Goal: Information Seeking & Learning: Find specific page/section

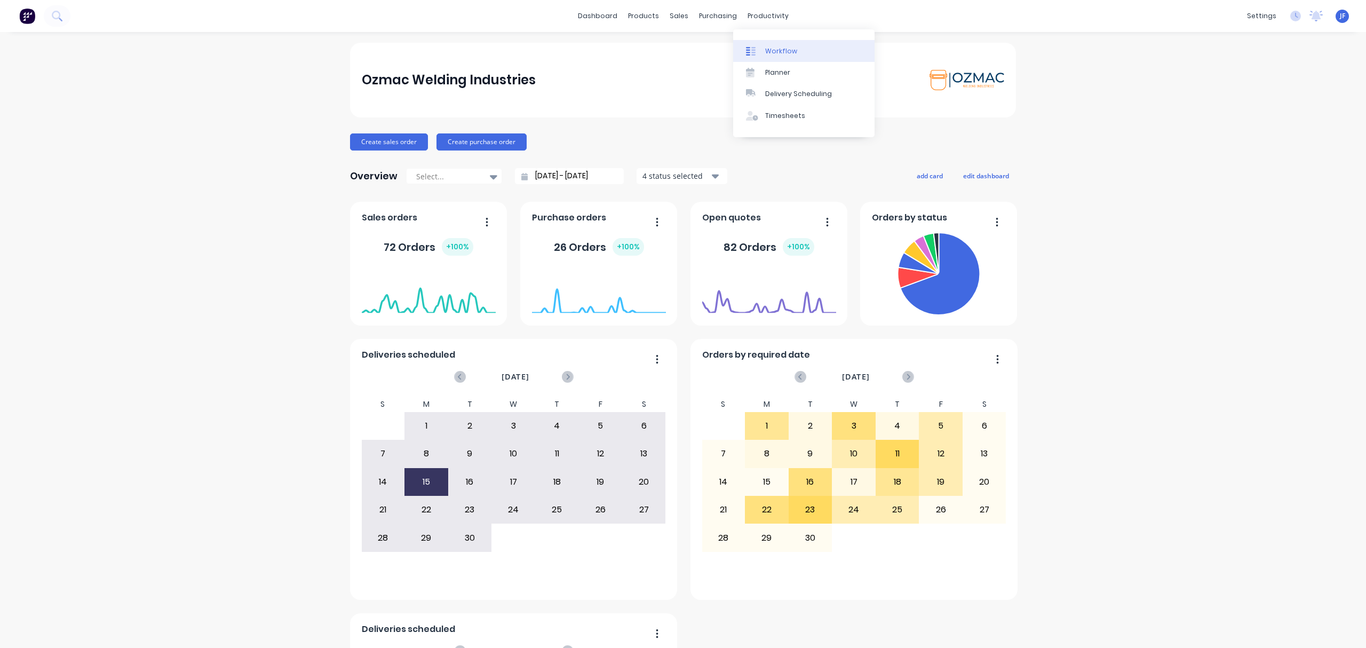
click at [760, 50] on div at bounding box center [754, 51] width 16 height 10
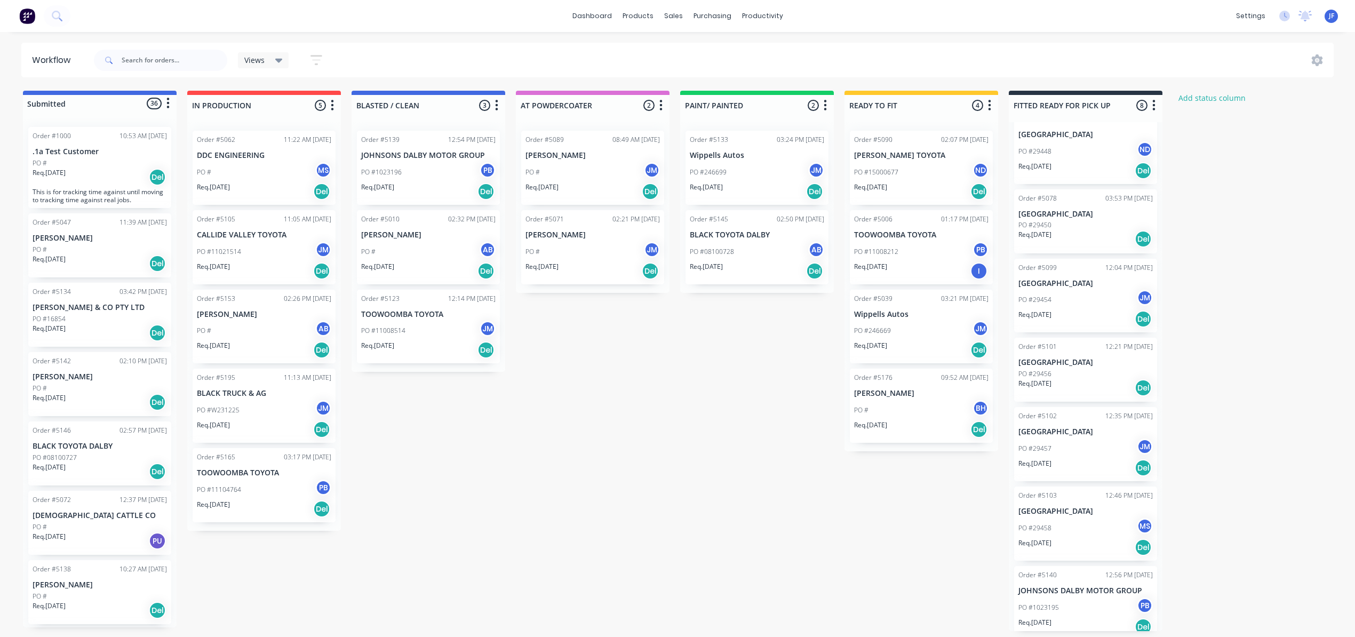
scroll to position [107, 0]
click at [1080, 163] on div "Req. 25/08/25 Del" at bounding box center [1086, 164] width 134 height 18
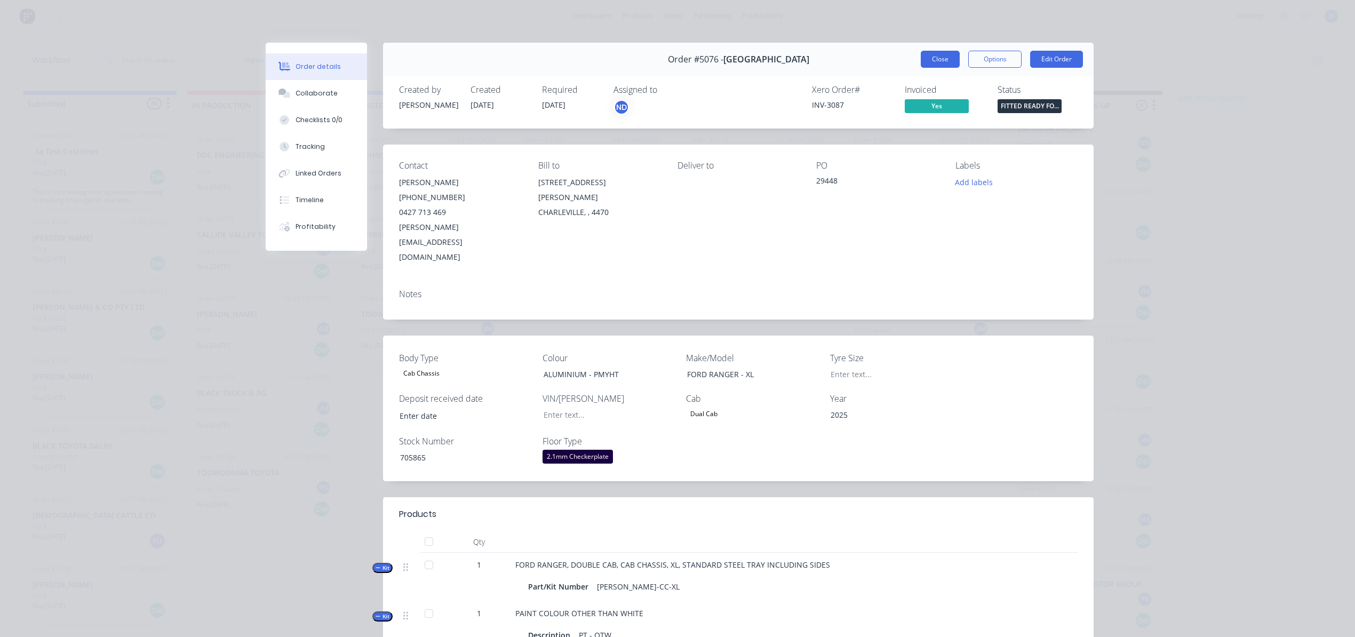
click at [931, 54] on button "Close" at bounding box center [940, 59] width 39 height 17
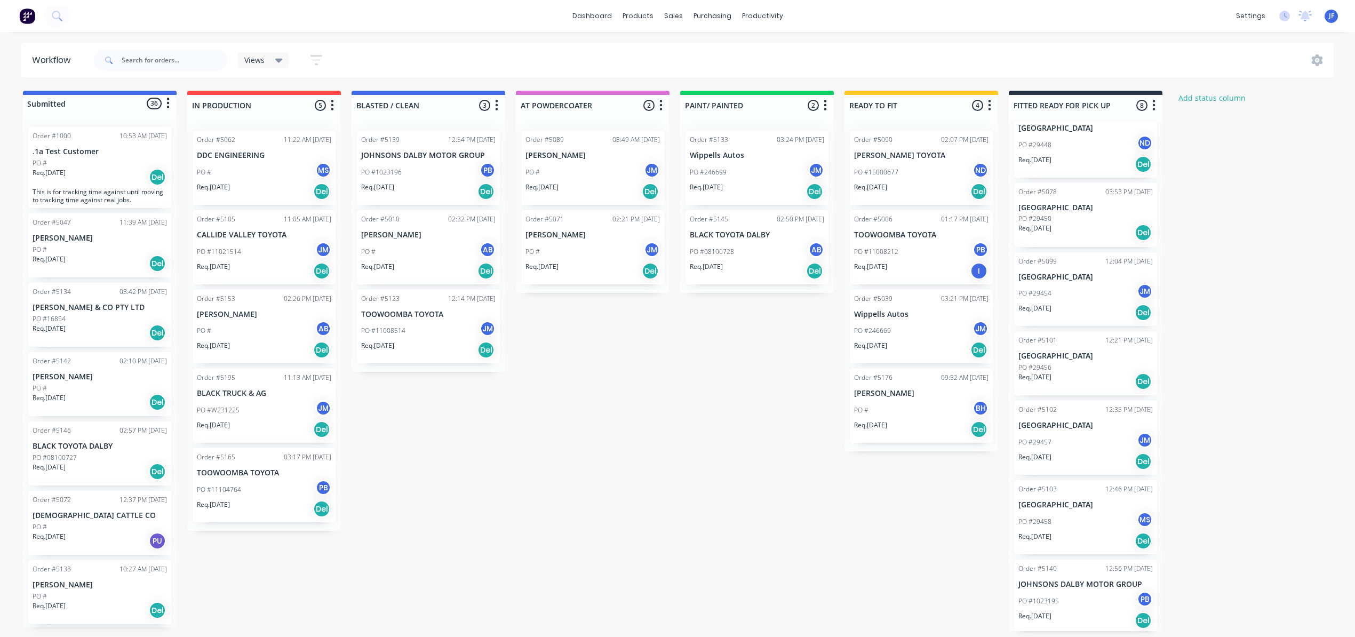
click at [1102, 232] on div "Req. 25/08/25 Del" at bounding box center [1086, 233] width 134 height 18
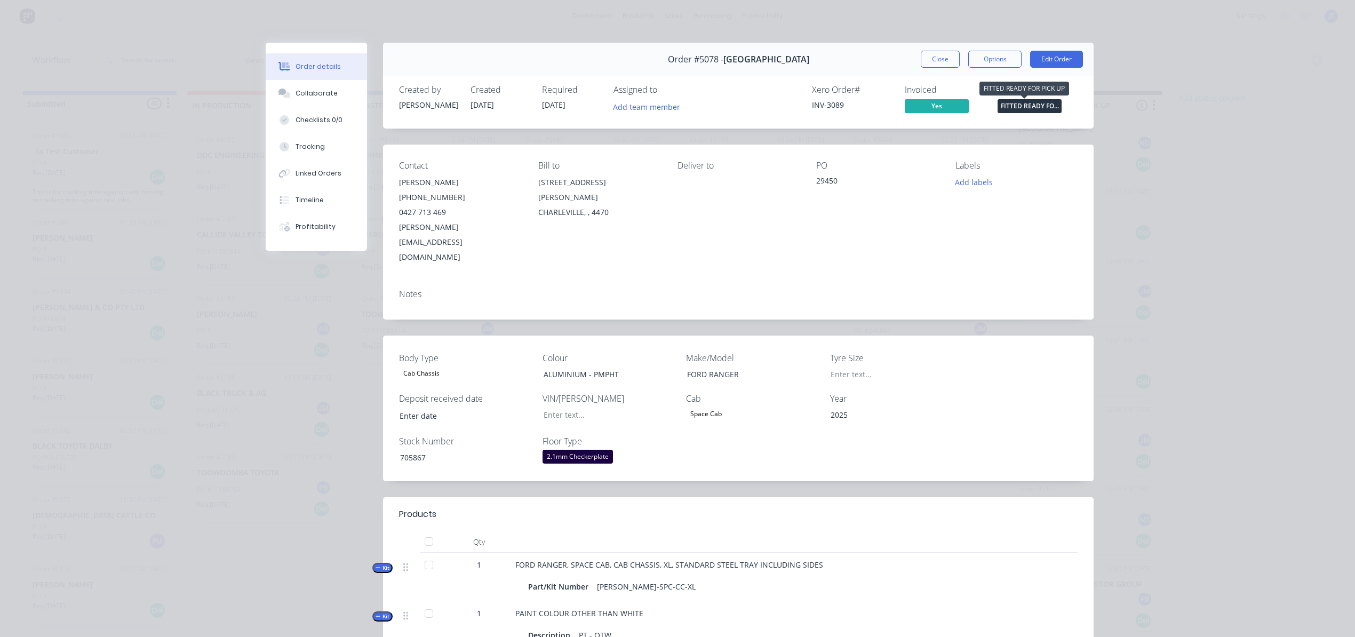
click at [1010, 105] on span "FITTED READY FO..." at bounding box center [1030, 105] width 64 height 13
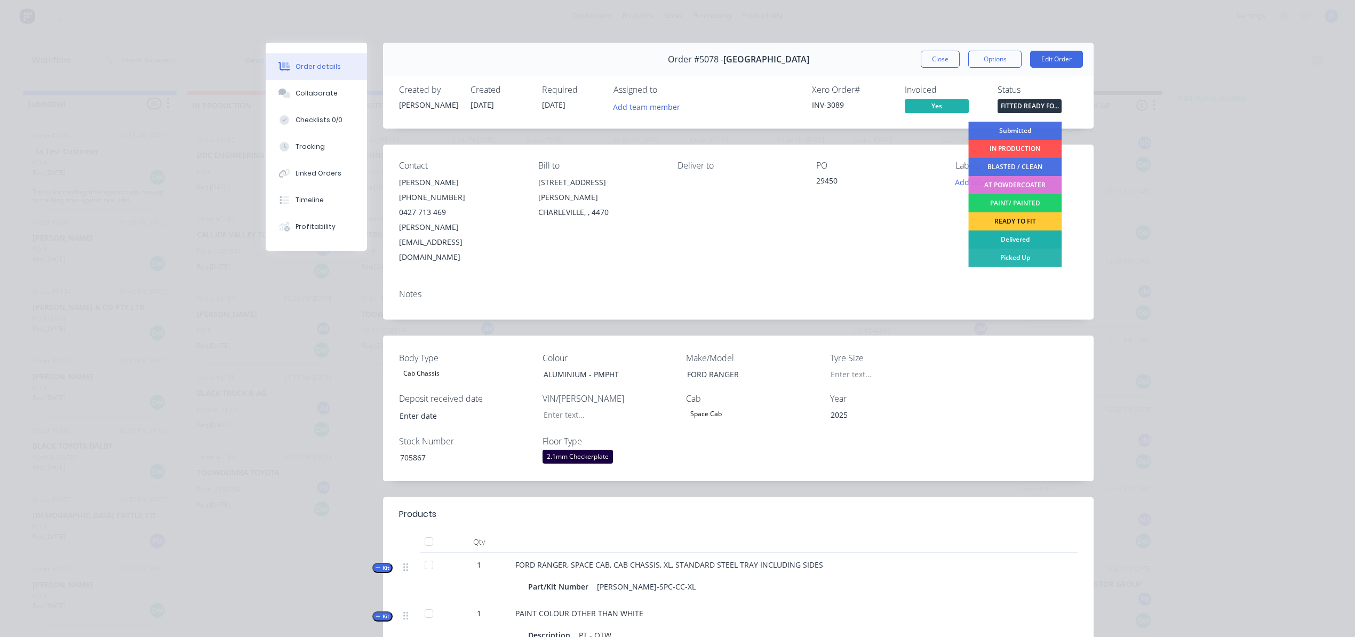
click at [1021, 238] on div "Delivered" at bounding box center [1014, 240] width 93 height 18
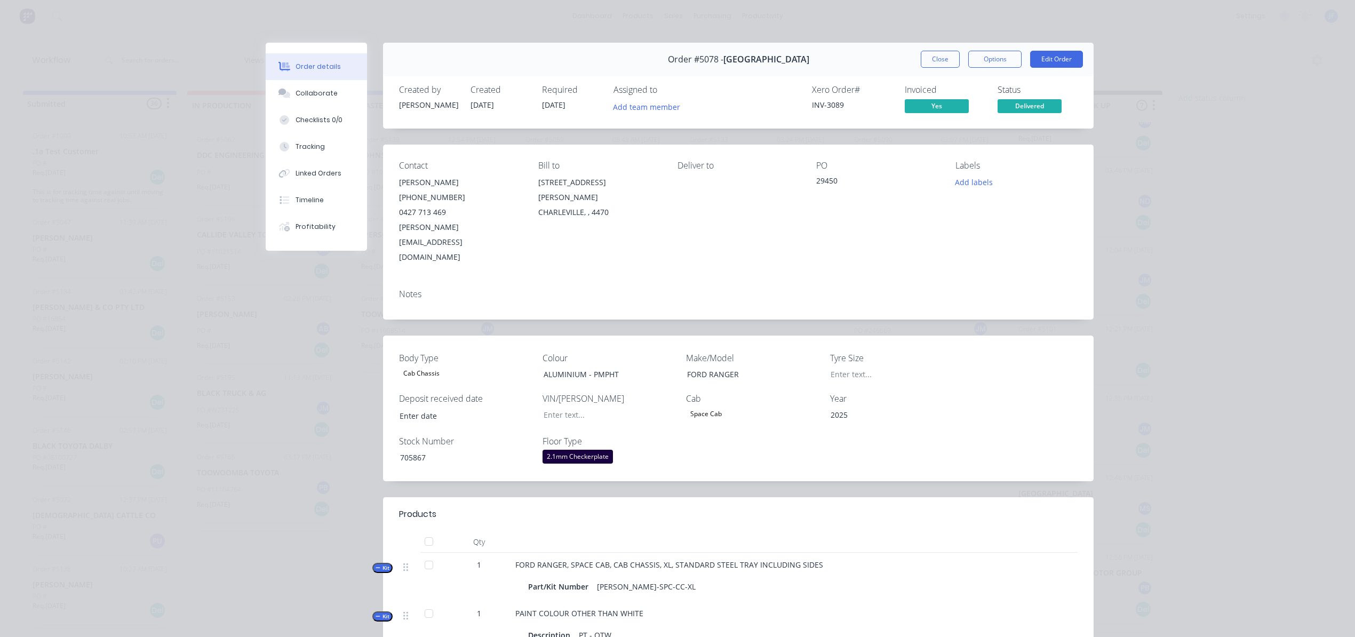
scroll to position [37, 0]
click at [935, 60] on button "Close" at bounding box center [940, 59] width 39 height 17
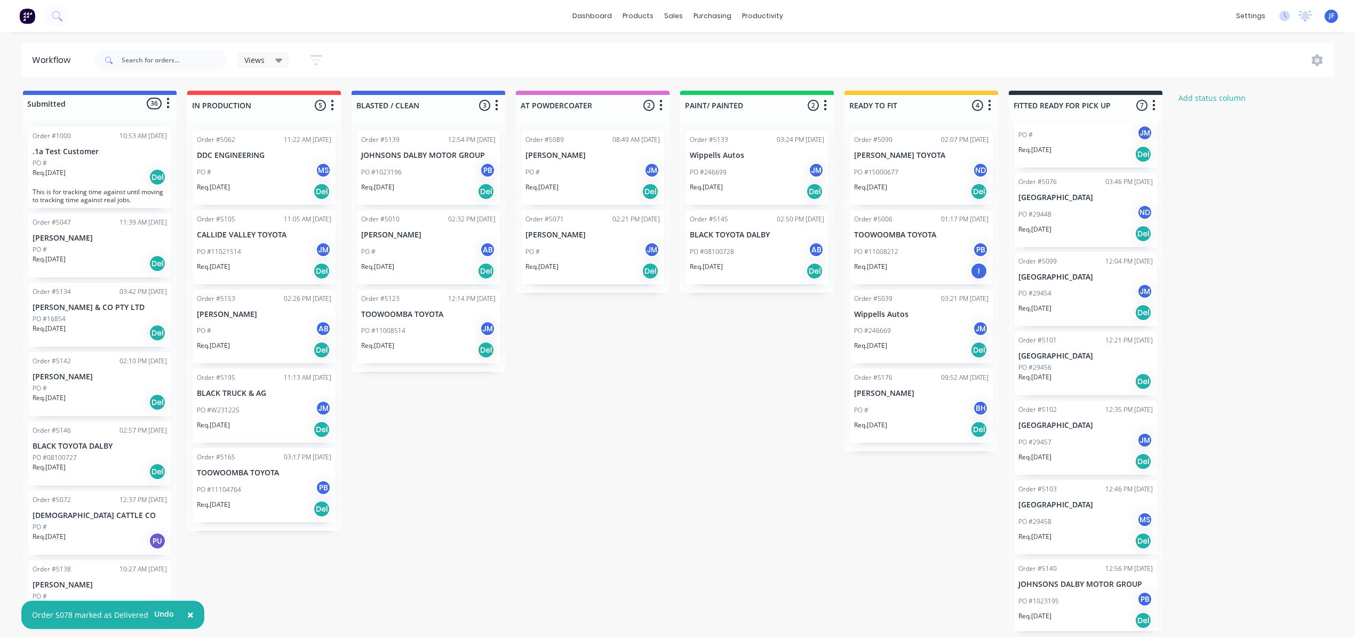
click at [1086, 303] on div "PO #29454 JM" at bounding box center [1086, 293] width 134 height 20
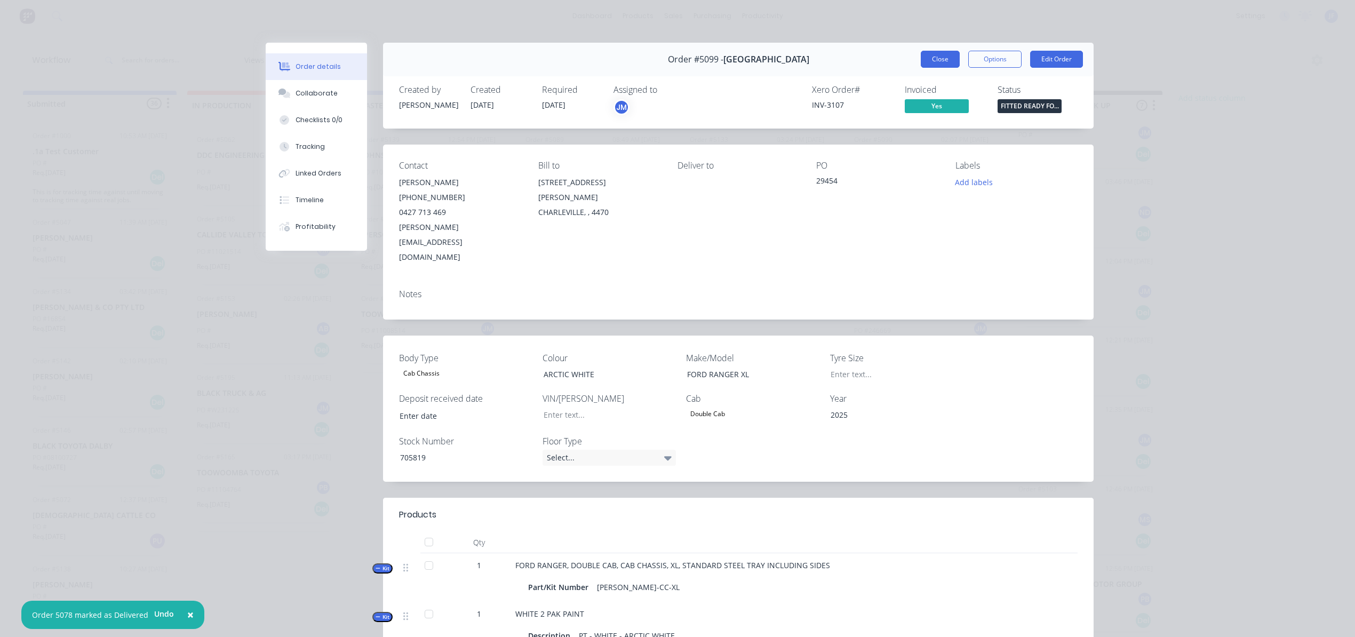
click at [936, 61] on button "Close" at bounding box center [940, 59] width 39 height 17
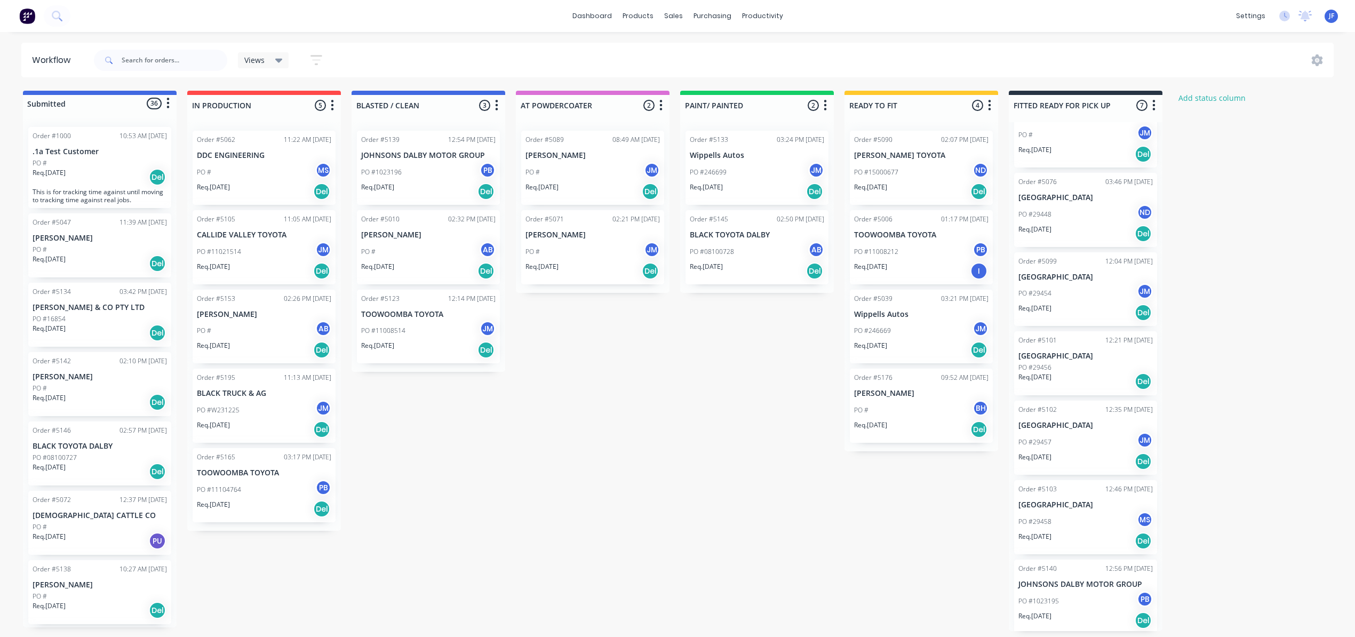
click at [1085, 364] on div "PO #29456" at bounding box center [1086, 368] width 134 height 10
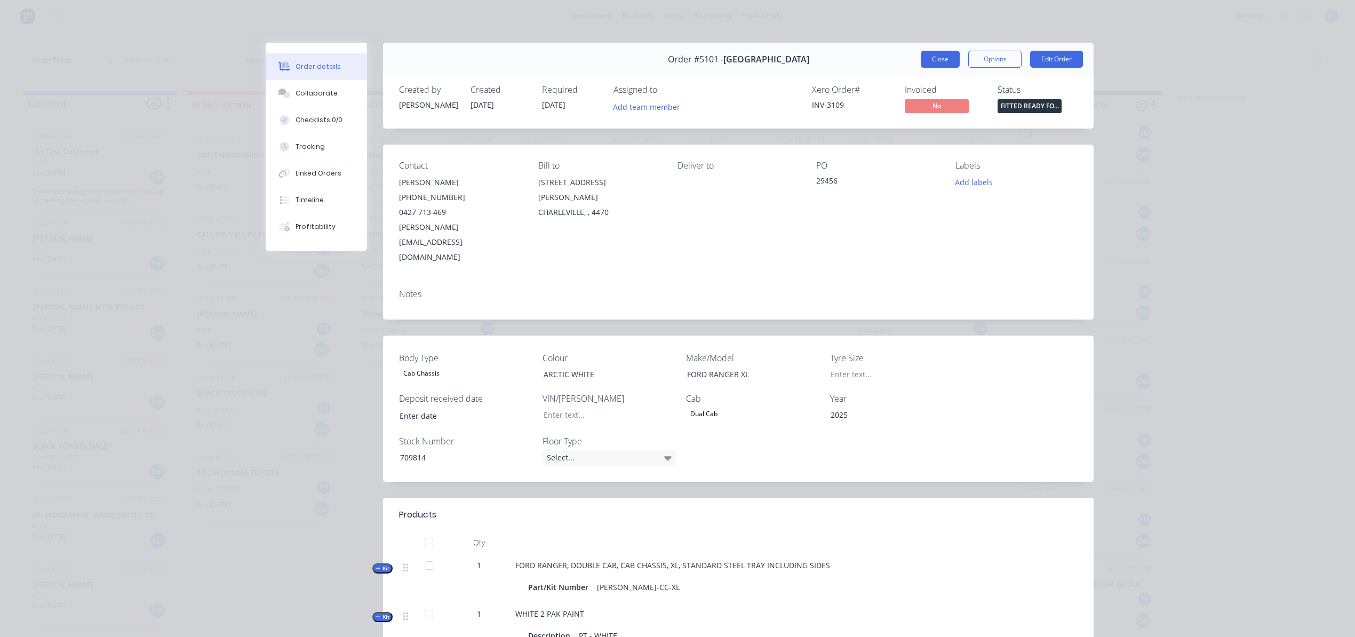
click at [933, 61] on button "Close" at bounding box center [940, 59] width 39 height 17
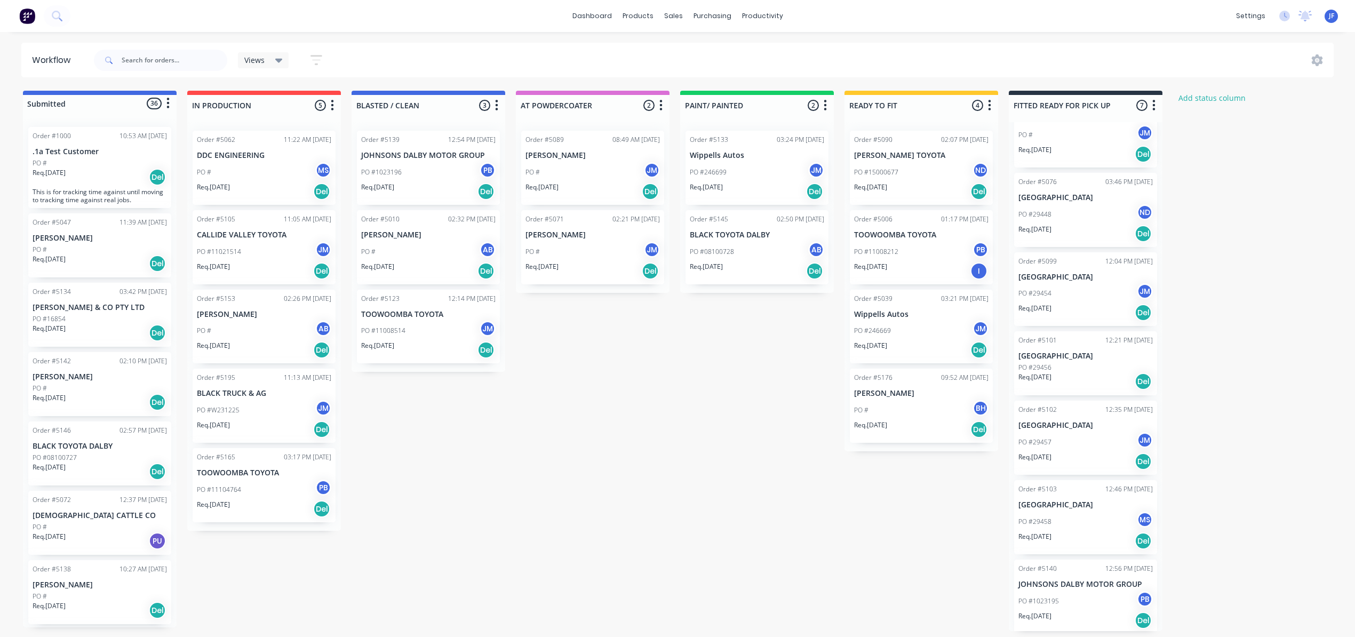
click at [1089, 435] on div "PO #29457 JM" at bounding box center [1086, 442] width 134 height 20
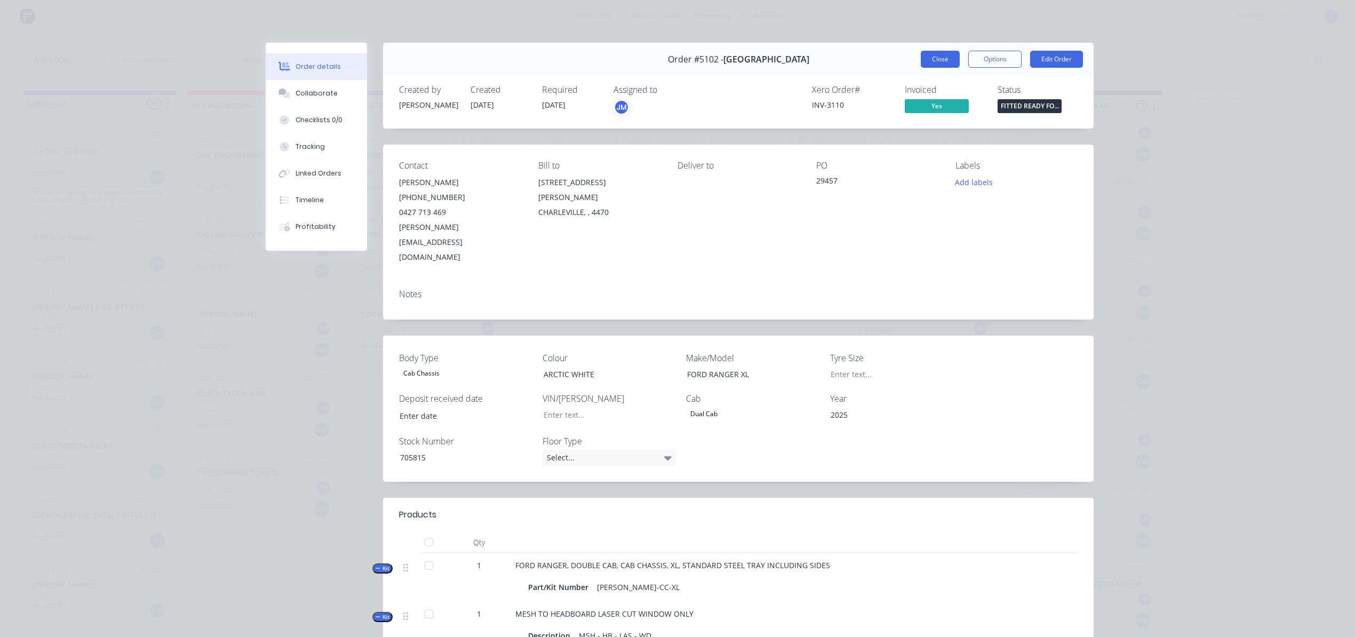
click at [939, 61] on button "Close" at bounding box center [940, 59] width 39 height 17
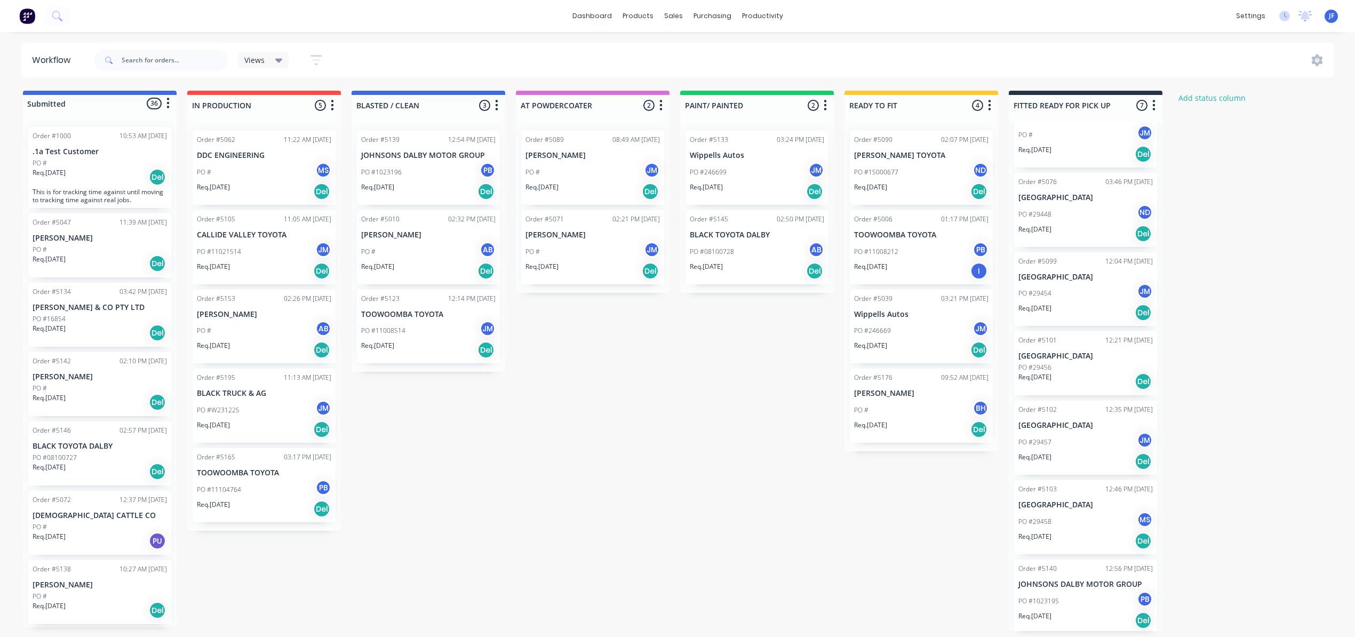
click at [1076, 517] on div "PO #29458 MS" at bounding box center [1086, 522] width 134 height 20
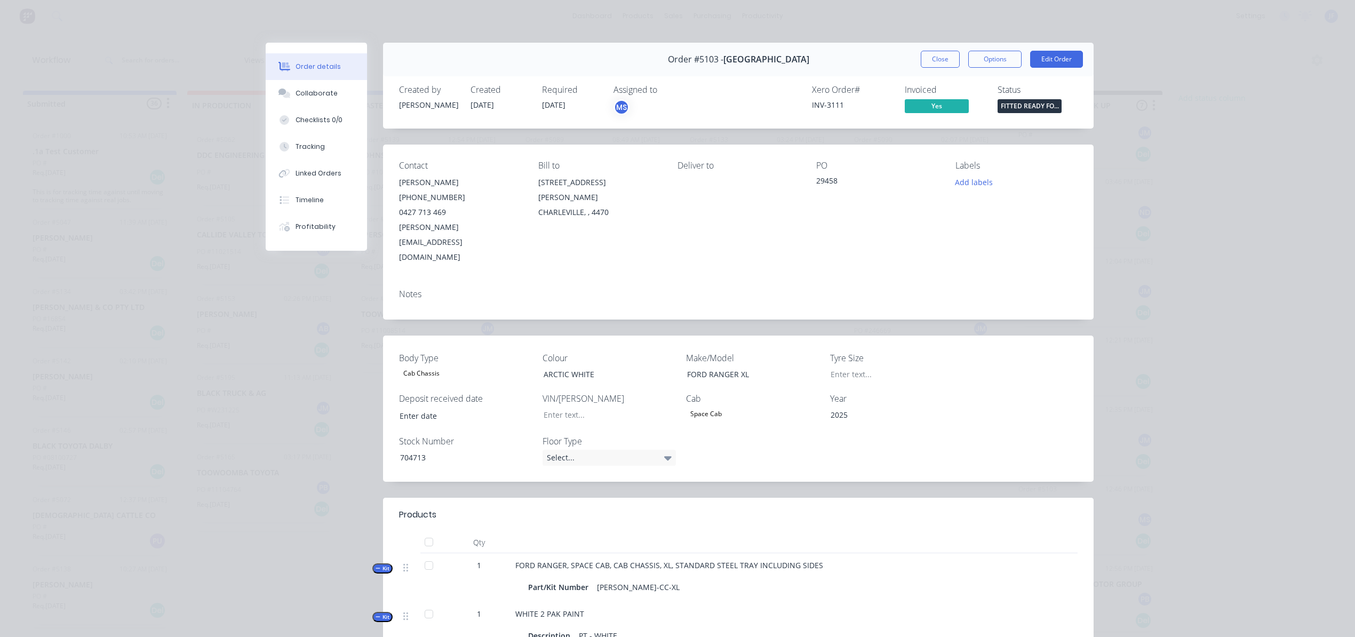
click at [1026, 103] on span "FITTED READY FO..." at bounding box center [1030, 105] width 64 height 13
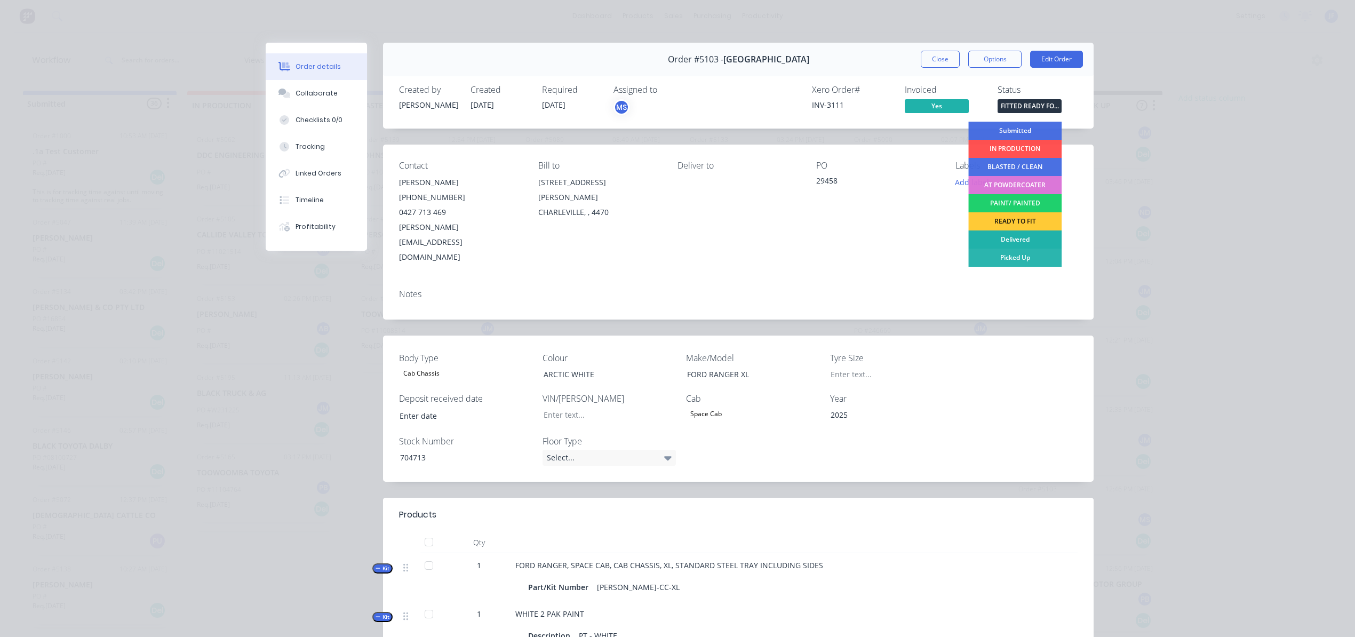
click at [1027, 236] on div "Delivered" at bounding box center [1014, 240] width 93 height 18
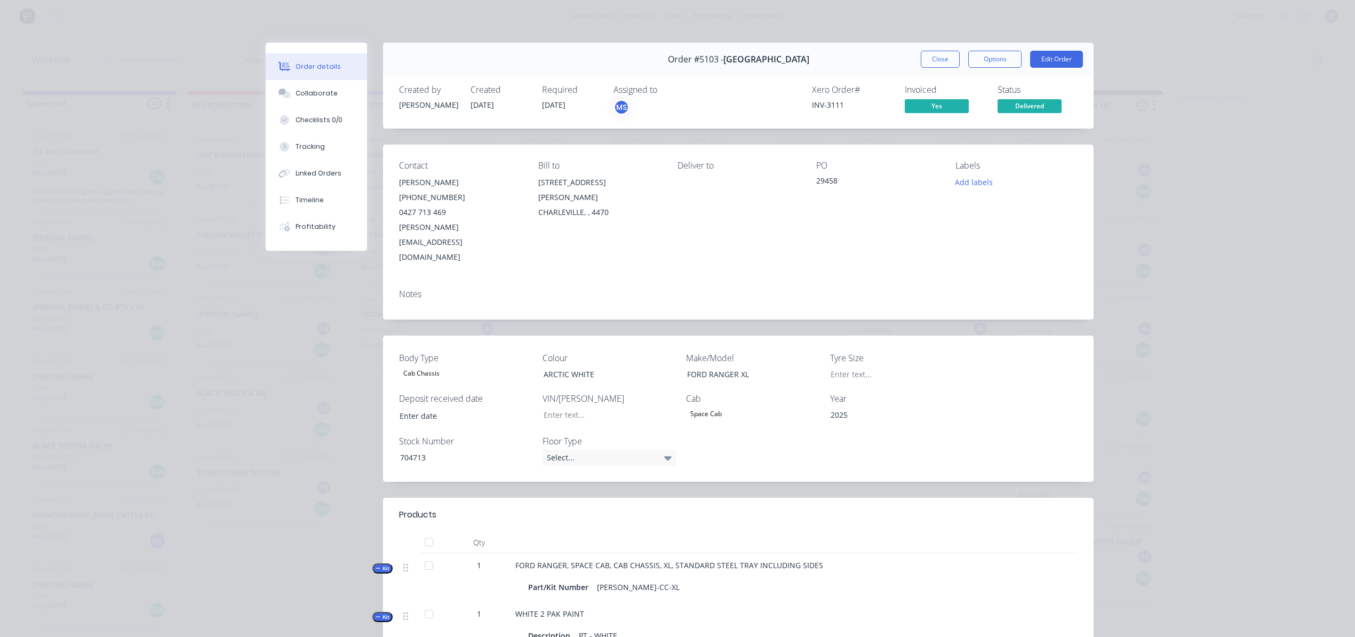
scroll to position [0, 0]
click at [921, 60] on button "Close" at bounding box center [940, 59] width 39 height 17
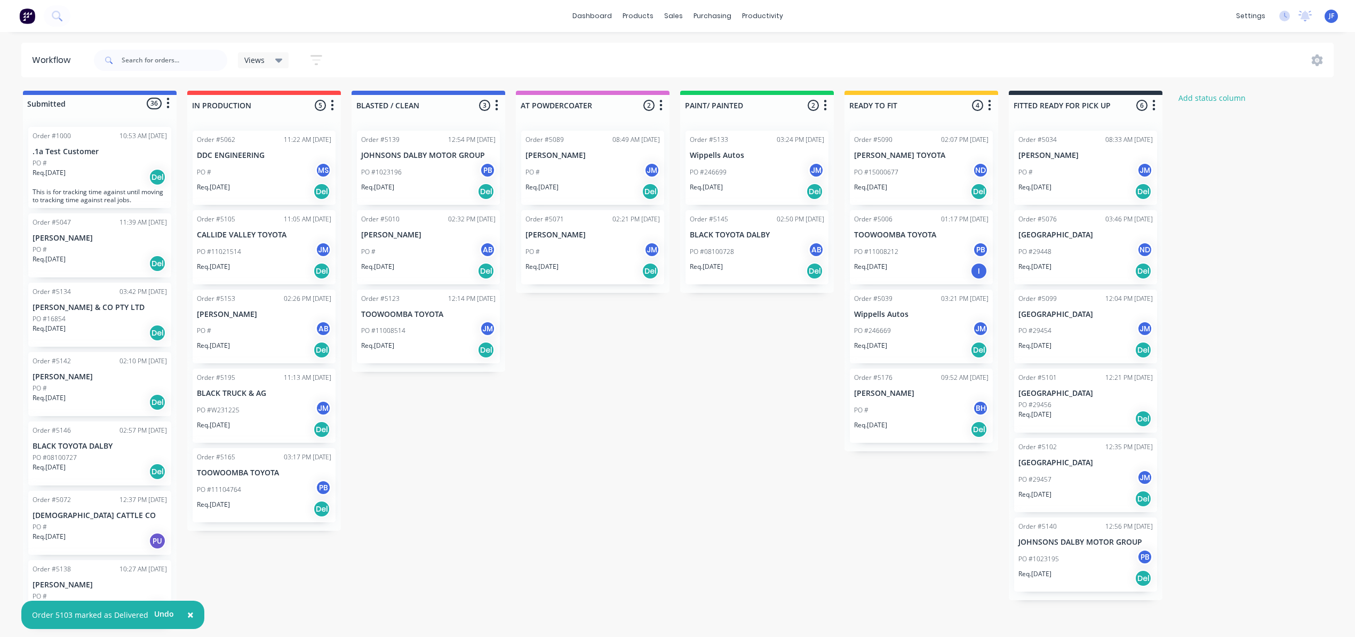
click at [912, 185] on div "Req. 27/08/25 Del" at bounding box center [921, 191] width 134 height 18
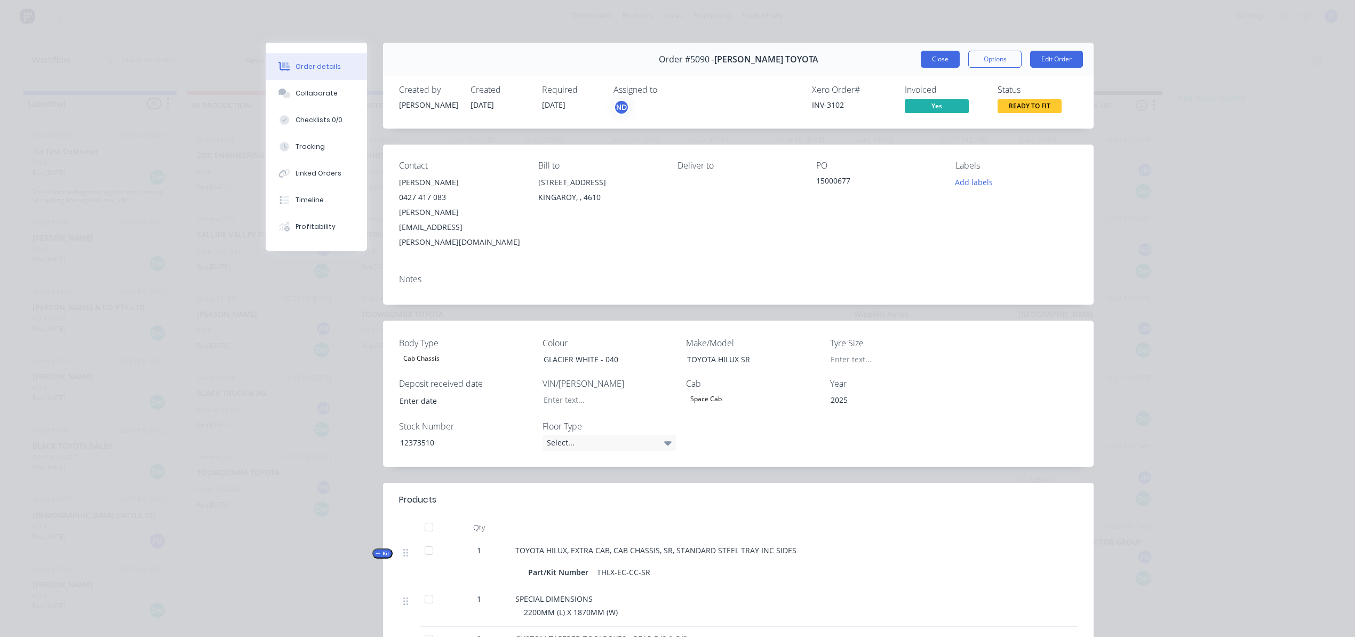
click at [935, 58] on button "Close" at bounding box center [940, 59] width 39 height 17
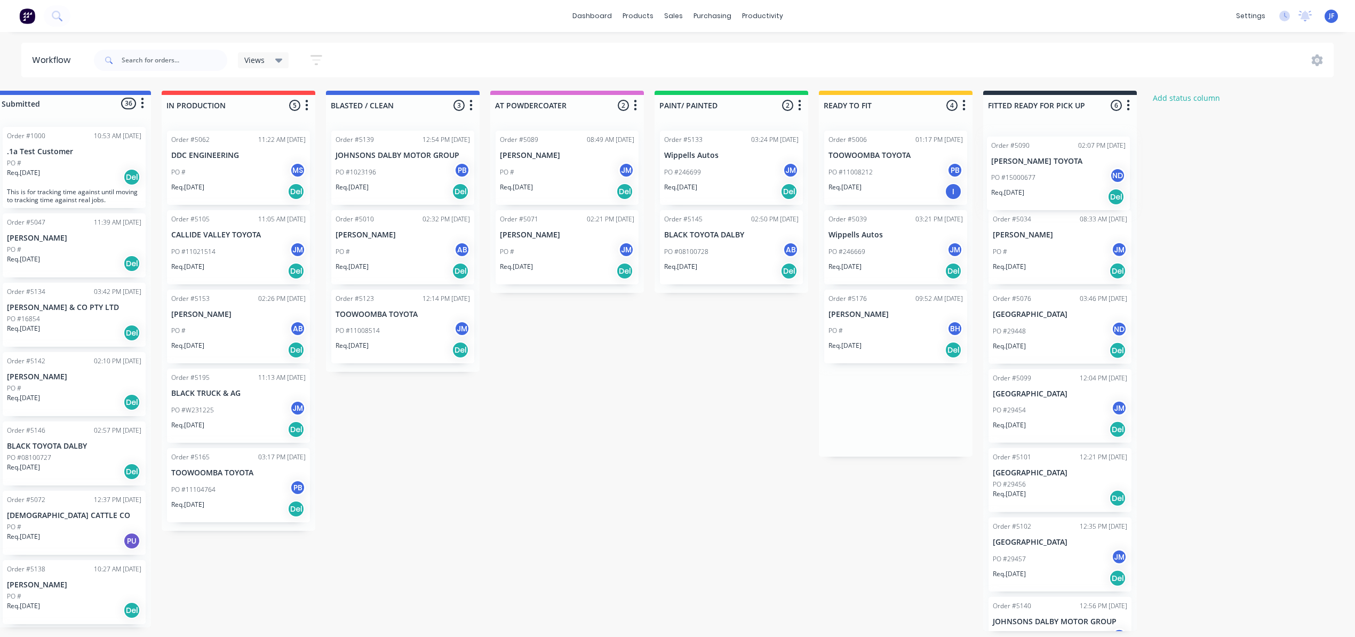
drag, startPoint x: 933, startPoint y: 186, endPoint x: 1078, endPoint y: 195, distance: 144.9
click at [1078, 195] on div "Submitted 36 Status colour #4169E1 hex #4169E1 Save Cancel Summaries Total orde…" at bounding box center [701, 361] width 1470 height 541
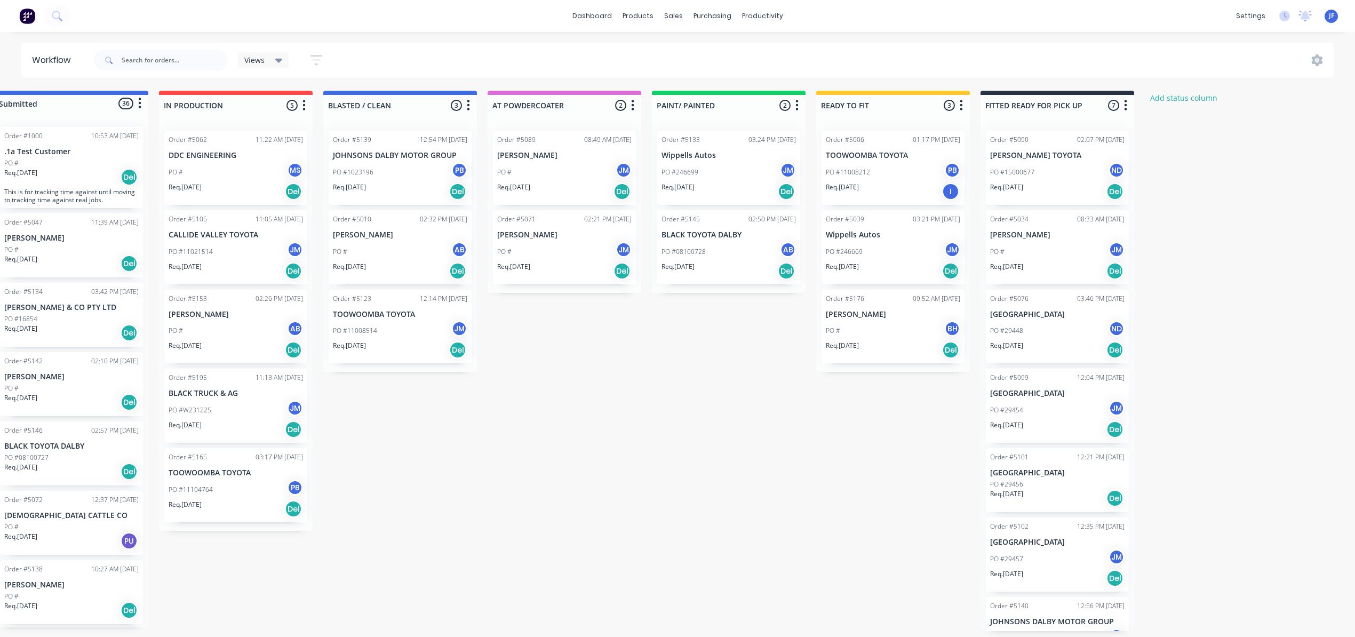
click at [1078, 195] on div "Req. 27/08/25 Del" at bounding box center [1057, 191] width 134 height 18
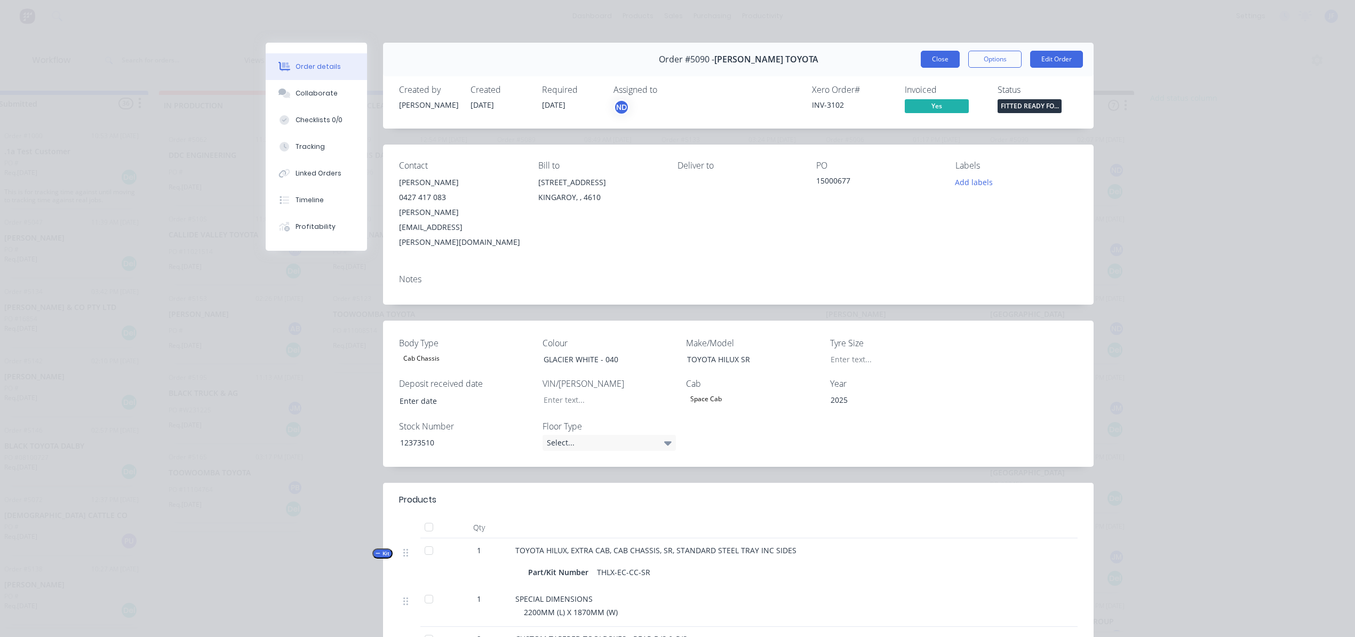
click at [921, 62] on button "Close" at bounding box center [940, 59] width 39 height 17
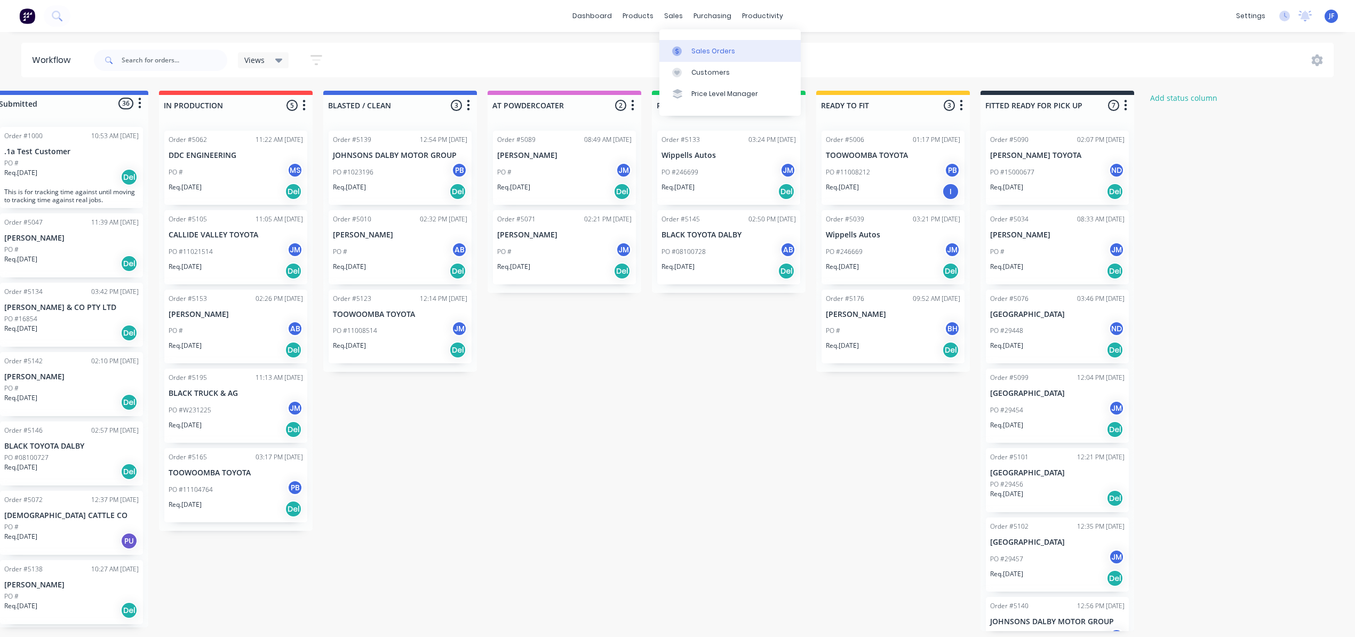
click at [687, 49] on div at bounding box center [680, 51] width 16 height 10
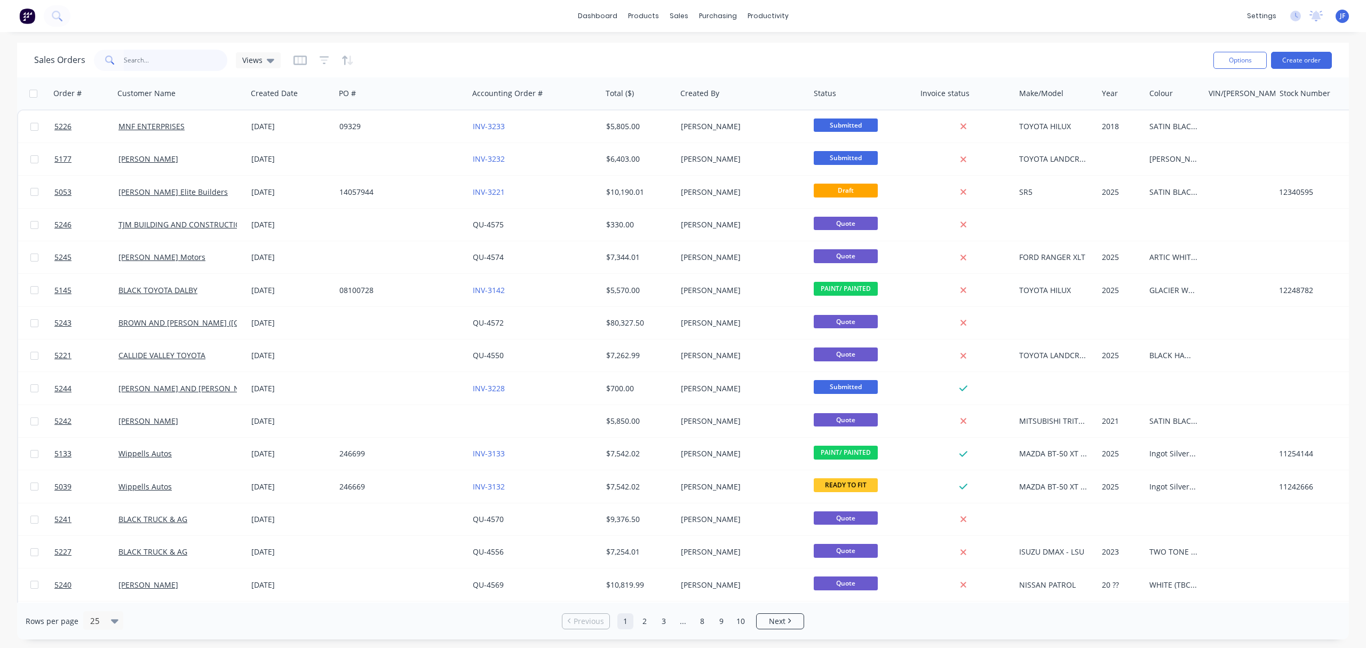
click at [187, 60] on input "text" at bounding box center [176, 60] width 104 height 21
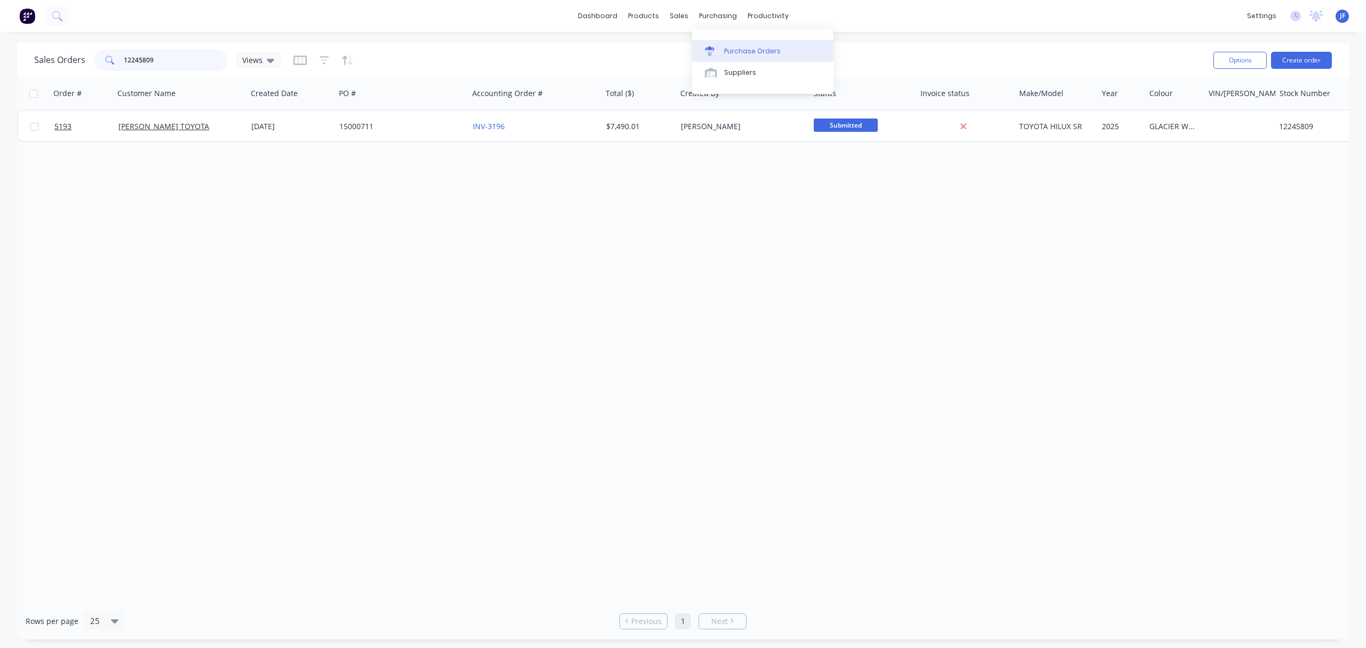
type input "12245809"
click at [737, 47] on div "Purchase Orders" at bounding box center [752, 51] width 57 height 10
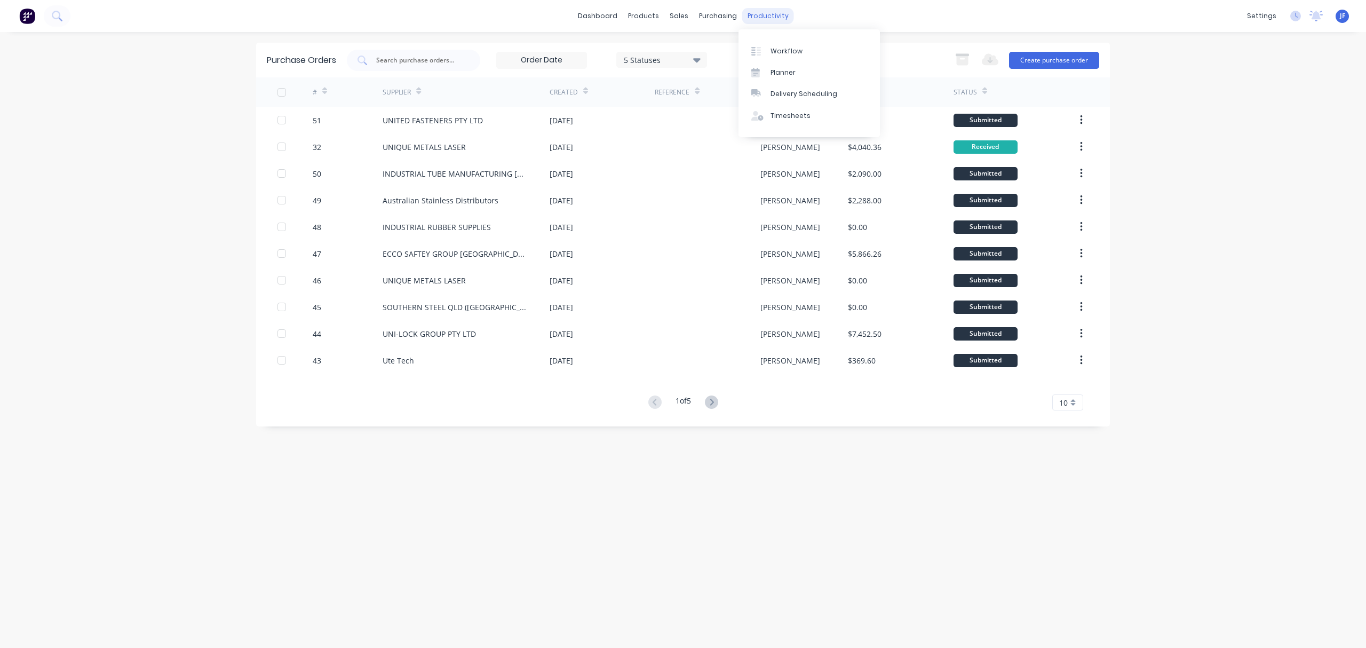
click at [745, 16] on div "productivity" at bounding box center [768, 16] width 52 height 16
click at [767, 50] on div at bounding box center [759, 51] width 16 height 10
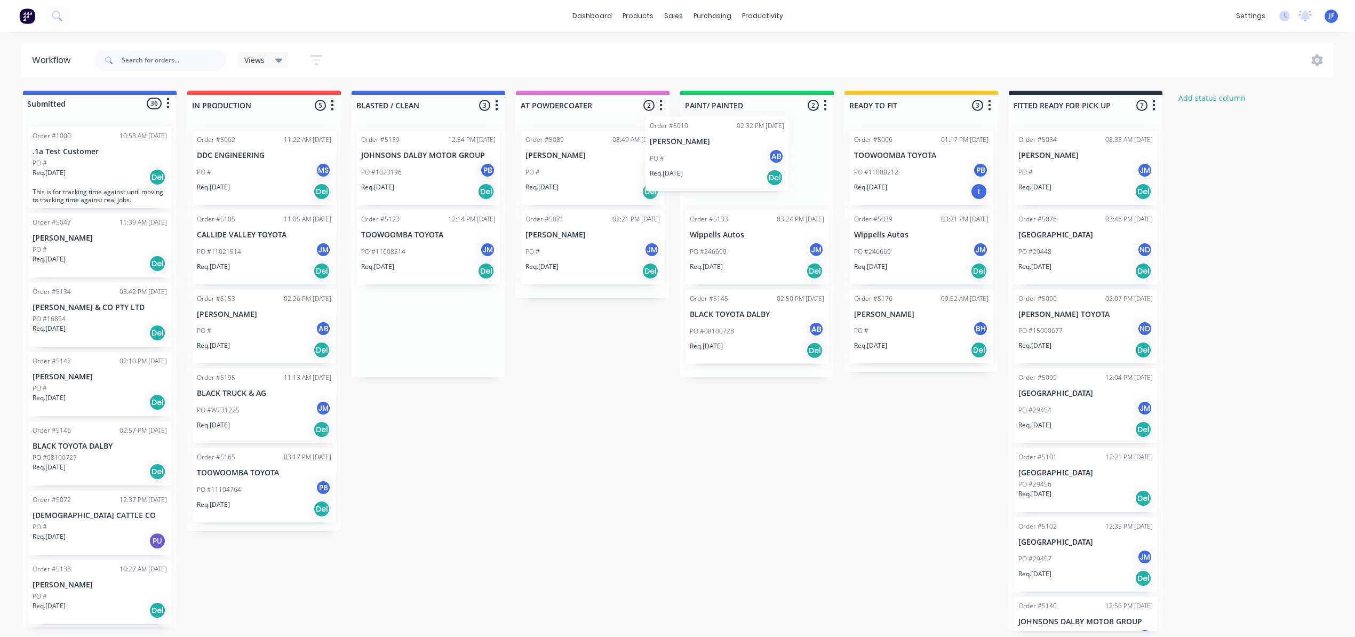
drag, startPoint x: 402, startPoint y: 246, endPoint x: 712, endPoint y: 150, distance: 324.1
click at [712, 150] on div "Submitted 36 Status colour #4169E1 hex #4169E1 Save Cancel Summaries Total orde…" at bounding box center [727, 361] width 1470 height 541
click at [428, 259] on div "PO #11008514 JM" at bounding box center [428, 252] width 134 height 20
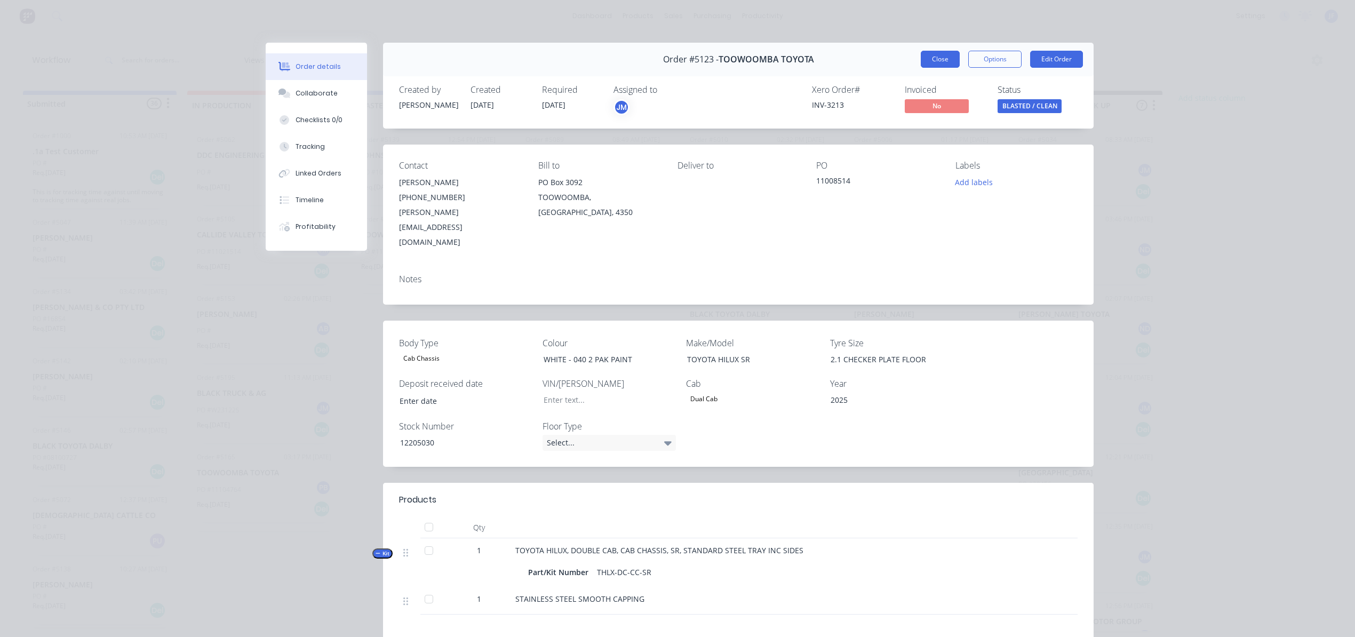
click at [925, 62] on button "Close" at bounding box center [940, 59] width 39 height 17
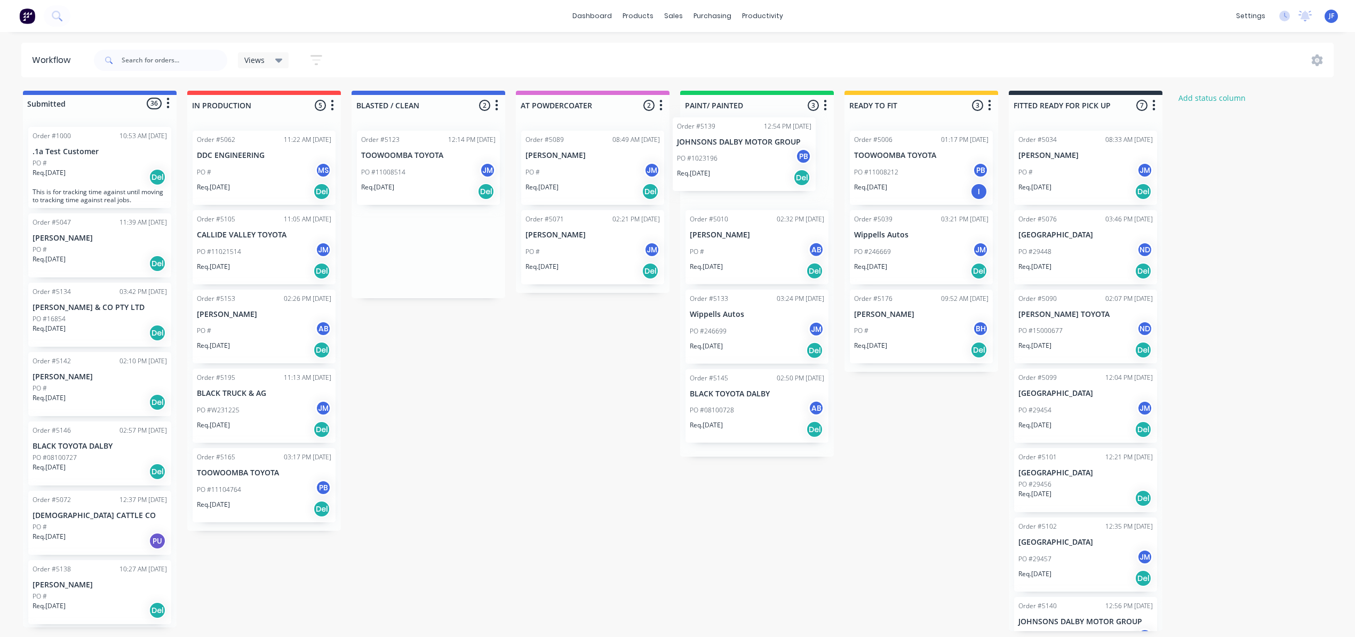
drag, startPoint x: 424, startPoint y: 178, endPoint x: 748, endPoint y: 165, distance: 324.7
click at [748, 165] on div "Submitted 36 Status colour #4169E1 hex #4169E1 Save Cancel Summaries Total orde…" at bounding box center [727, 361] width 1470 height 541
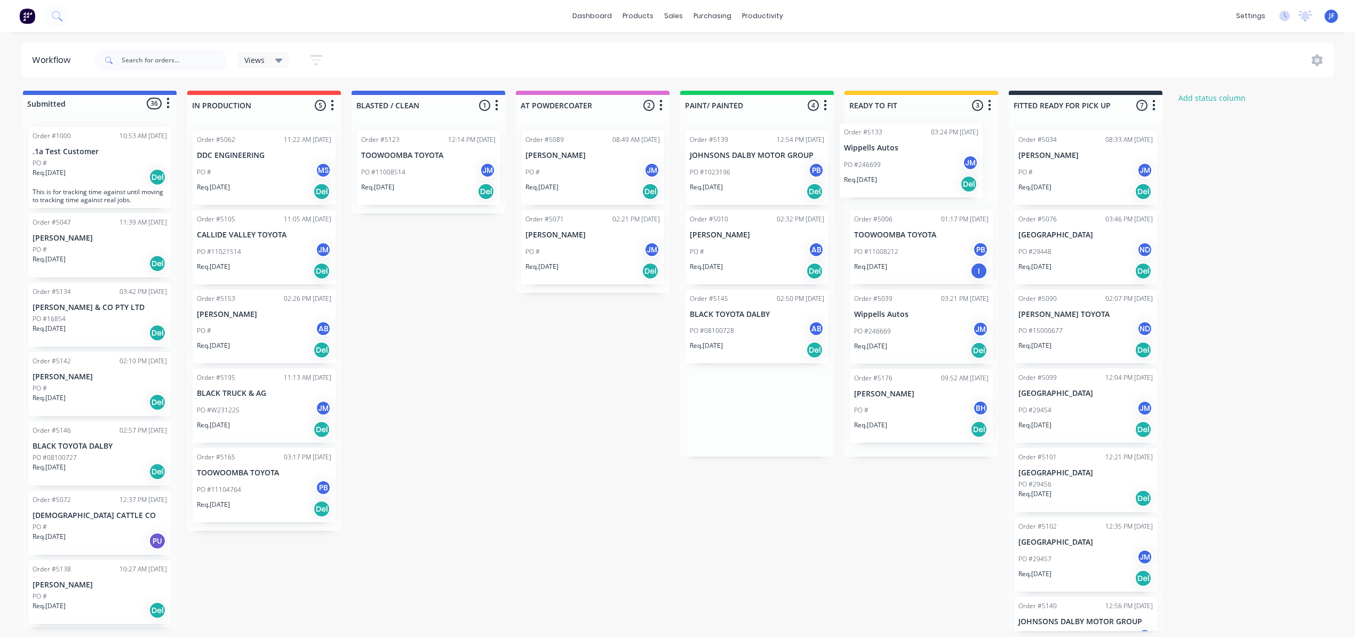
drag, startPoint x: 757, startPoint y: 331, endPoint x: 925, endPoint y: 164, distance: 237.0
click at [922, 164] on div "Submitted 36 Status colour #4169E1 hex #4169E1 Save Cancel Summaries Total orde…" at bounding box center [727, 361] width 1470 height 541
click at [754, 337] on div "PO #08100728 AB" at bounding box center [757, 331] width 134 height 20
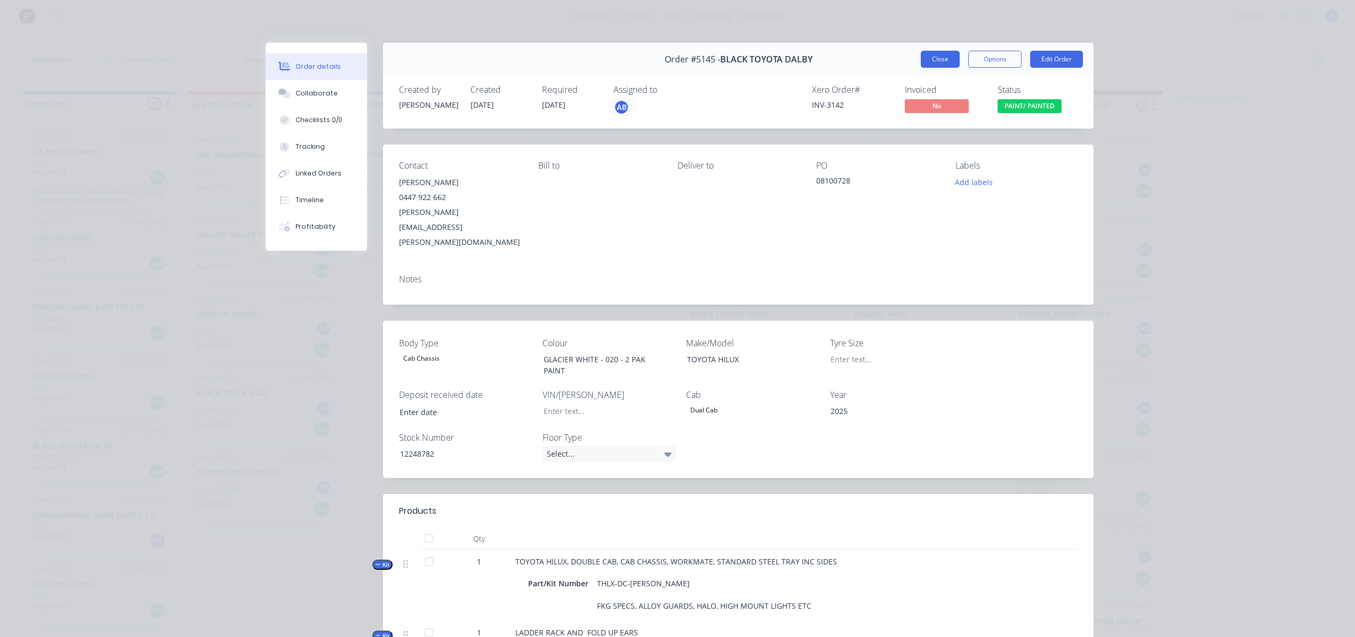
click at [939, 61] on button "Close" at bounding box center [940, 59] width 39 height 17
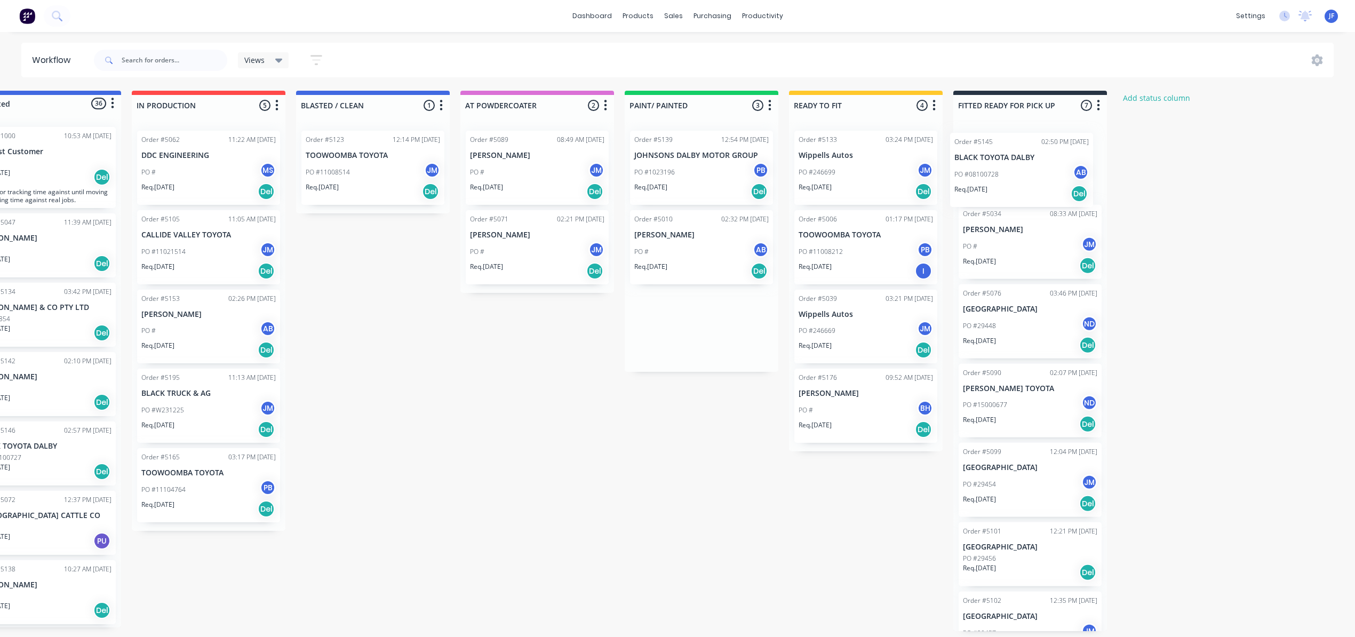
drag, startPoint x: 763, startPoint y: 346, endPoint x: 1029, endPoint y: 182, distance: 313.4
click at [1029, 182] on div "Submitted 36 Status colour #4169E1 hex #4169E1 Save Cancel Summaries Total orde…" at bounding box center [672, 361] width 1470 height 541
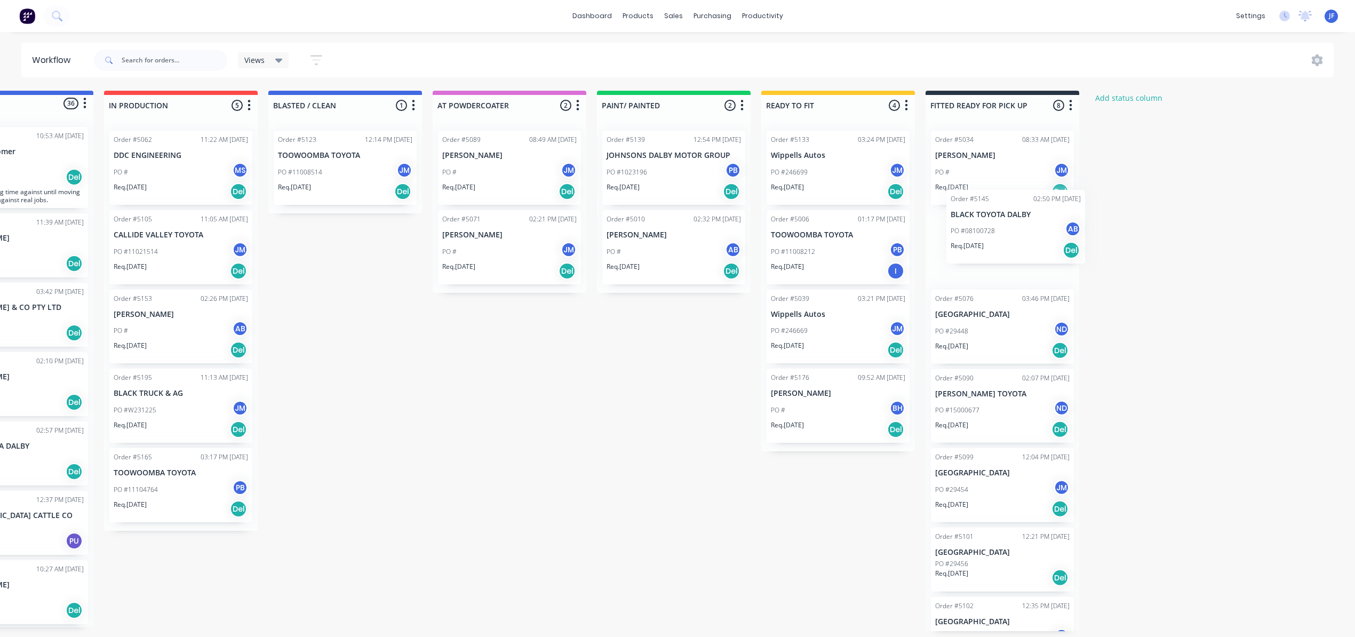
scroll to position [0, 88]
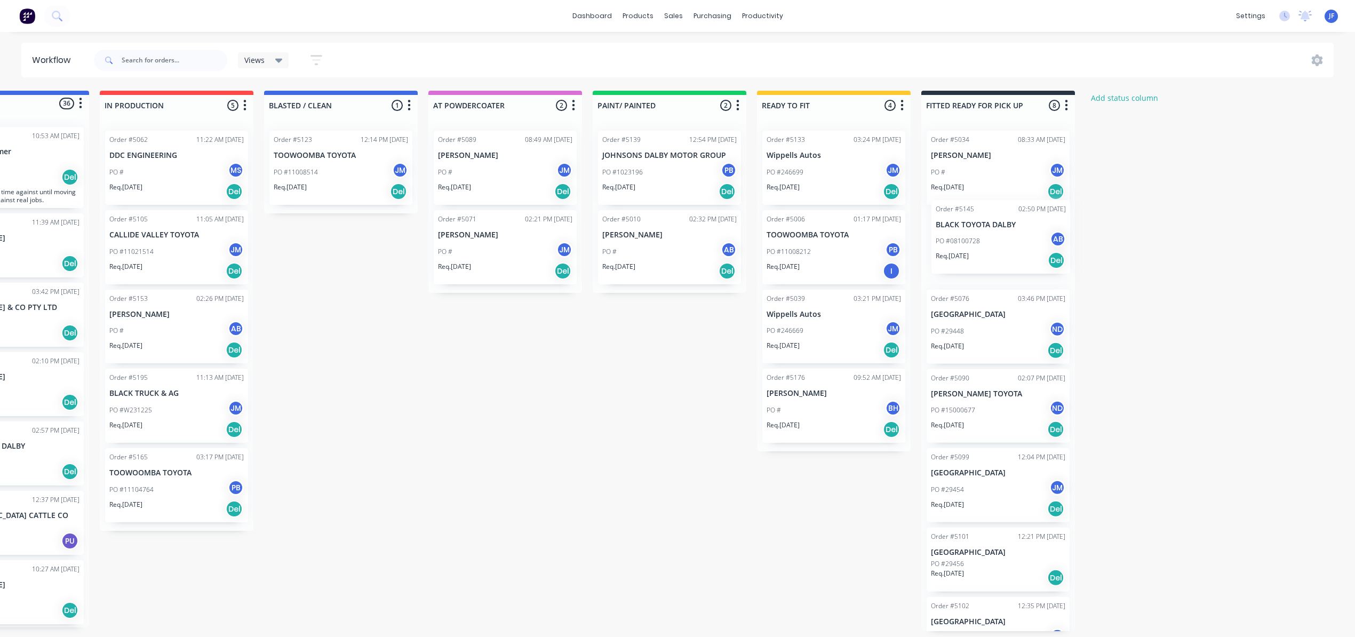
drag, startPoint x: 1018, startPoint y: 178, endPoint x: 990, endPoint y: 252, distance: 78.7
click at [990, 252] on div "Order #5145 02:50 PM 03/09/25 BLACK TOYOTA DALBY PO #08100728 AB Req. 03/09/25 …" at bounding box center [999, 376] width 154 height 509
click at [182, 430] on div "Req. [DATE] Del" at bounding box center [176, 429] width 134 height 18
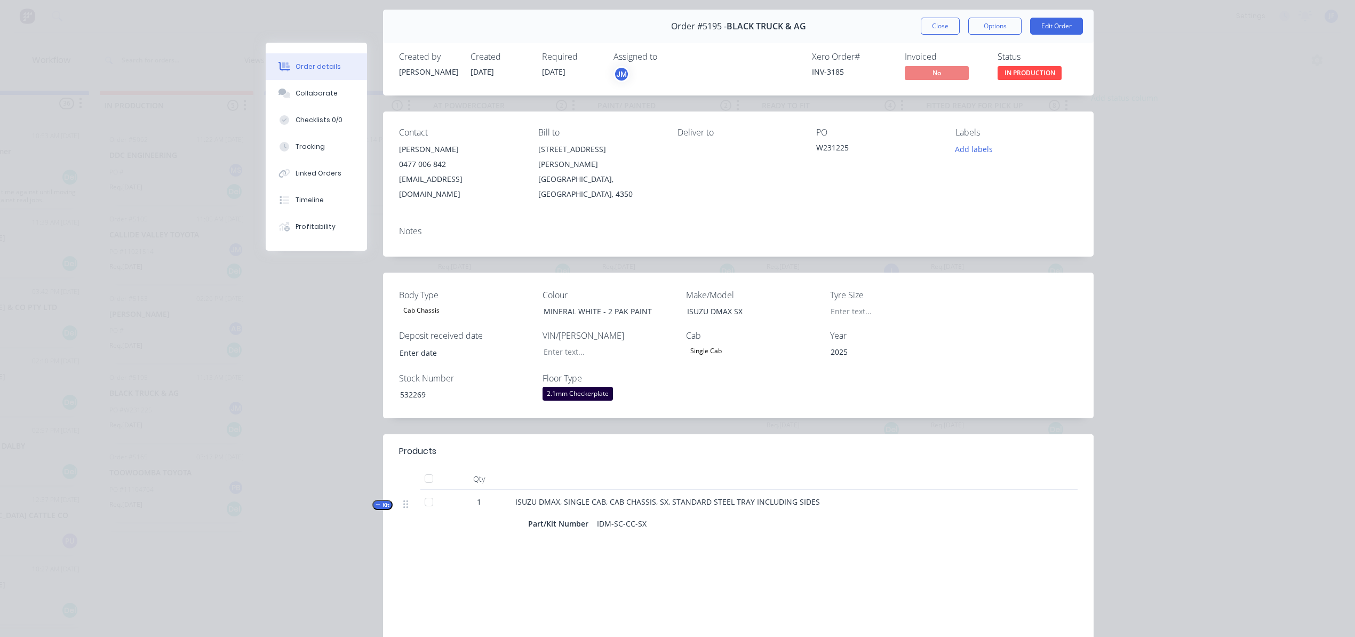
scroll to position [0, 0]
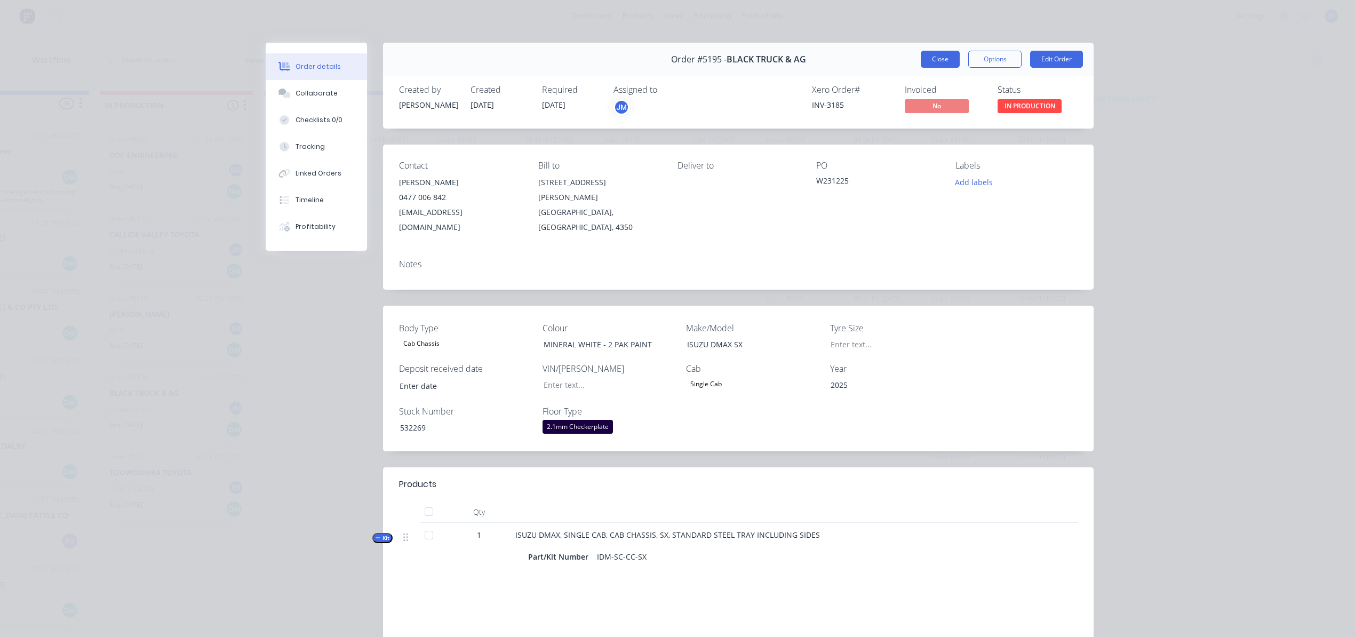
click at [931, 60] on button "Close" at bounding box center [940, 59] width 39 height 17
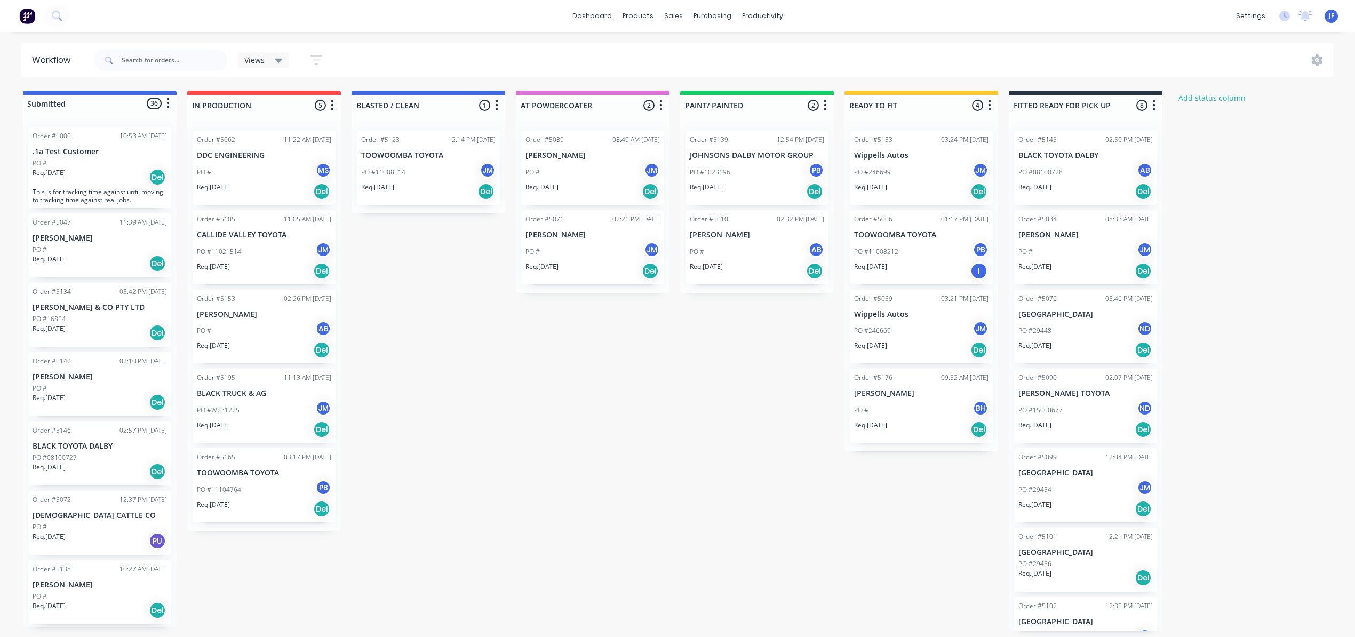
click at [1089, 181] on div "PO #08100728 AB" at bounding box center [1086, 172] width 134 height 20
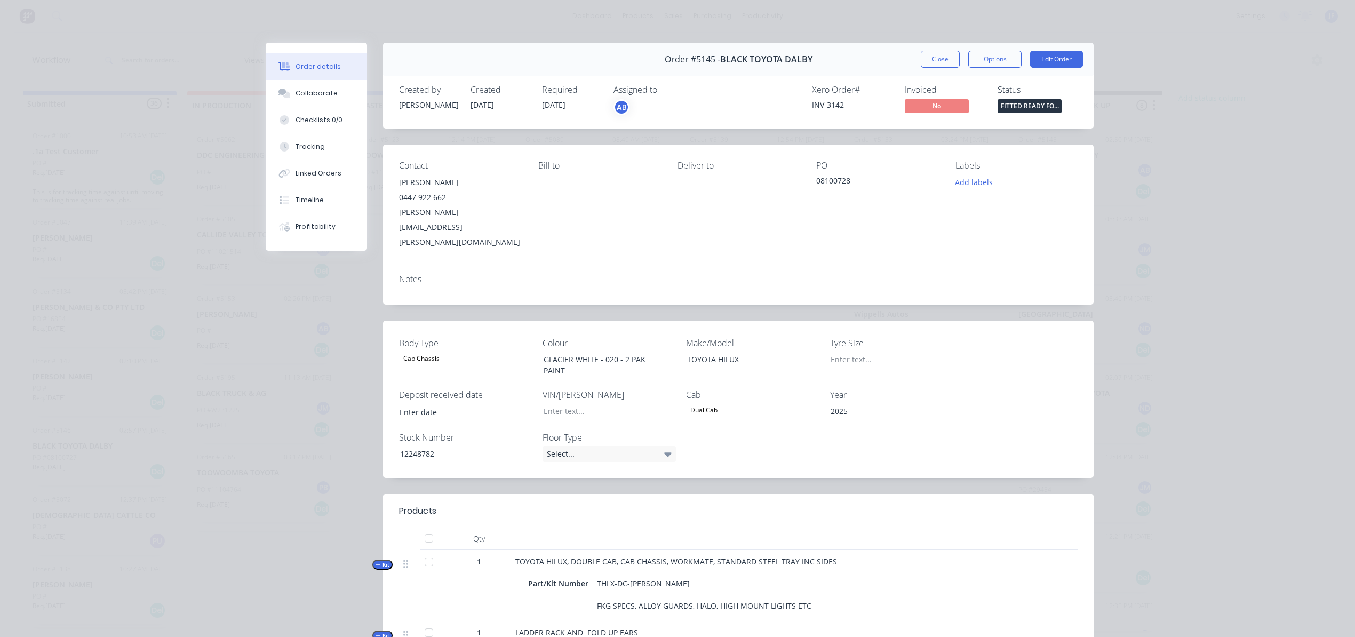
click at [1014, 102] on span "FITTED READY FO..." at bounding box center [1030, 105] width 64 height 13
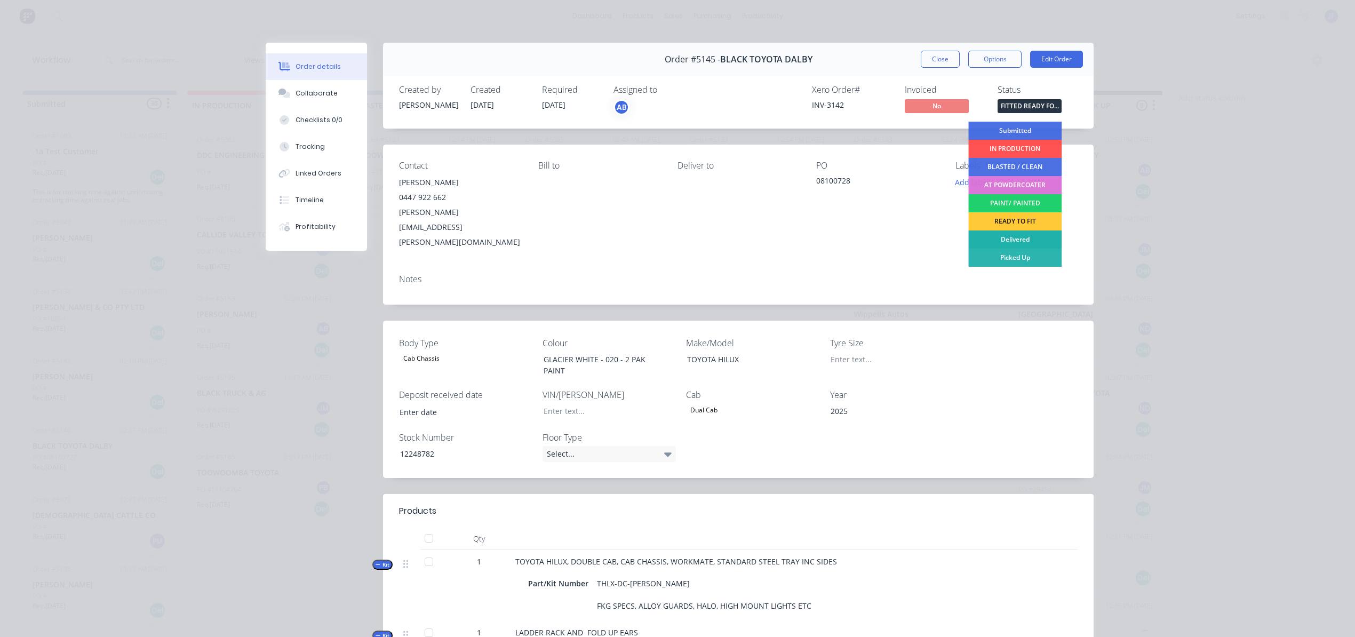
click at [1001, 237] on div "Delivered" at bounding box center [1014, 240] width 93 height 18
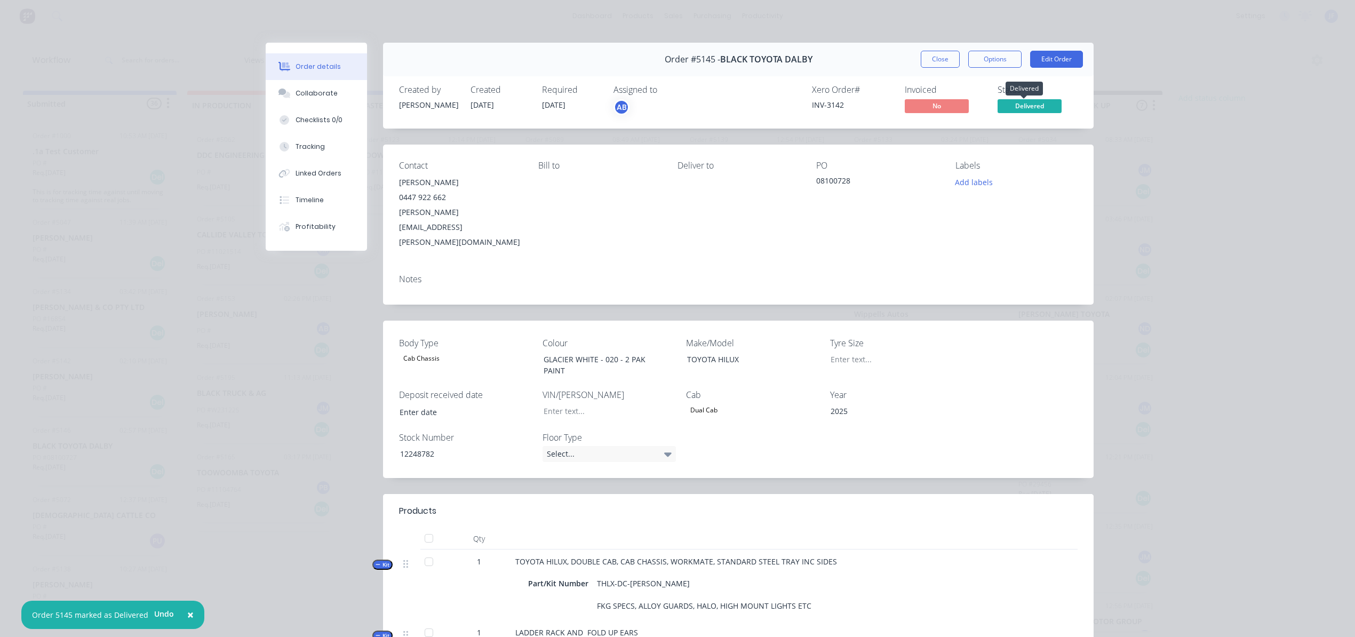
click at [1046, 105] on span "Delivered" at bounding box center [1030, 105] width 64 height 13
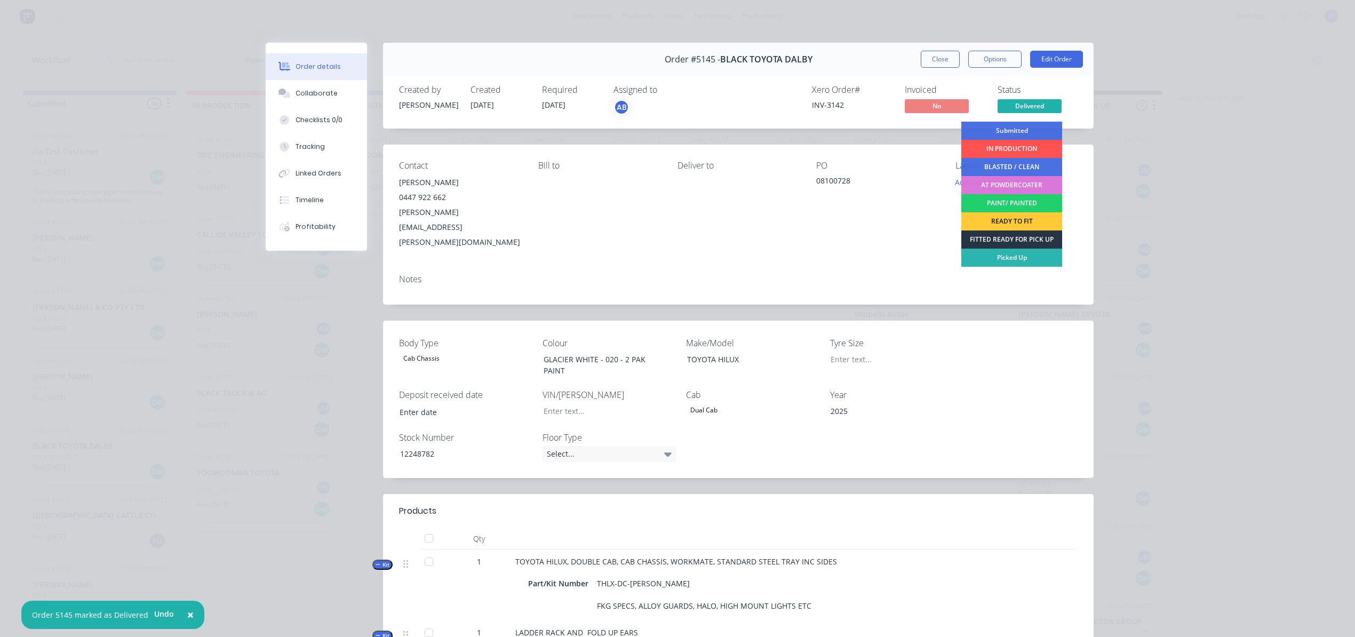
click at [996, 237] on div "FITTED READY FOR PICK UP" at bounding box center [1012, 240] width 101 height 18
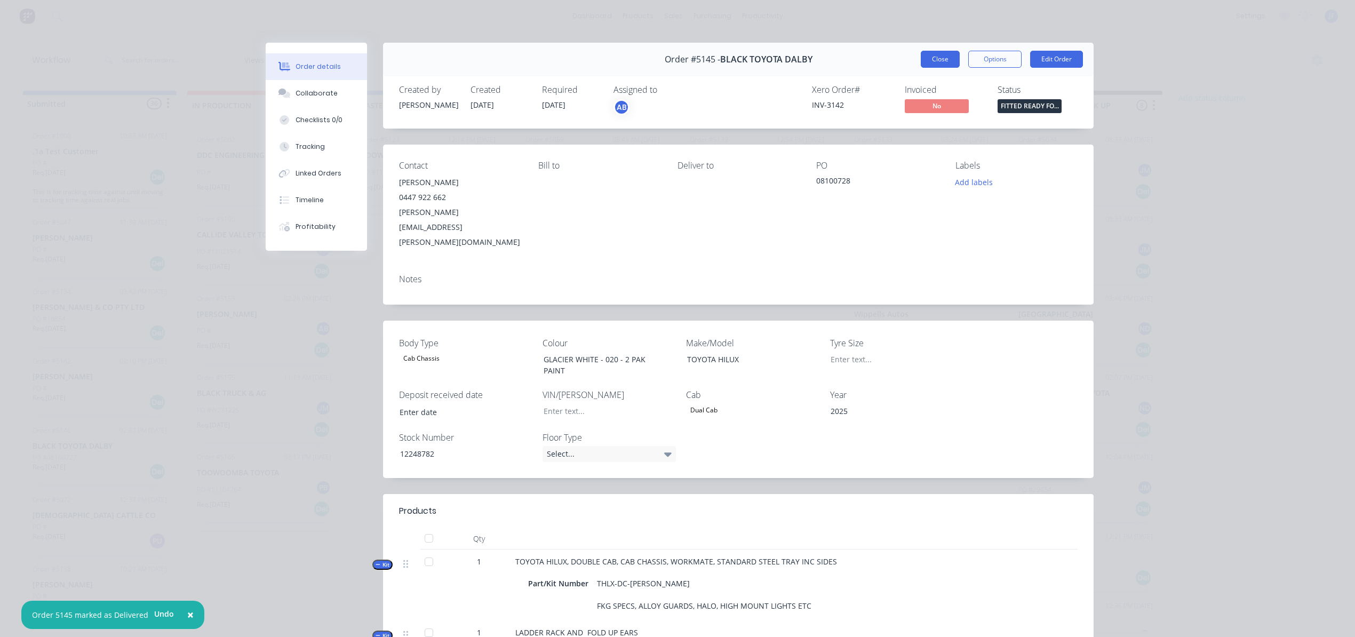
click at [942, 60] on button "Close" at bounding box center [940, 59] width 39 height 17
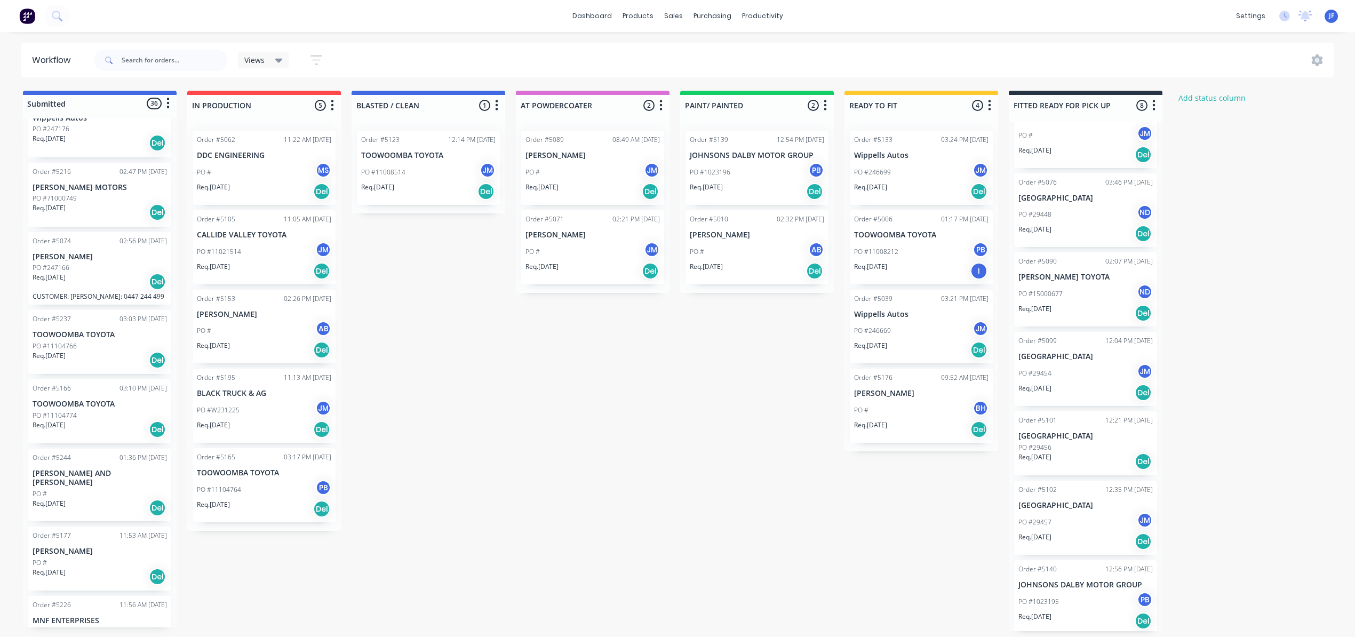
scroll to position [2023, 0]
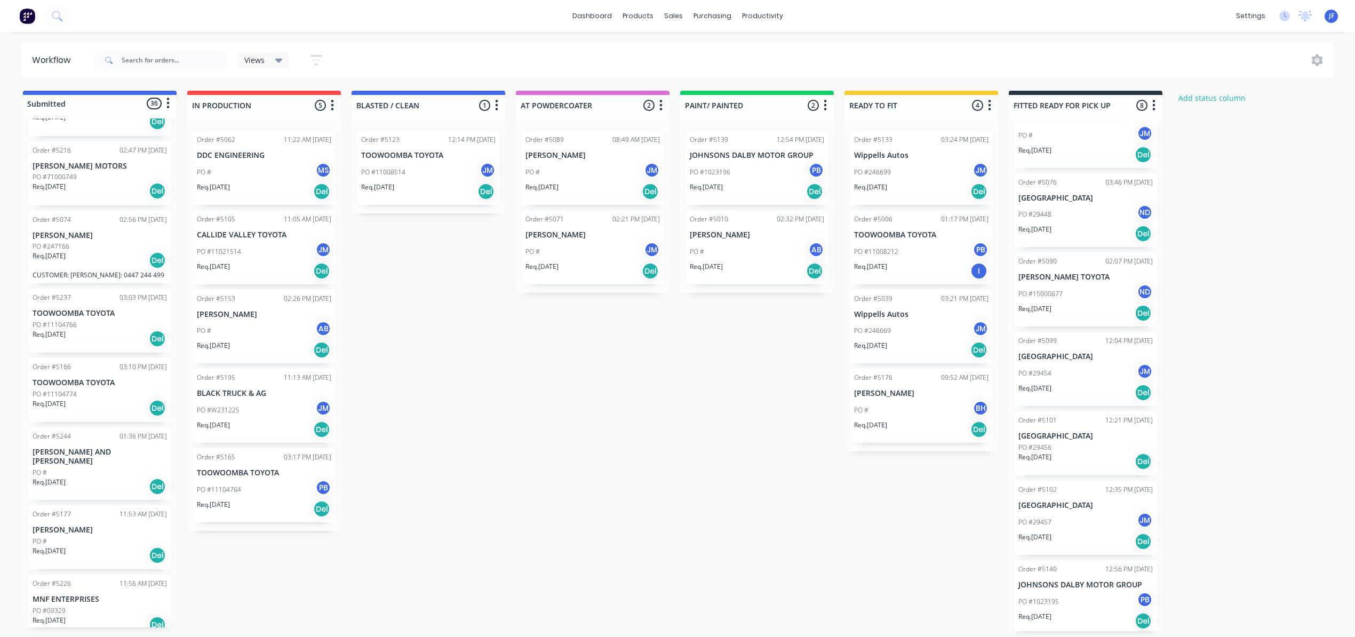
click at [101, 468] on div "PO #" at bounding box center [100, 473] width 134 height 10
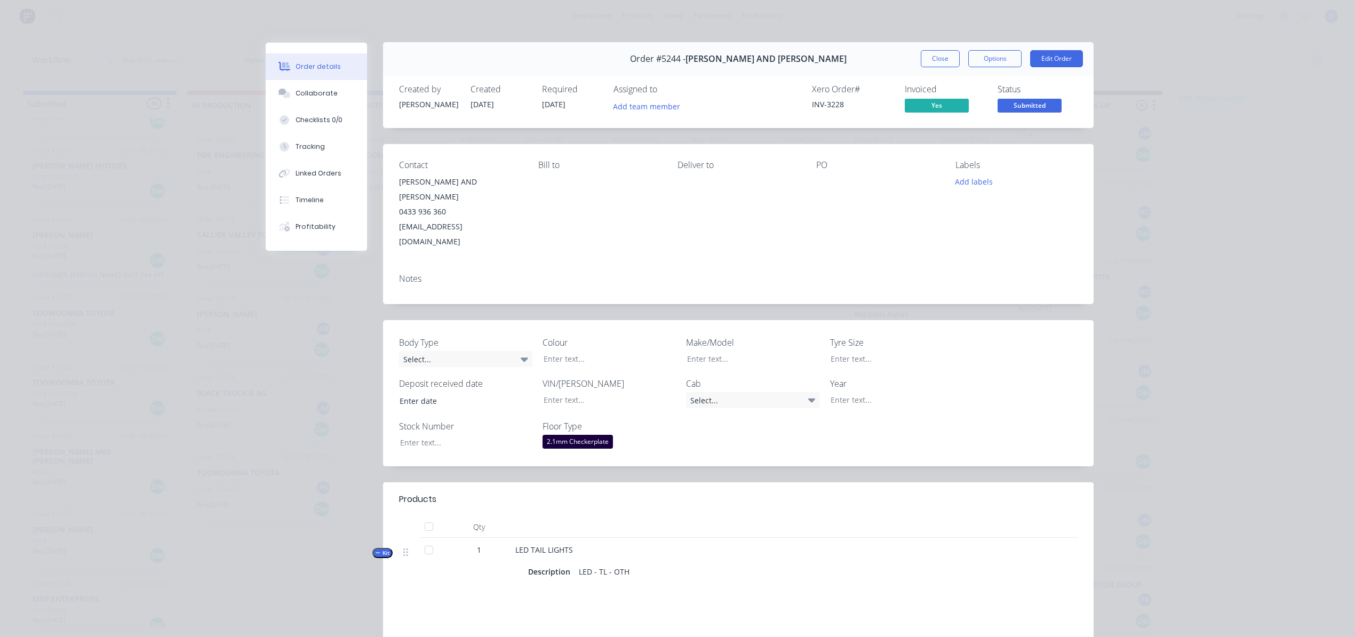
scroll to position [0, 0]
click at [939, 63] on button "Close" at bounding box center [940, 59] width 39 height 17
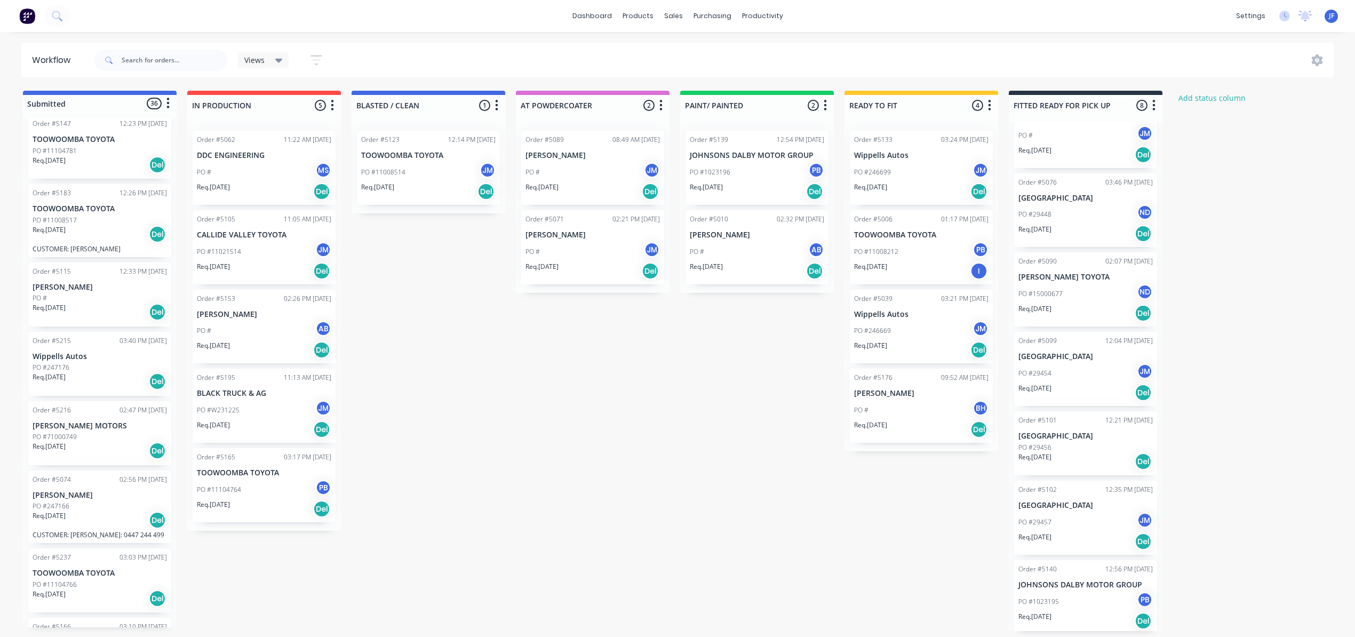
scroll to position [1738, 0]
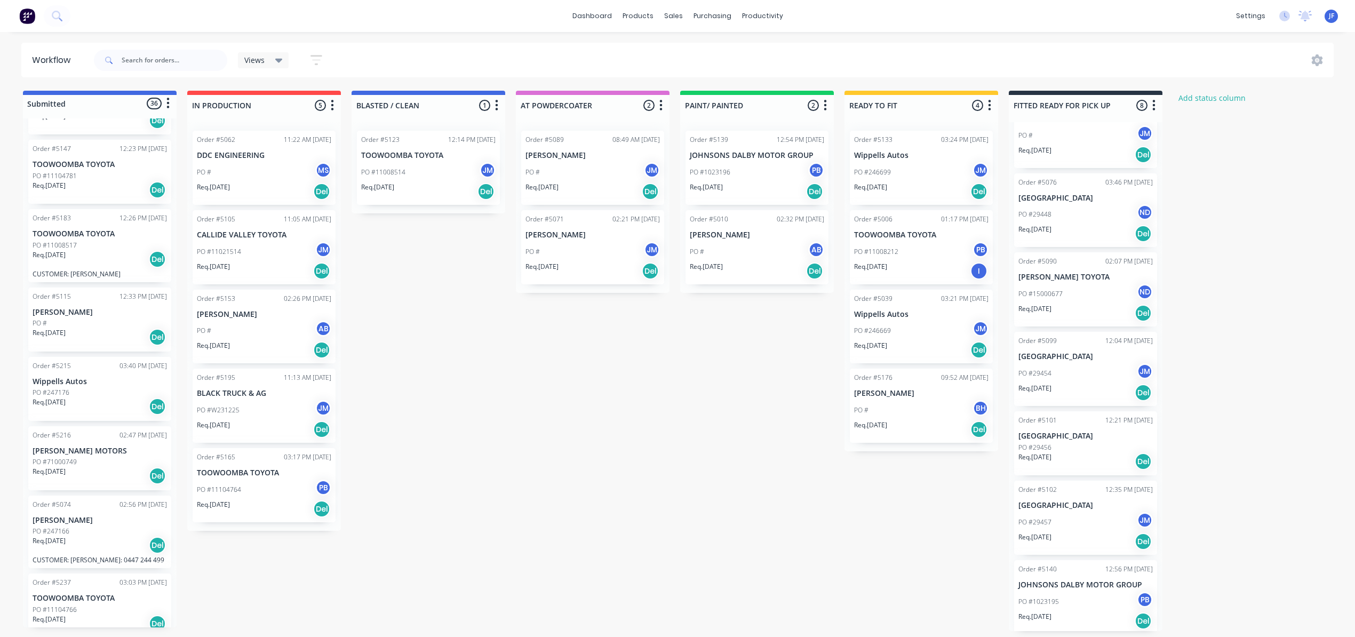
click at [85, 325] on div "PO #" at bounding box center [100, 324] width 134 height 10
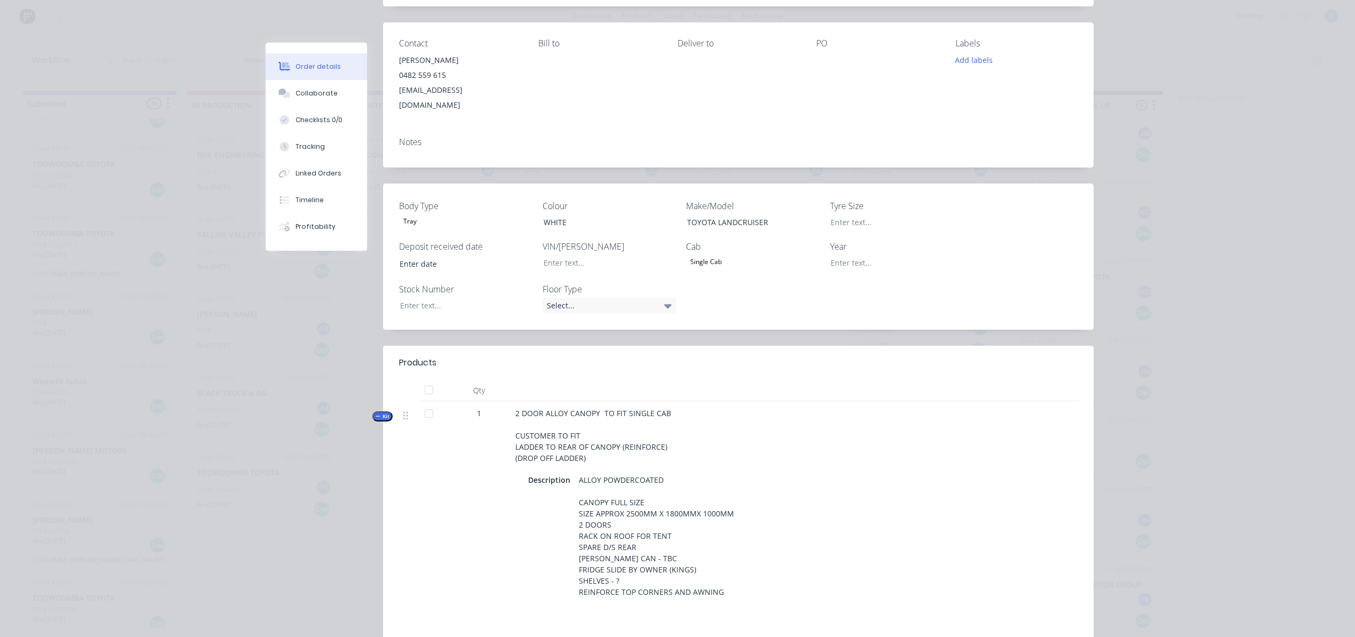
scroll to position [0, 0]
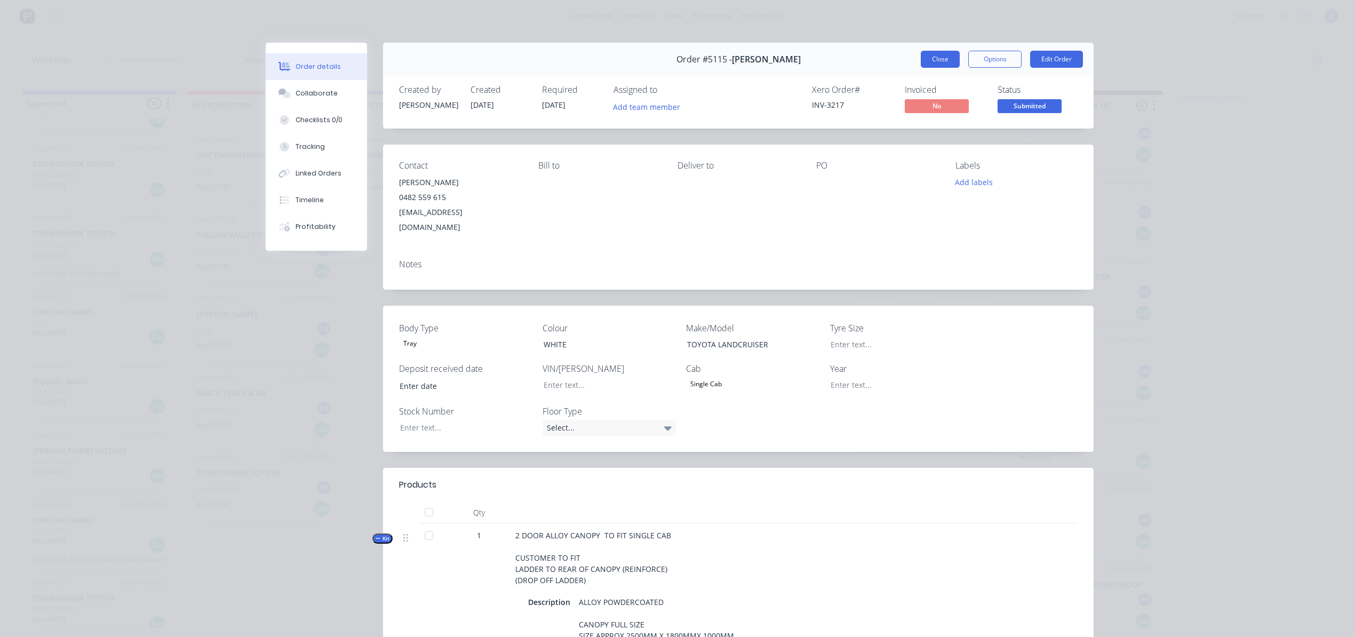
click at [926, 58] on button "Close" at bounding box center [940, 59] width 39 height 17
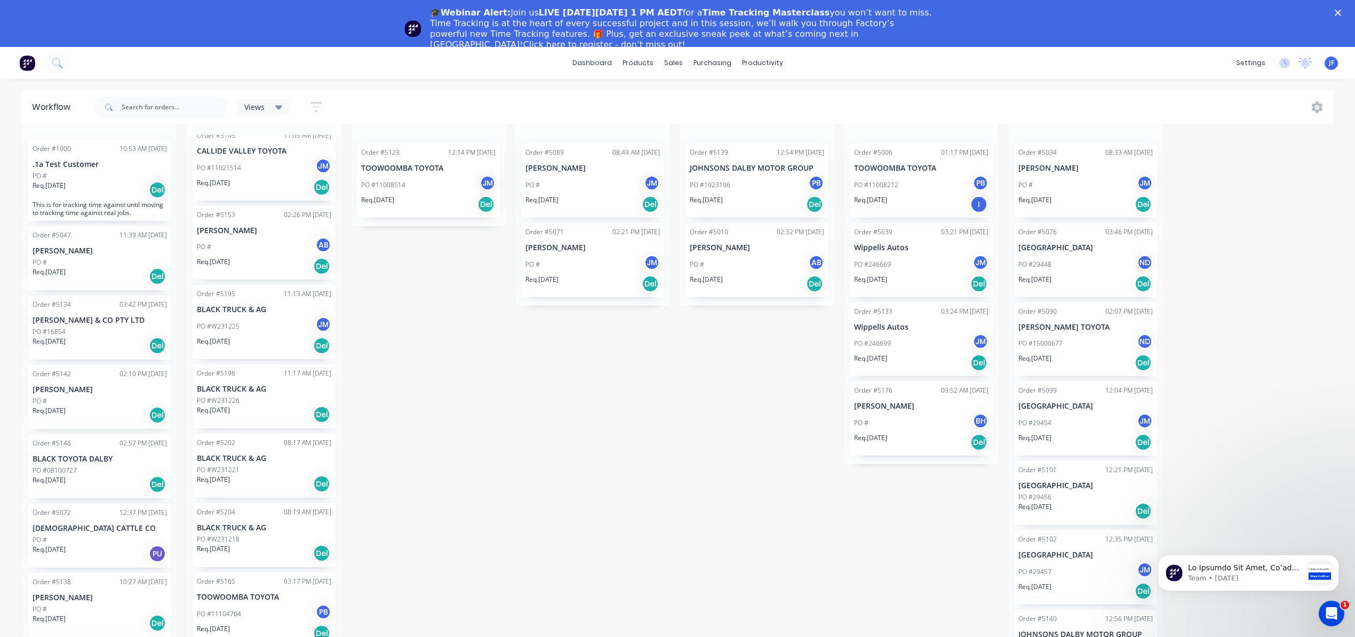
scroll to position [52, 0]
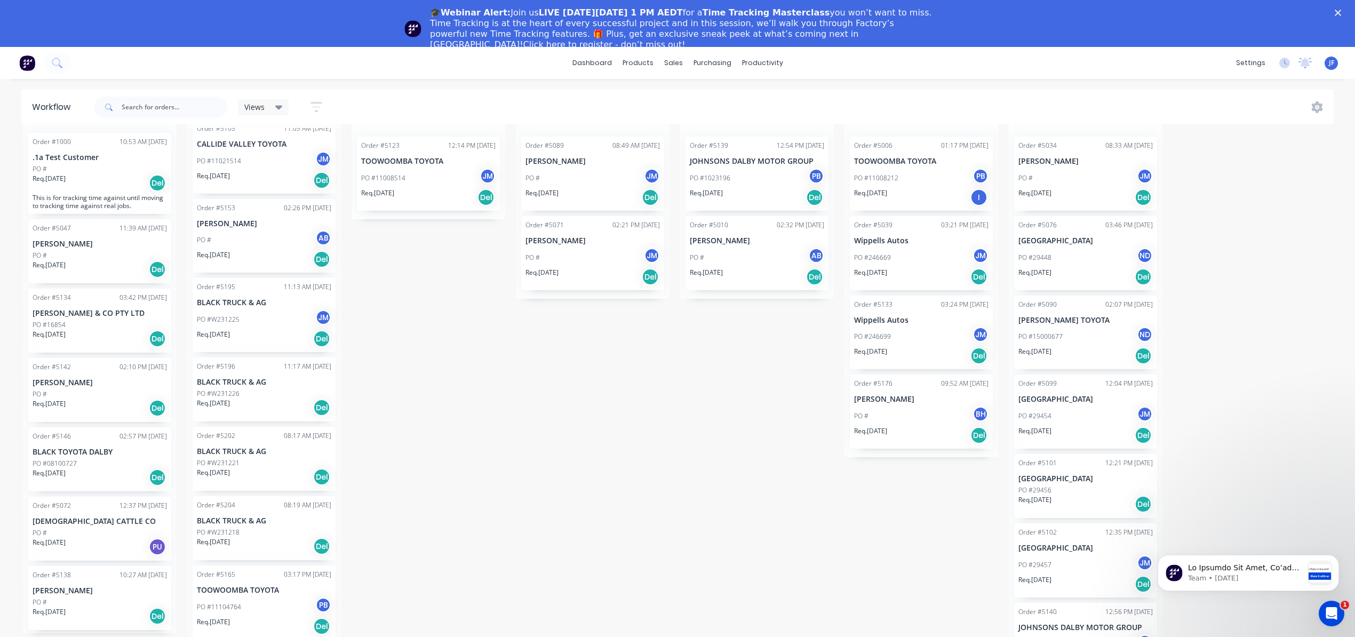
click at [318, 469] on div "Del" at bounding box center [321, 477] width 17 height 17
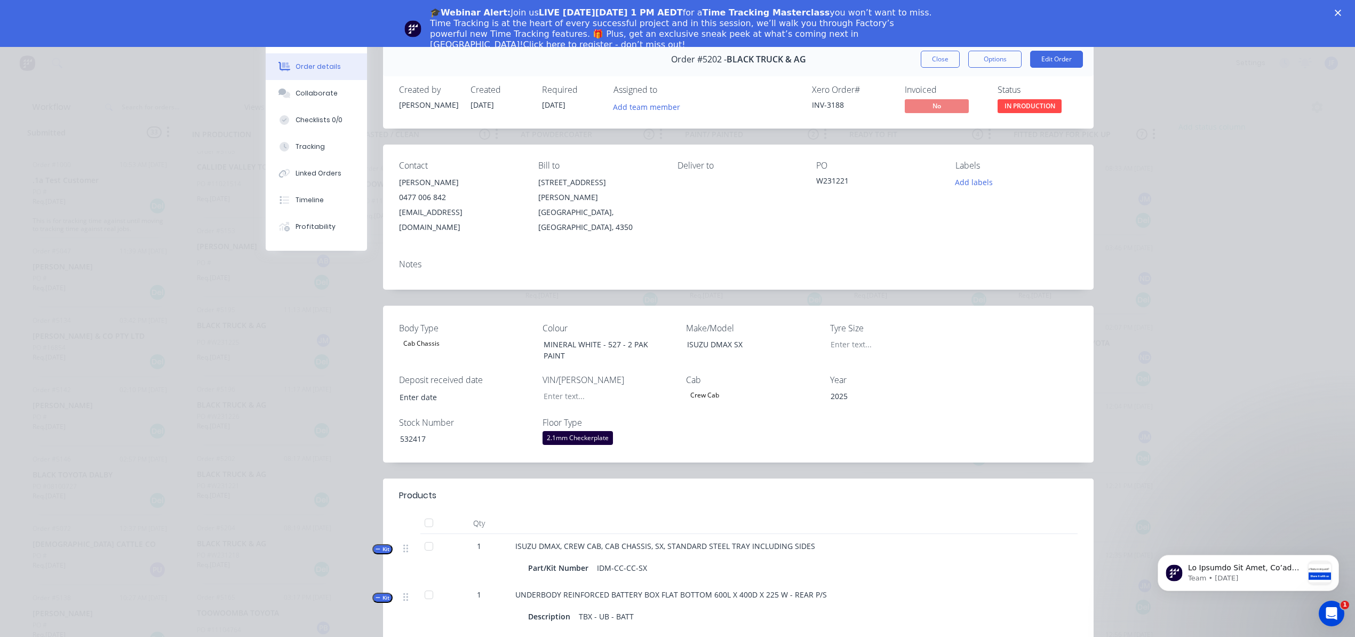
scroll to position [0, 0]
click at [669, 105] on button "Add team member" at bounding box center [647, 106] width 78 height 14
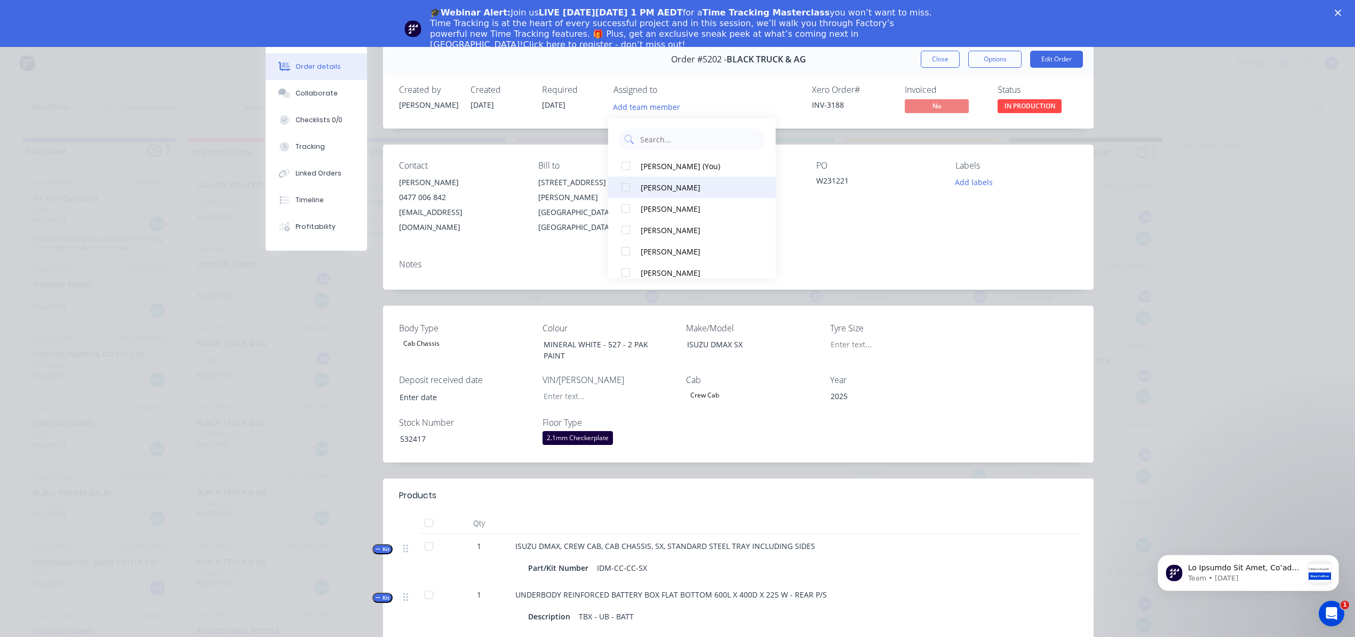
click at [674, 188] on div "[PERSON_NAME]" at bounding box center [697, 187] width 113 height 11
click at [927, 60] on button "Close" at bounding box center [940, 59] width 39 height 17
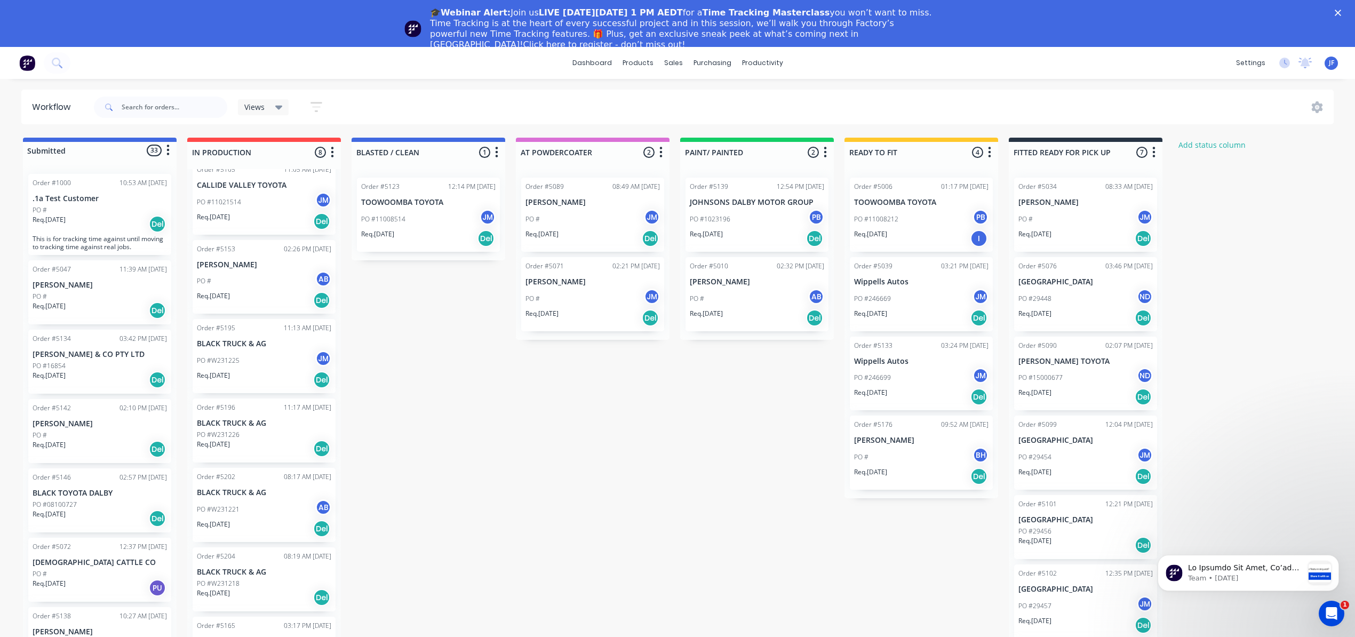
click at [308, 591] on div "Req. [DATE] Del" at bounding box center [264, 598] width 134 height 18
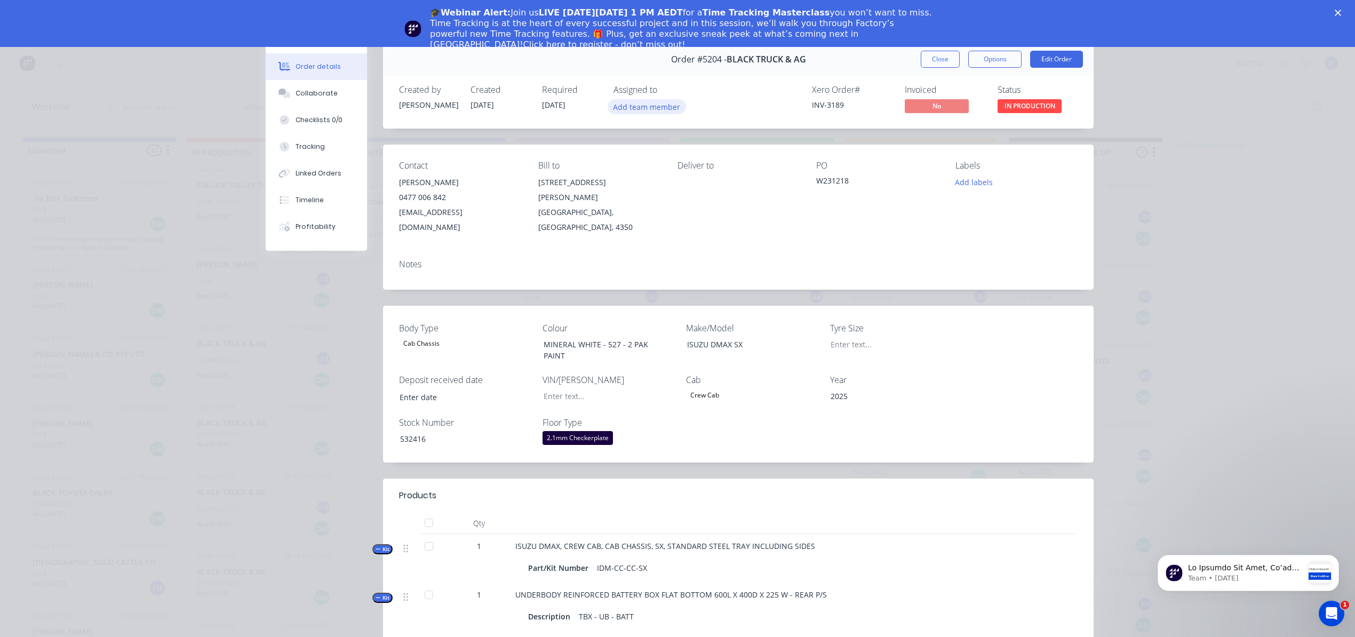
click at [645, 105] on button "Add team member" at bounding box center [647, 106] width 78 height 14
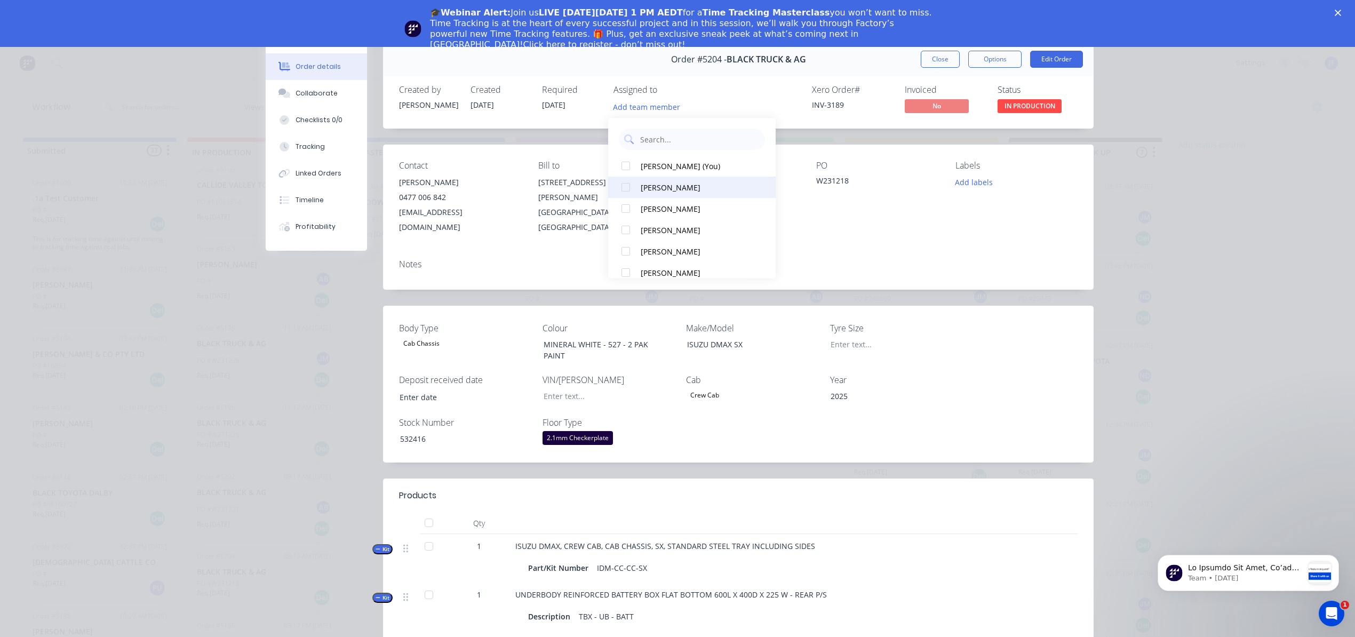
click at [641, 185] on div "[PERSON_NAME]" at bounding box center [697, 187] width 113 height 11
click at [930, 61] on button "Close" at bounding box center [940, 59] width 39 height 17
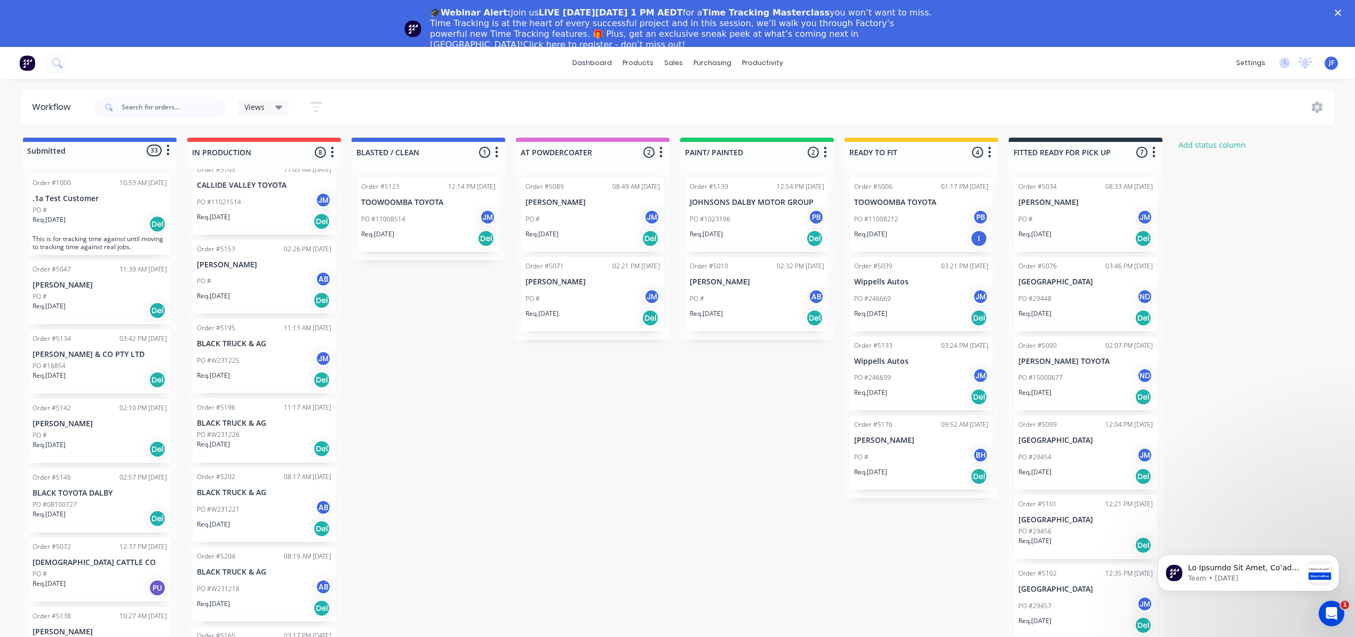
click at [272, 442] on div "Req. [DATE] Del" at bounding box center [264, 449] width 134 height 18
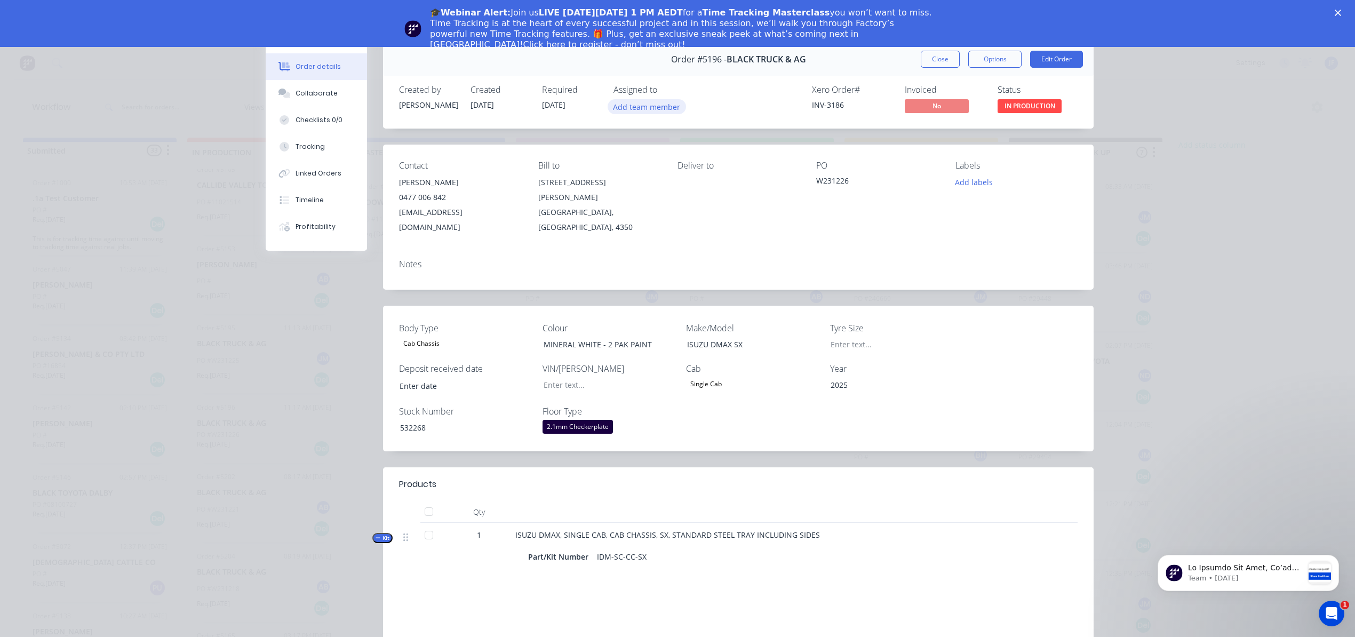
click at [648, 109] on button "Add team member" at bounding box center [647, 106] width 78 height 14
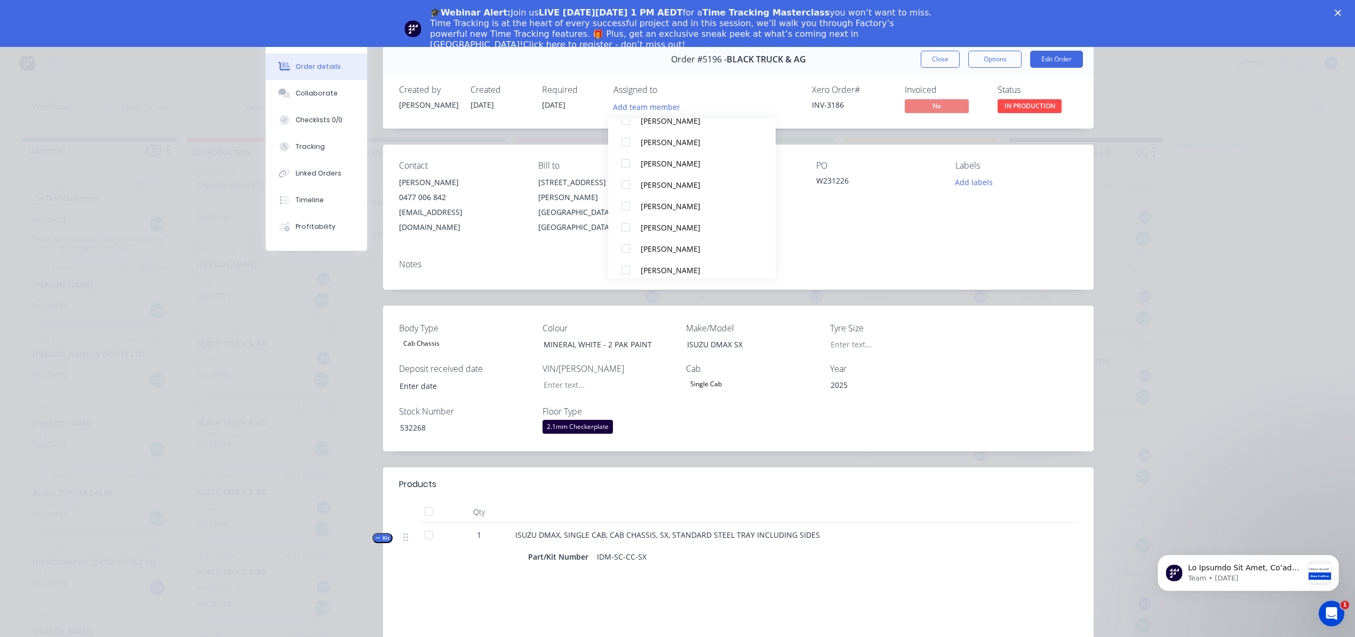
scroll to position [284, 0]
click at [657, 247] on div "[PERSON_NAME]" at bounding box center [697, 244] width 113 height 11
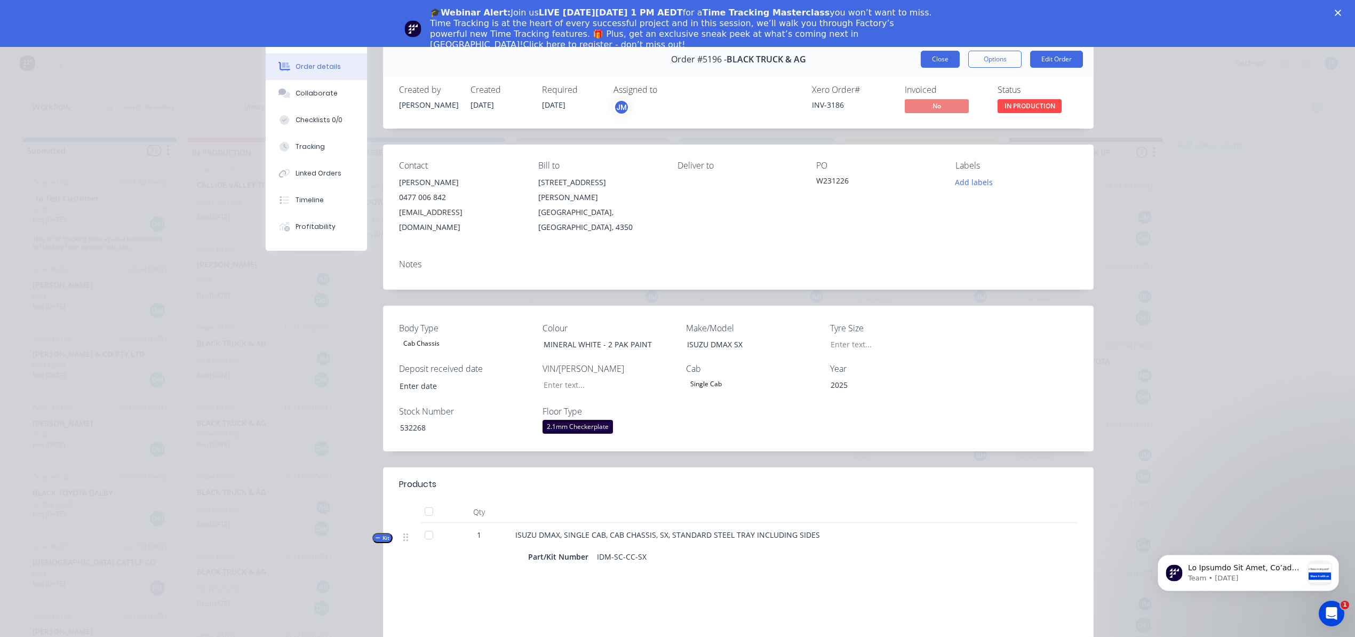
click at [939, 58] on button "Close" at bounding box center [940, 59] width 39 height 17
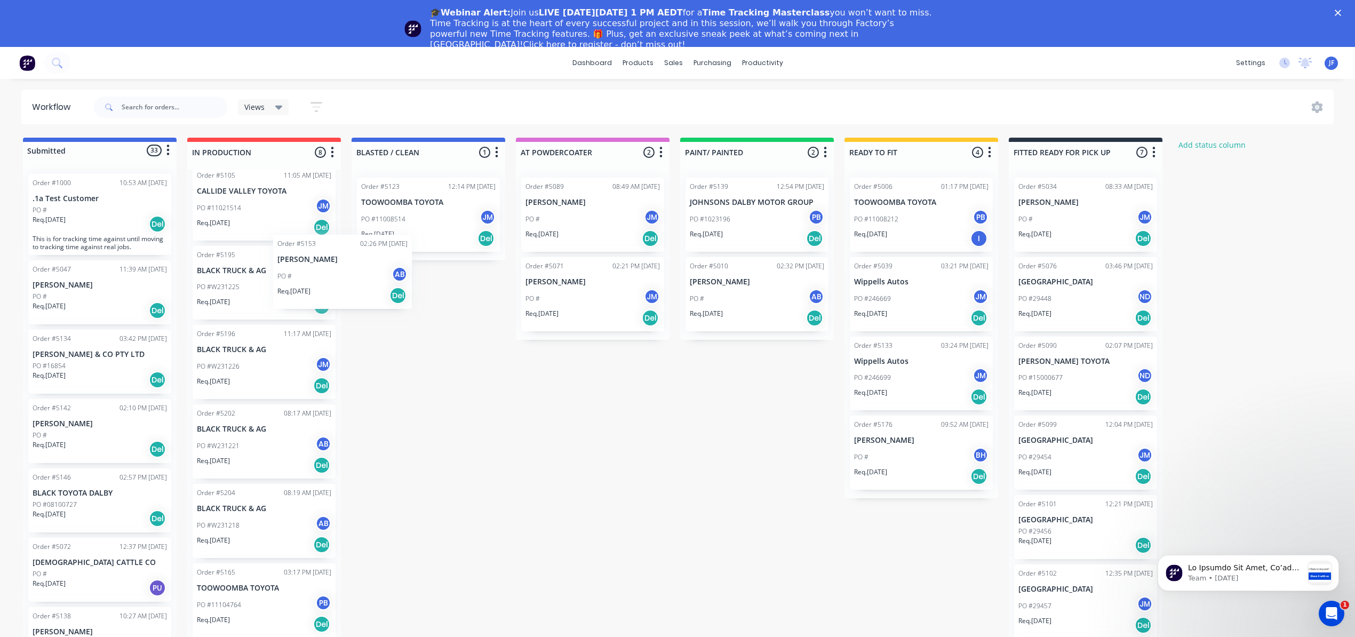
scroll to position [90, 0]
drag, startPoint x: 273, startPoint y: 285, endPoint x: 449, endPoint y: 291, distance: 176.2
click at [449, 291] on div "Submitted 33 Status colour #4169E1 hex #4169E1 Save Cancel Summaries Total orde…" at bounding box center [727, 408] width 1470 height 541
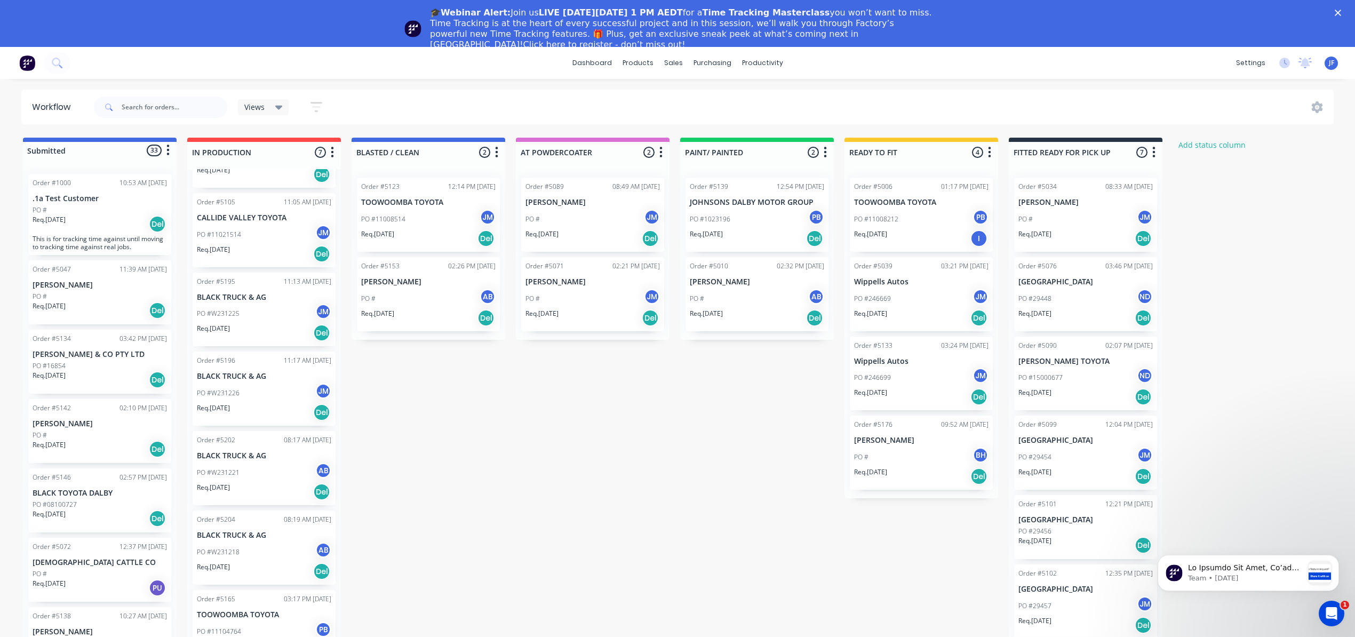
scroll to position [47, 0]
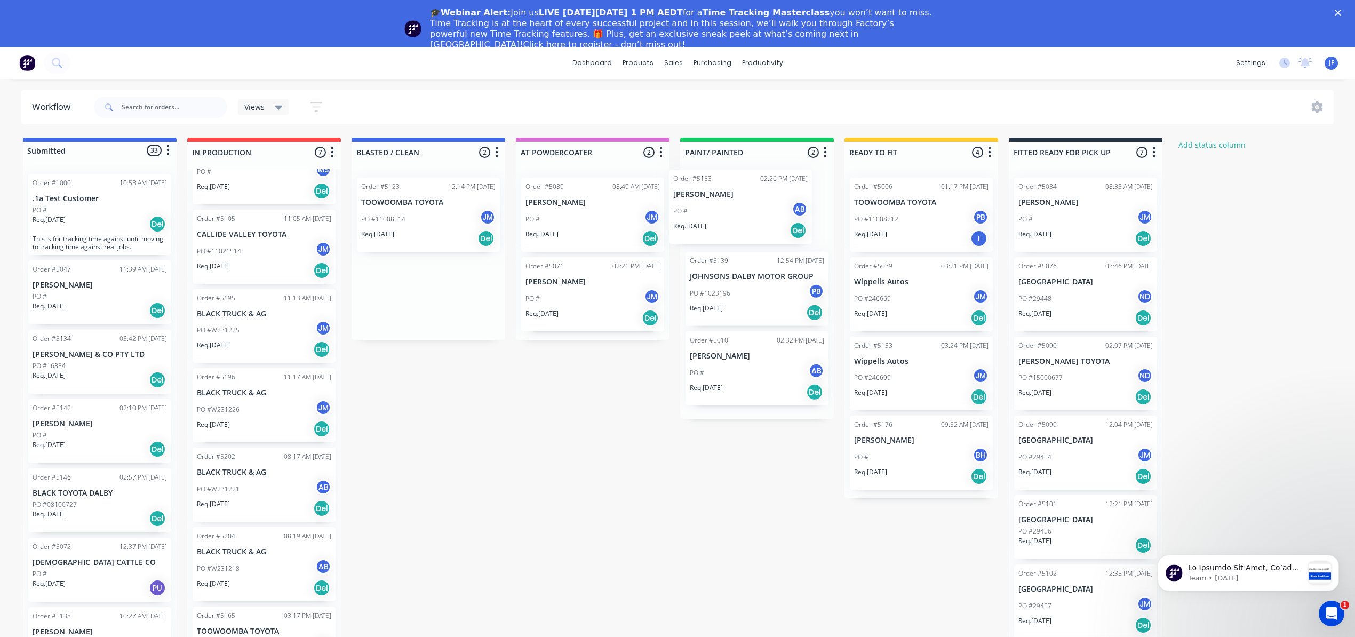
drag, startPoint x: 444, startPoint y: 293, endPoint x: 764, endPoint y: 205, distance: 331.5
click at [764, 205] on div "Submitted 33 Status colour #4169E1 hex #4169E1 Save Cancel Summaries Total orde…" at bounding box center [727, 408] width 1470 height 541
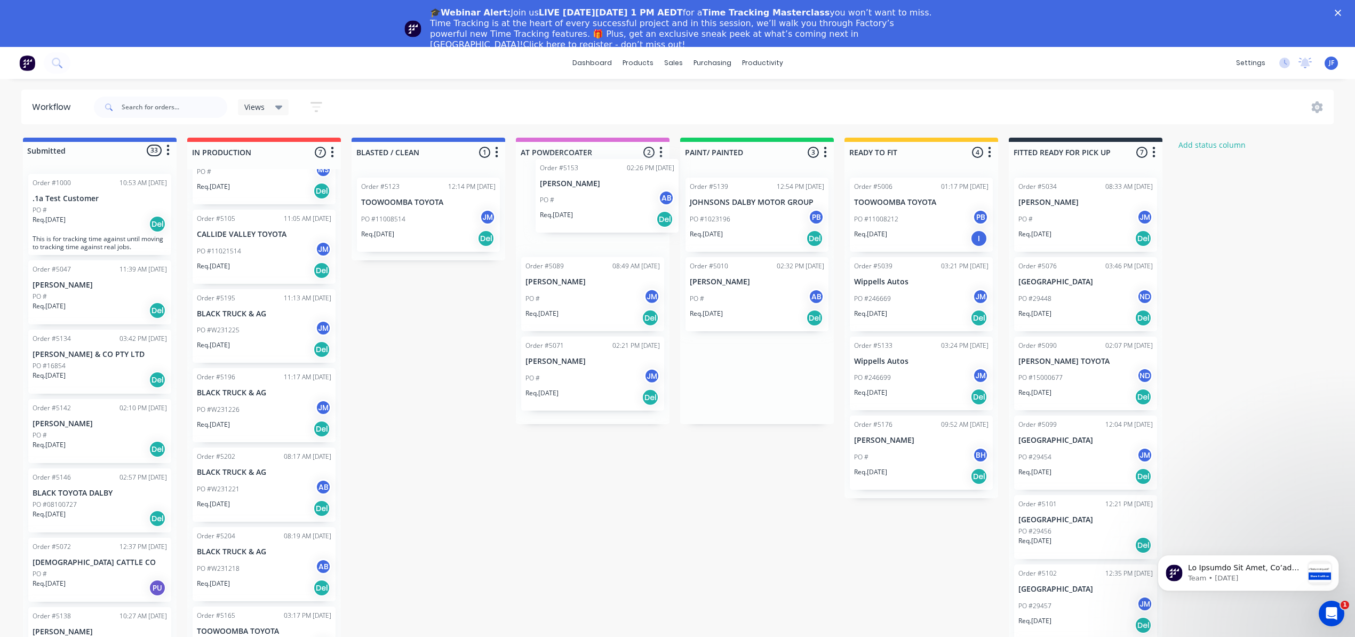
drag, startPoint x: 743, startPoint y: 216, endPoint x: 574, endPoint y: 198, distance: 170.1
click at [574, 198] on div "Submitted 33 Status colour #4169E1 hex #4169E1 Save Cancel Summaries Total orde…" at bounding box center [727, 408] width 1470 height 541
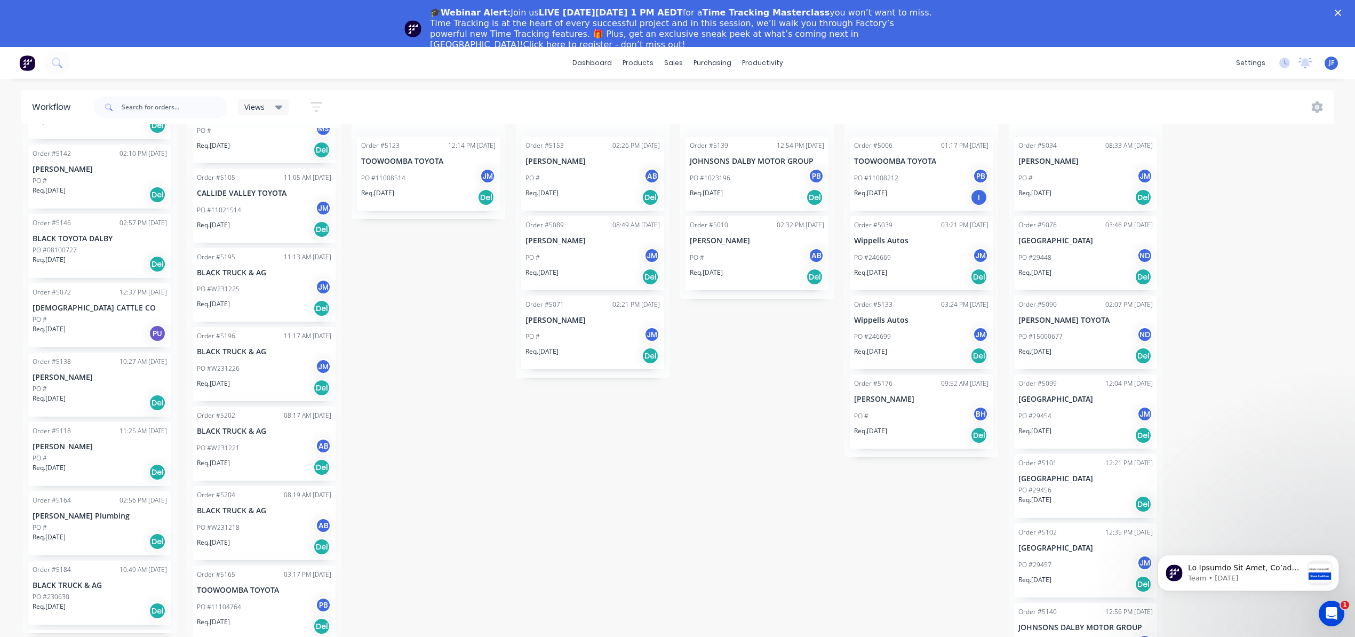
scroll to position [52, 0]
click at [266, 605] on div "PO #11104764 PB" at bounding box center [264, 607] width 134 height 20
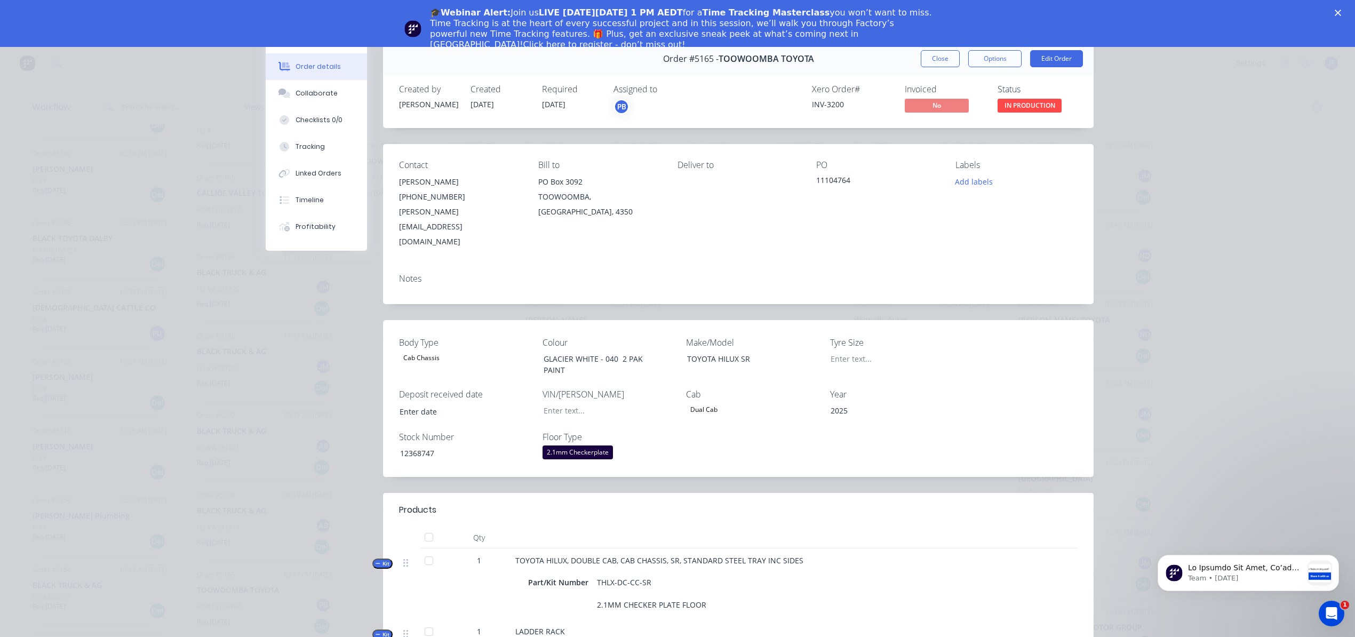
scroll to position [0, 0]
click at [922, 58] on button "Close" at bounding box center [940, 59] width 39 height 17
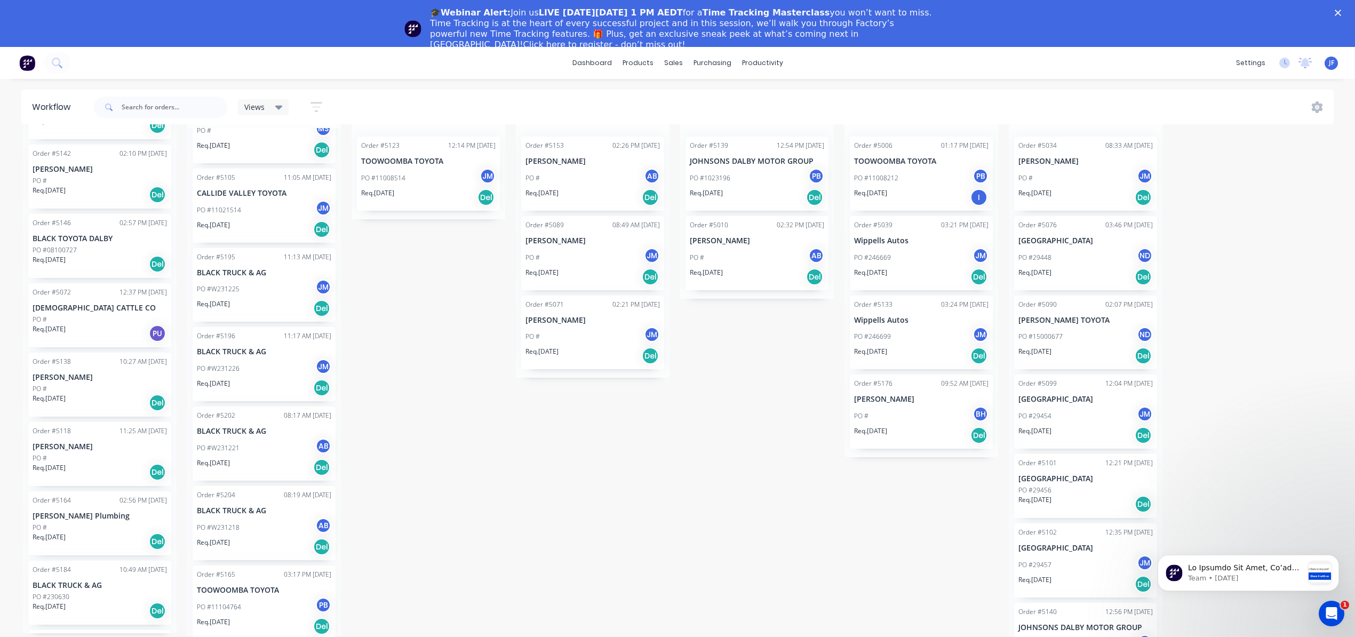
click at [438, 417] on div "Submitted 33 Status colour #4169E1 hex #4169E1 Save Cancel Summaries Total orde…" at bounding box center [727, 367] width 1470 height 541
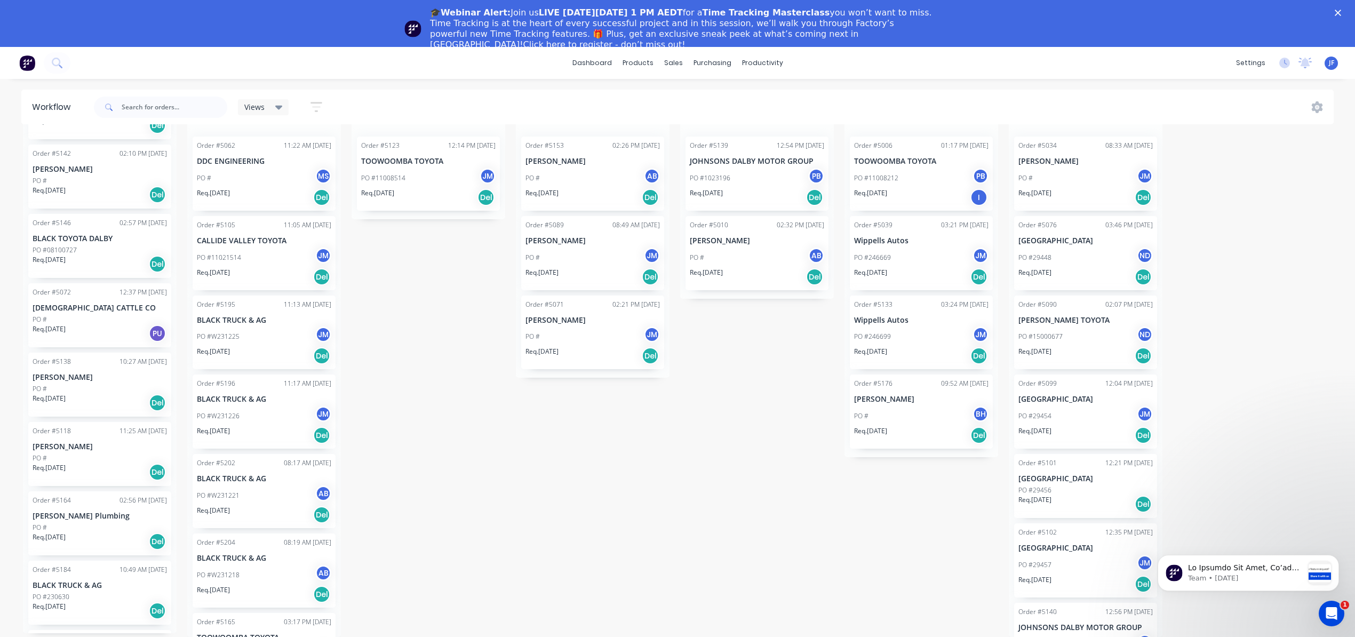
scroll to position [47, 0]
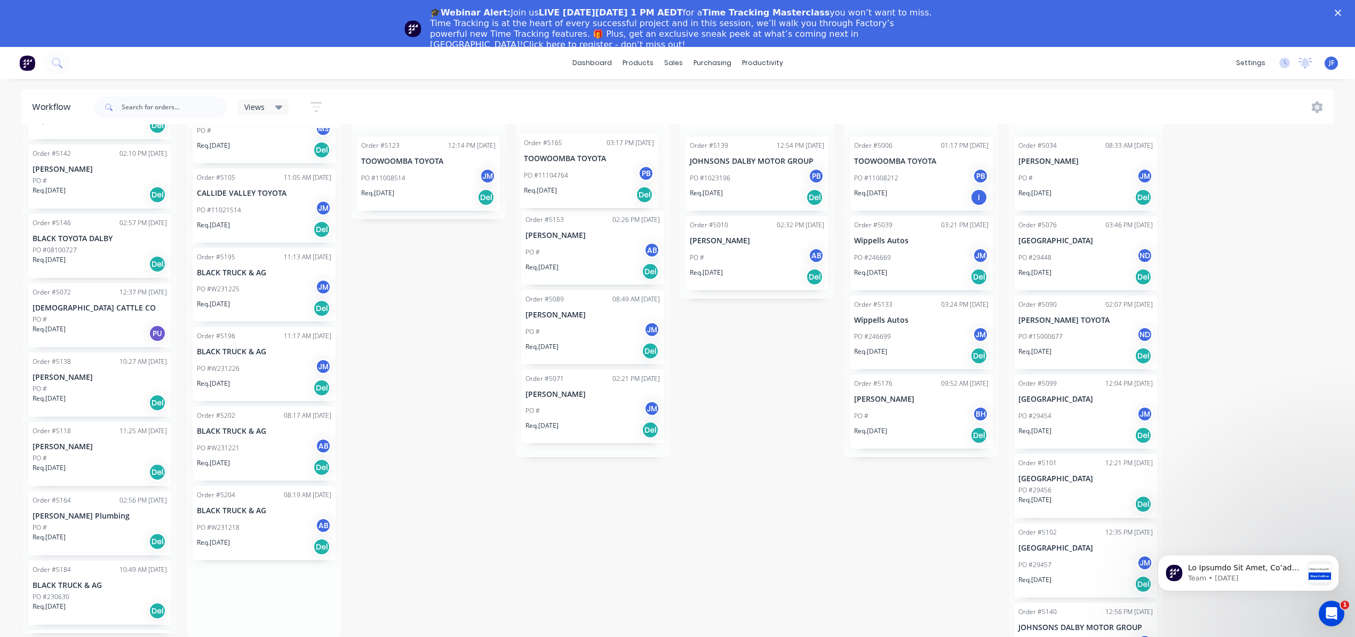
drag, startPoint x: 252, startPoint y: 590, endPoint x: 585, endPoint y: 169, distance: 536.8
click at [585, 169] on div "Submitted 33 Status colour #4169E1 hex #4169E1 Save Cancel Summaries Total orde…" at bounding box center [727, 367] width 1470 height 541
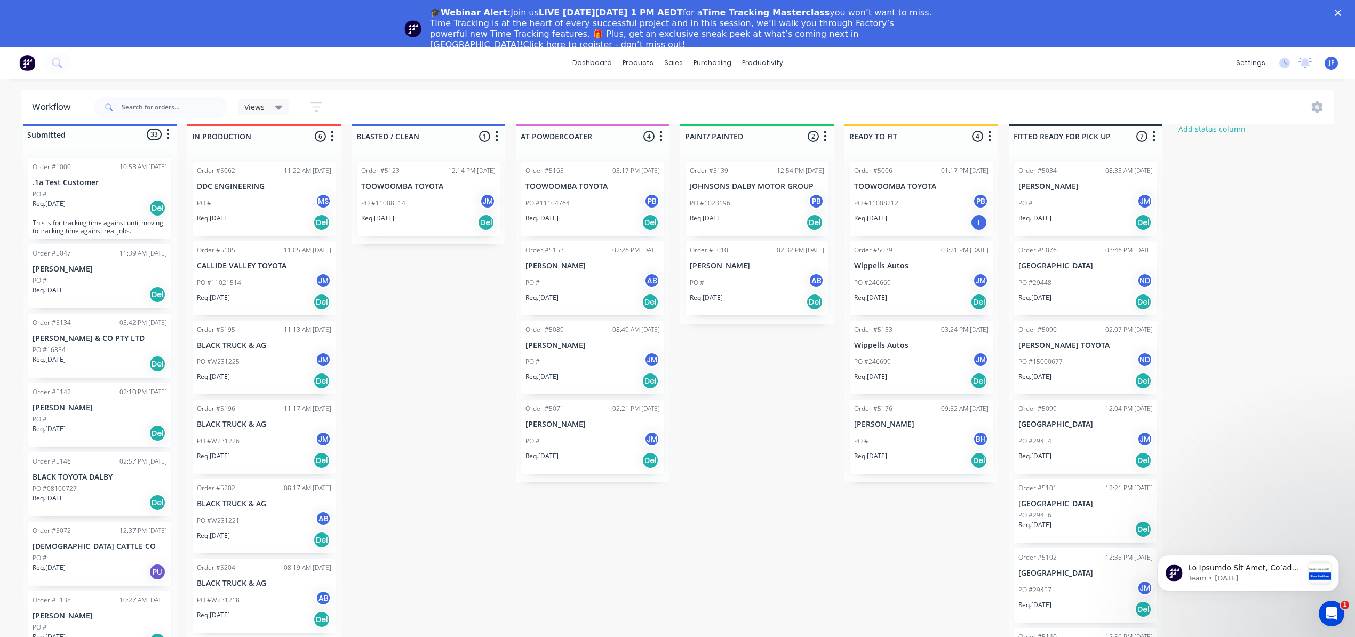
scroll to position [0, 0]
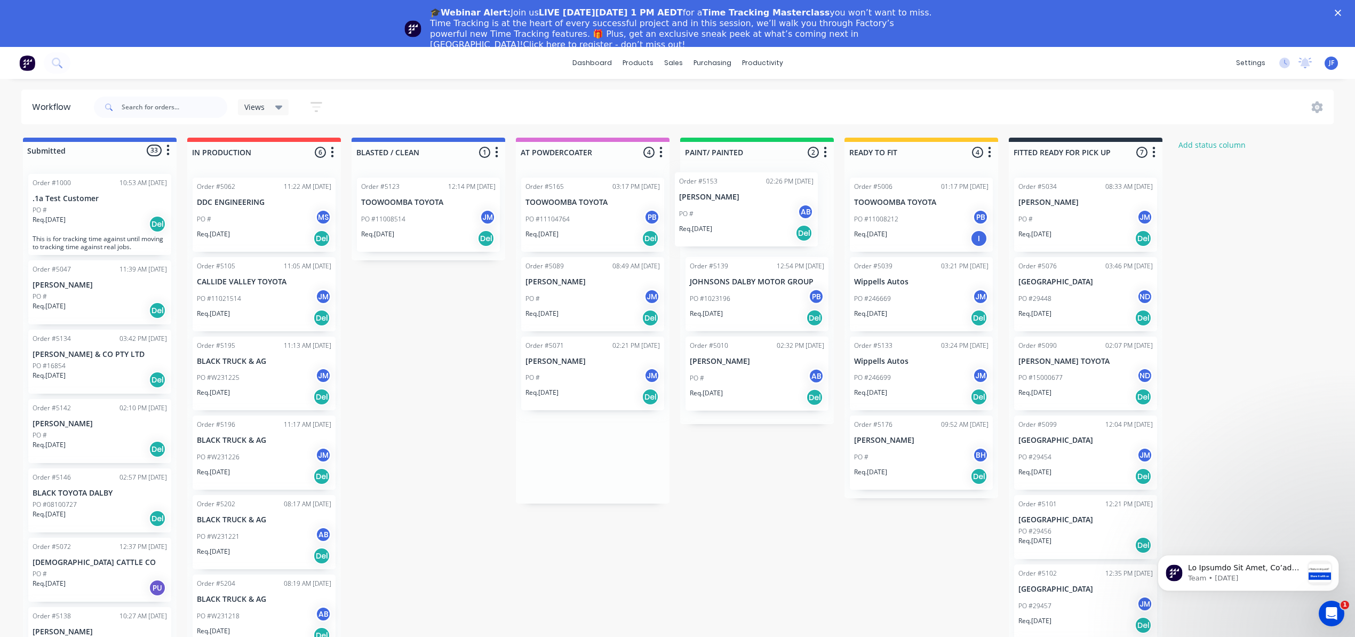
drag, startPoint x: 577, startPoint y: 311, endPoint x: 737, endPoint y: 220, distance: 183.7
click at [736, 224] on div "Submitted 33 Status colour #4169E1 hex #4169E1 Save Cancel Summaries Total orde…" at bounding box center [727, 408] width 1470 height 541
click at [594, 229] on div "Req. [DATE] Del" at bounding box center [593, 238] width 134 height 18
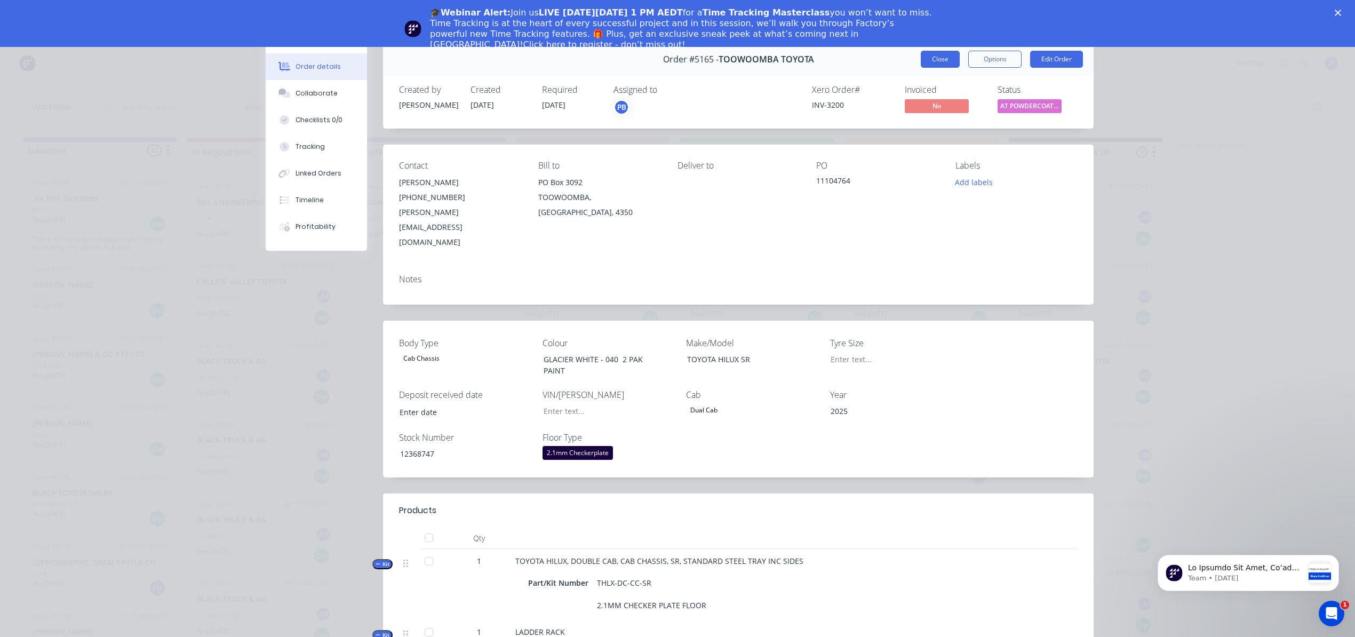
click at [935, 64] on button "Close" at bounding box center [940, 59] width 39 height 17
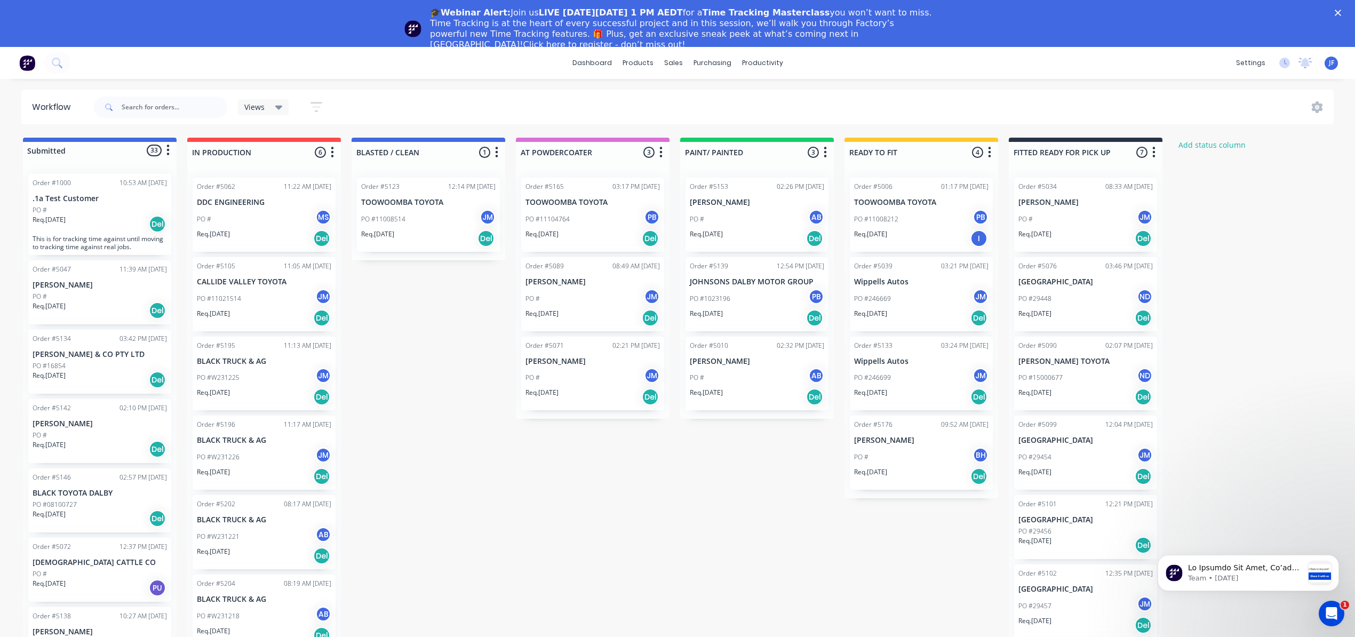
click at [589, 225] on div "PO #11104764 PB" at bounding box center [593, 219] width 134 height 20
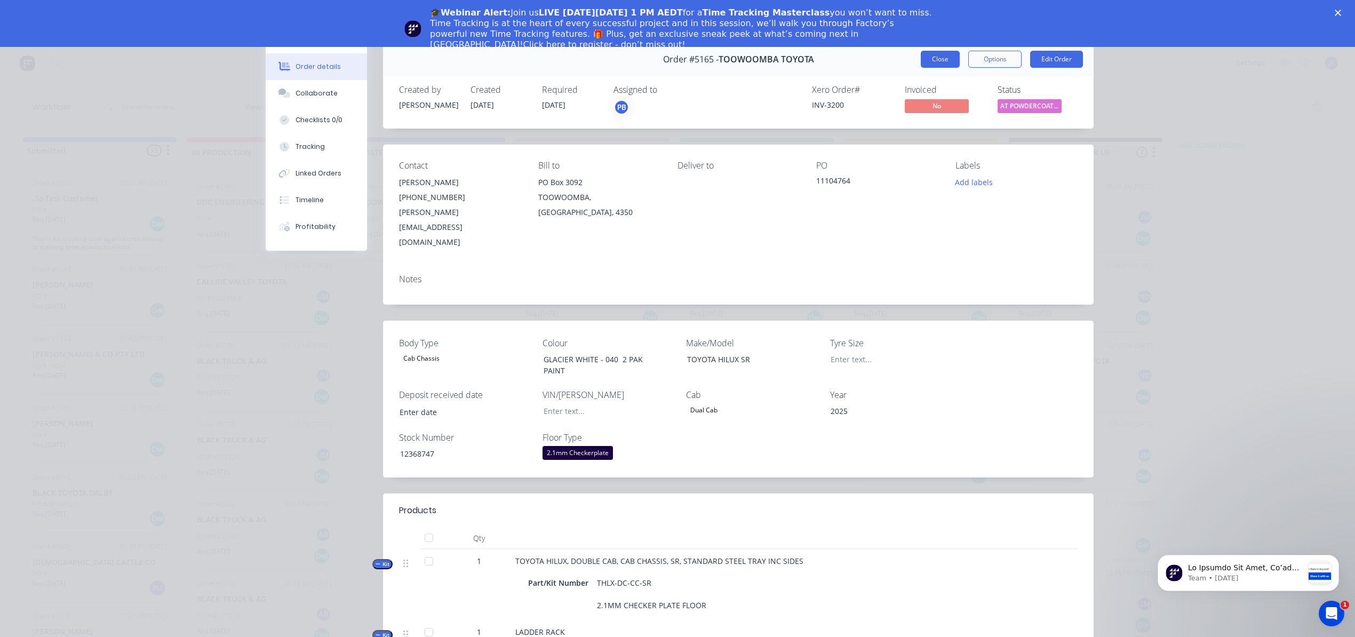
click at [938, 55] on button "Close" at bounding box center [940, 59] width 39 height 17
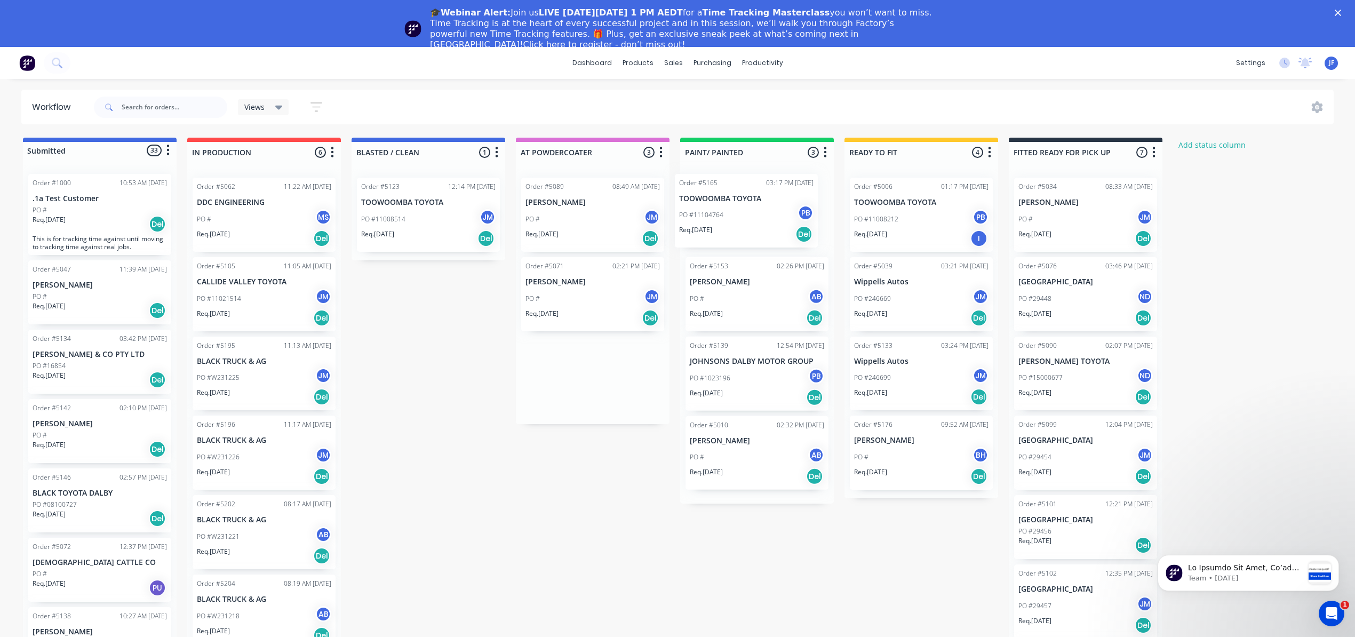
drag, startPoint x: 592, startPoint y: 227, endPoint x: 754, endPoint y: 223, distance: 162.3
click at [754, 223] on div "Submitted 33 Status colour #4169E1 hex #4169E1 Save Cancel Summaries Total orde…" at bounding box center [727, 408] width 1470 height 541
click at [426, 233] on div "Req. [DATE] Del" at bounding box center [428, 238] width 134 height 18
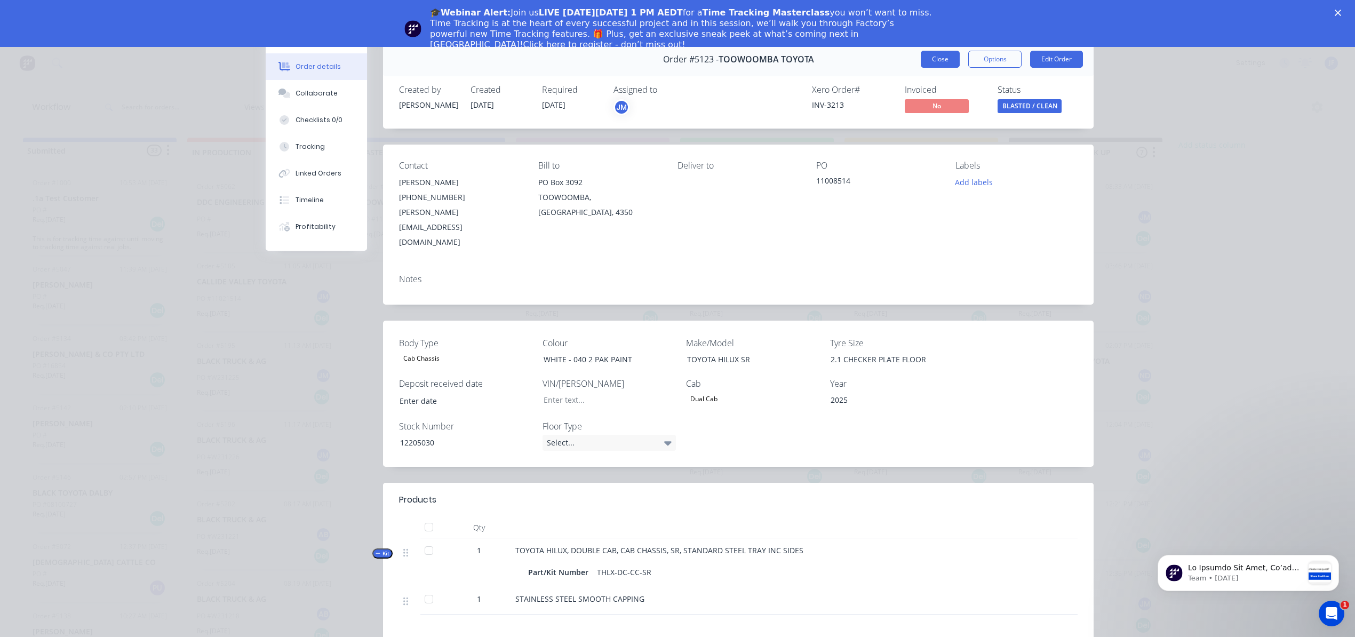
click at [923, 60] on button "Close" at bounding box center [940, 59] width 39 height 17
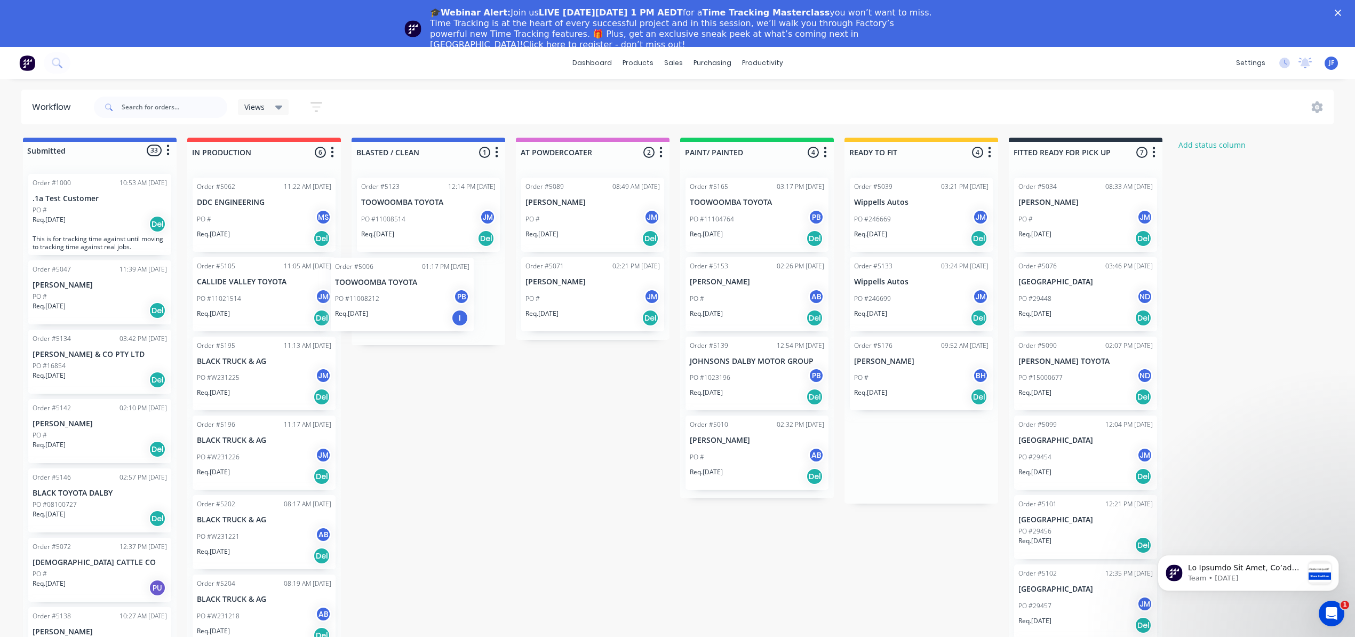
drag, startPoint x: 924, startPoint y: 223, endPoint x: 397, endPoint y: 308, distance: 534.0
click at [397, 308] on div "Submitted 33 Status colour #4169E1 hex #4169E1 Save Cancel Summaries Total orde…" at bounding box center [727, 408] width 1470 height 541
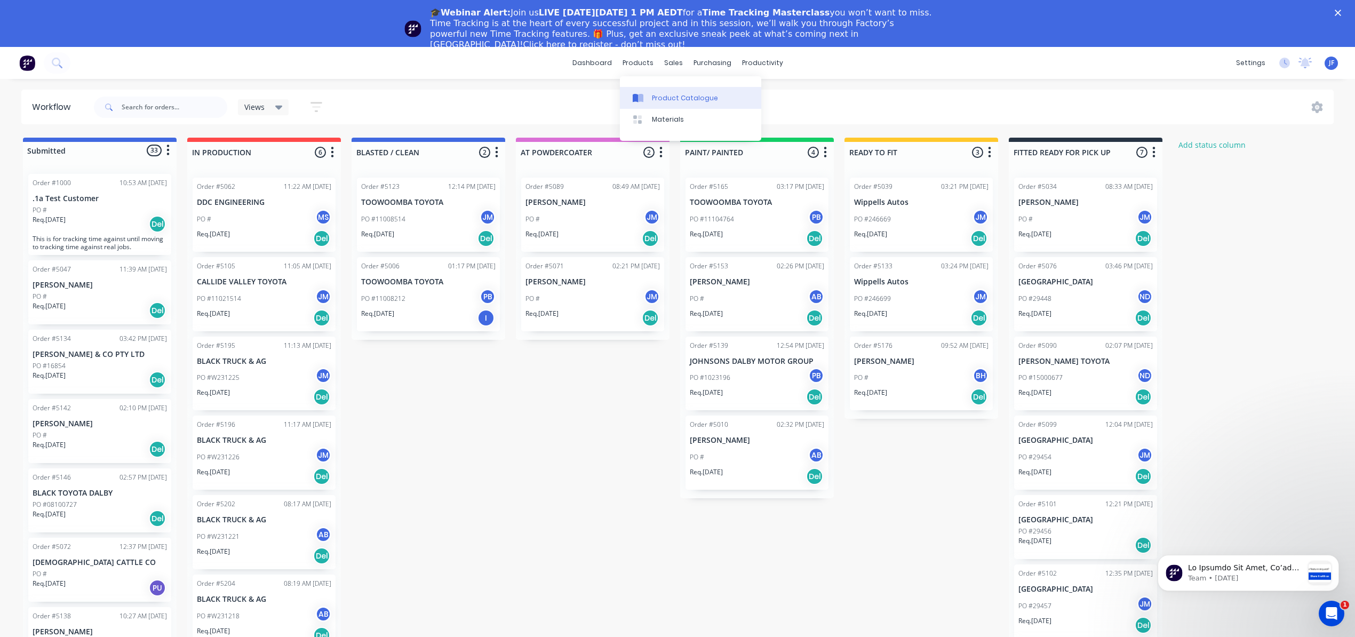
click at [669, 103] on link "Product Catalogue" at bounding box center [690, 97] width 141 height 21
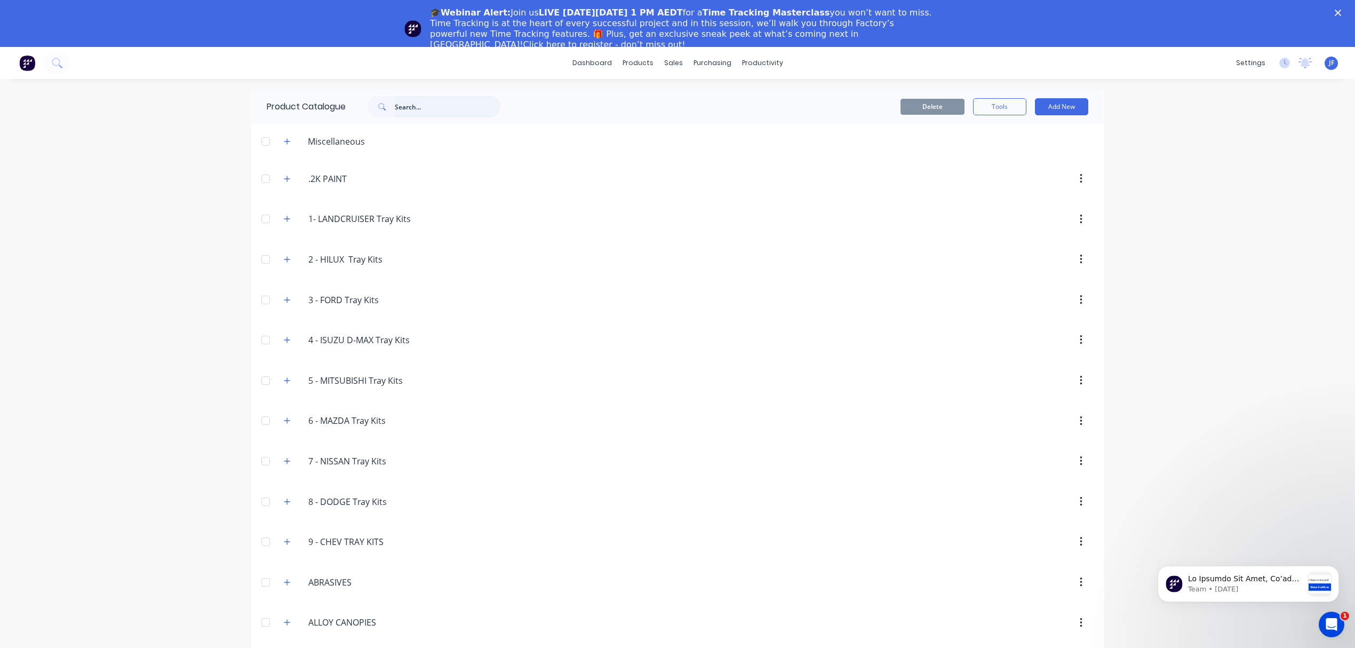
click at [431, 106] on input "text" at bounding box center [448, 106] width 106 height 21
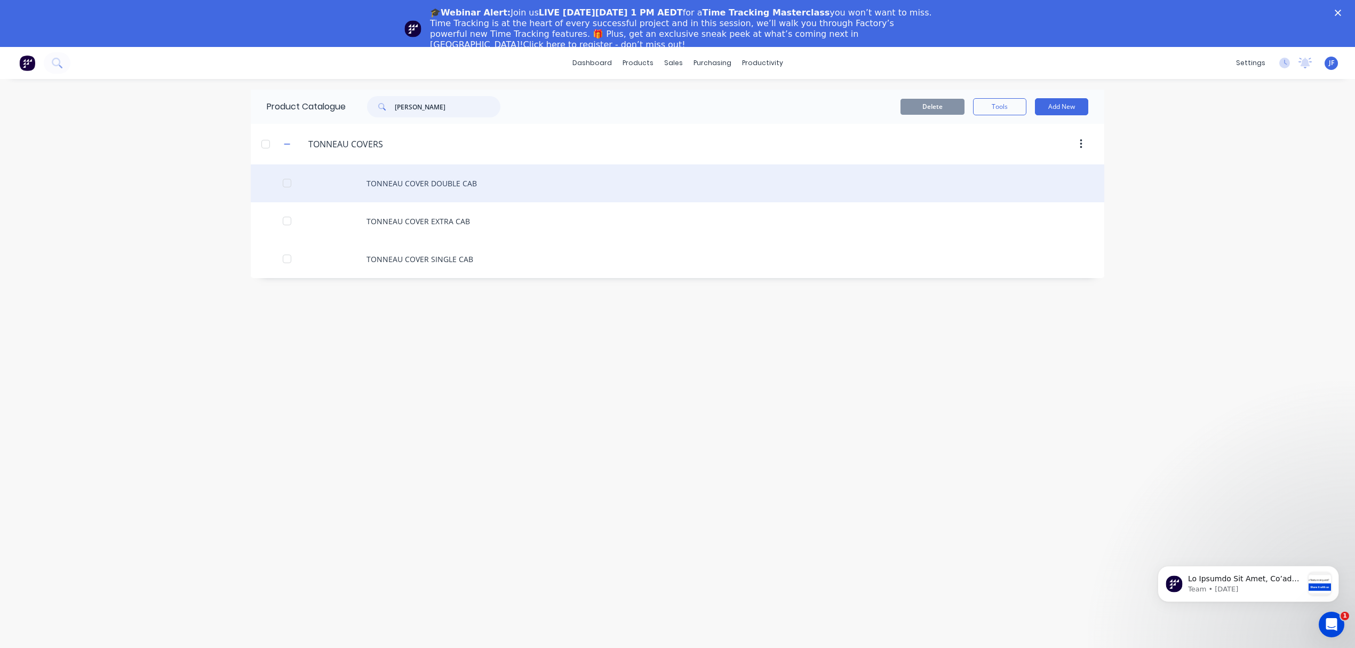
type input "[PERSON_NAME]"
click at [480, 185] on div "TONNEAU COVER DOUBLE CAB" at bounding box center [678, 183] width 854 height 38
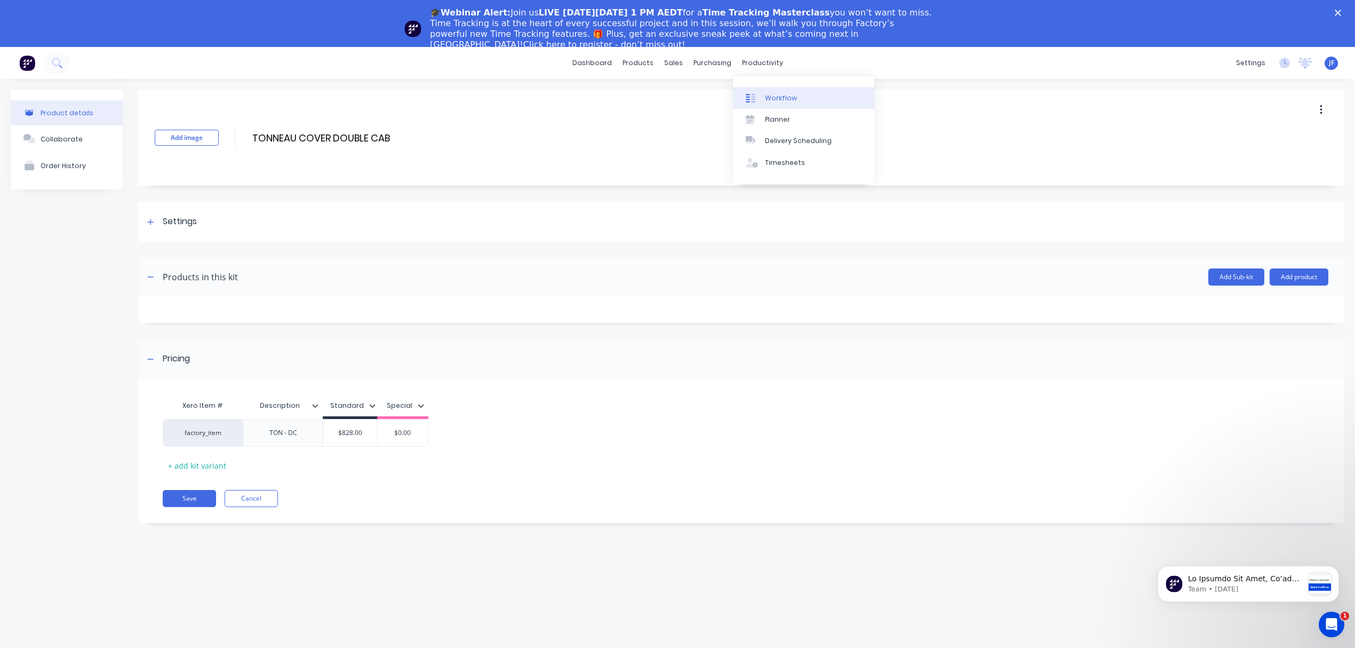
click at [773, 101] on div "Workflow" at bounding box center [781, 98] width 32 height 10
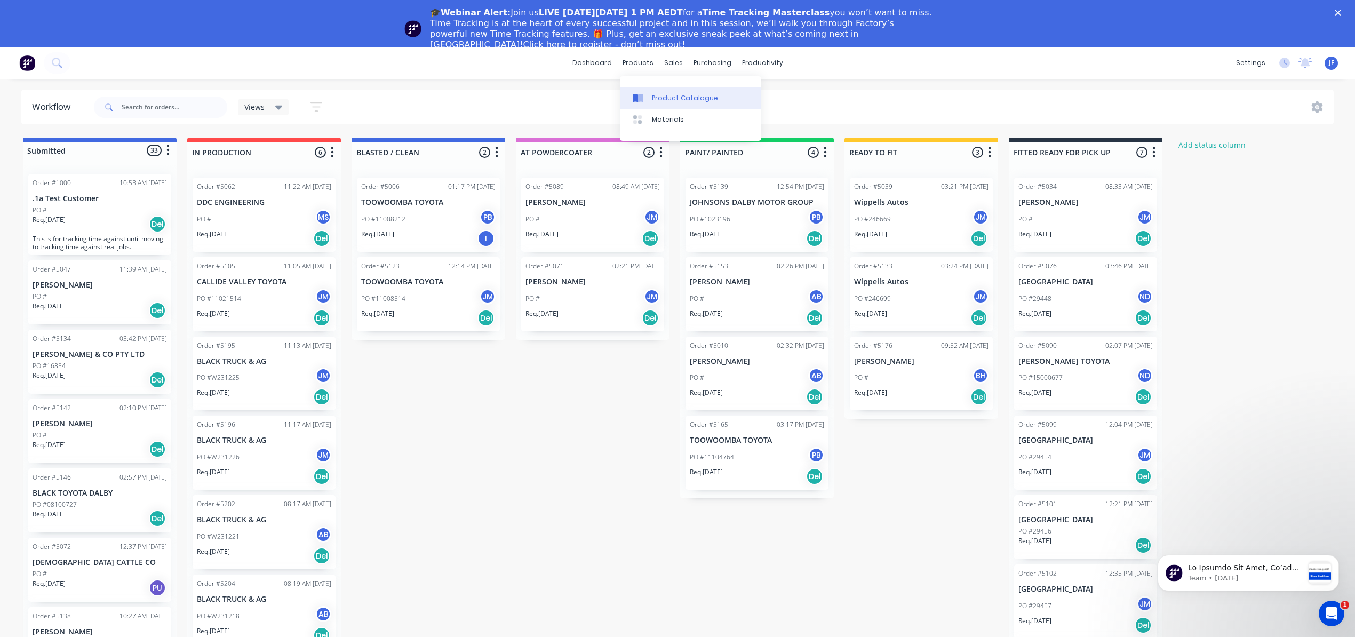
click at [666, 94] on div "Product Catalogue" at bounding box center [685, 98] width 66 height 10
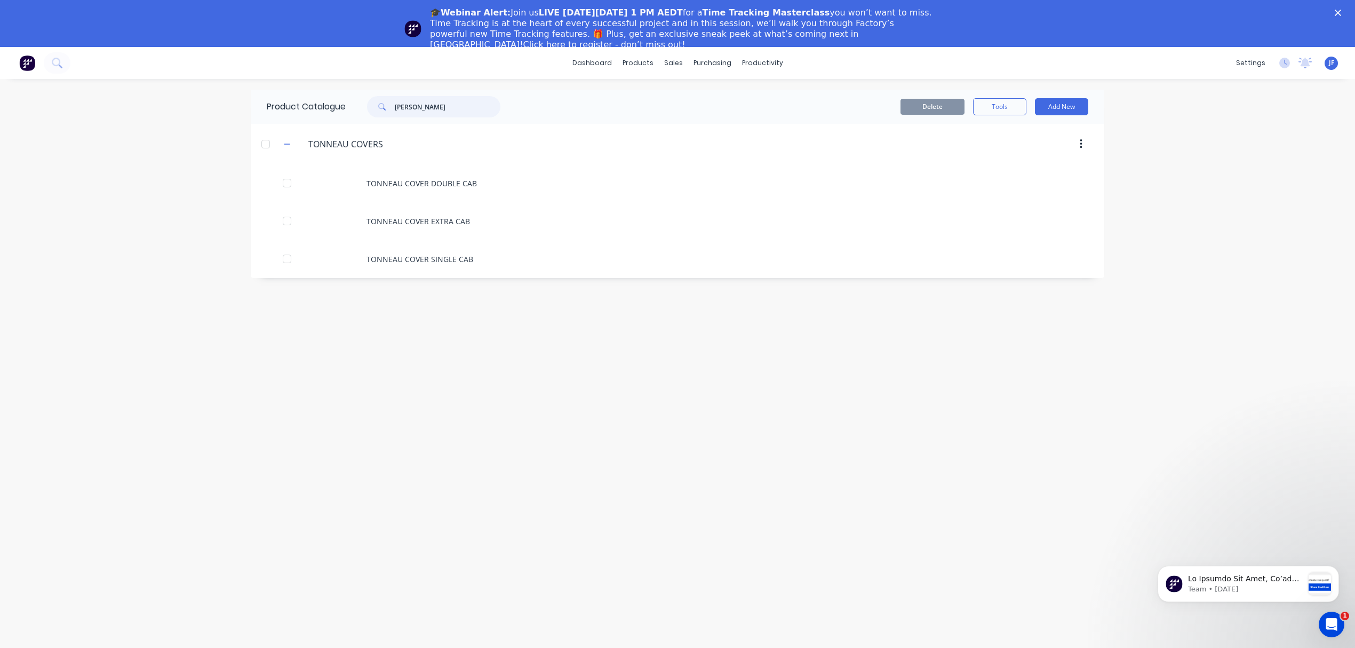
click at [442, 105] on input "[PERSON_NAME]" at bounding box center [448, 106] width 106 height 21
type input "t"
type input "f"
type input "s"
type input "j"
